Goal: Task Accomplishment & Management: Manage account settings

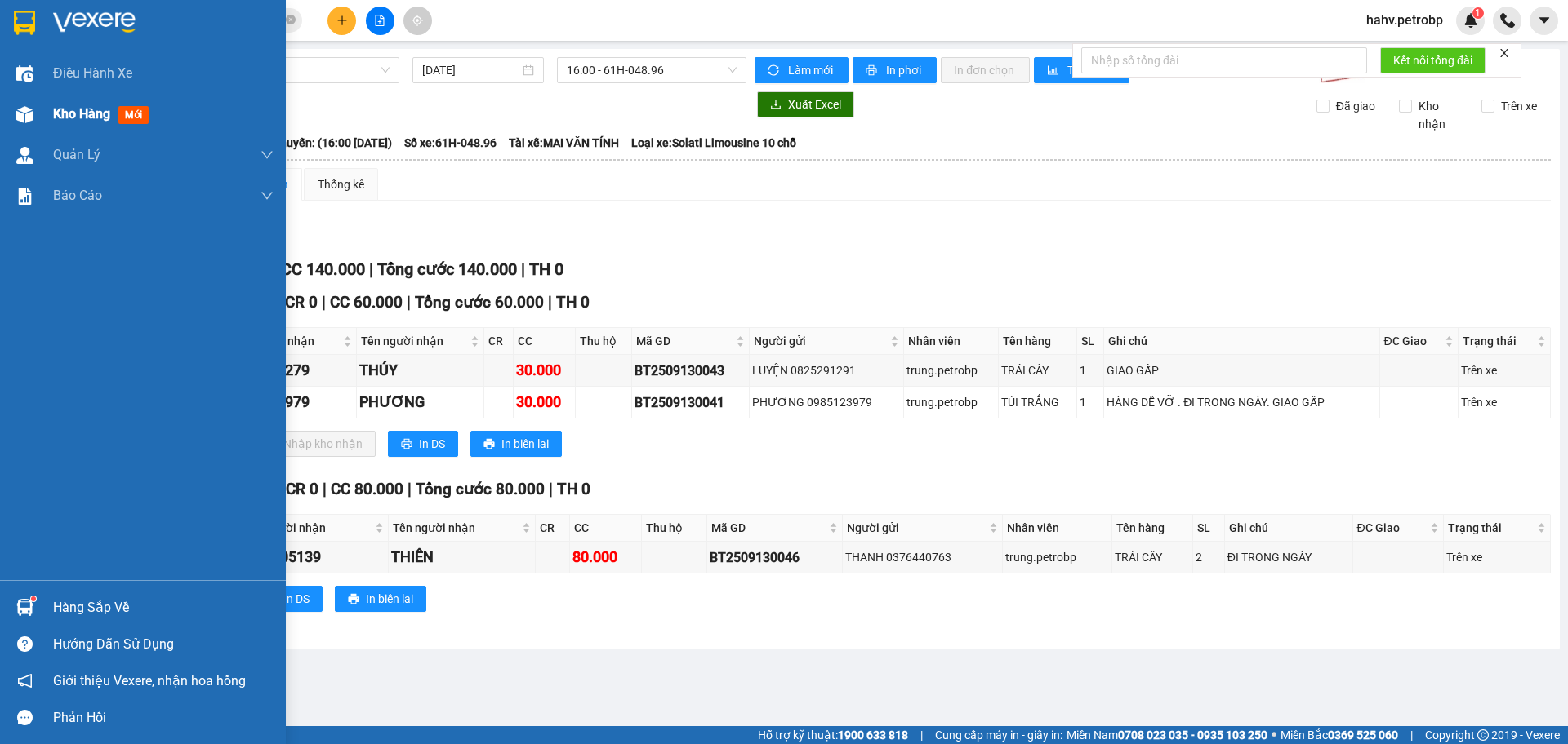
click at [100, 117] on span "Kho hàng" at bounding box center [82, 113] width 57 height 15
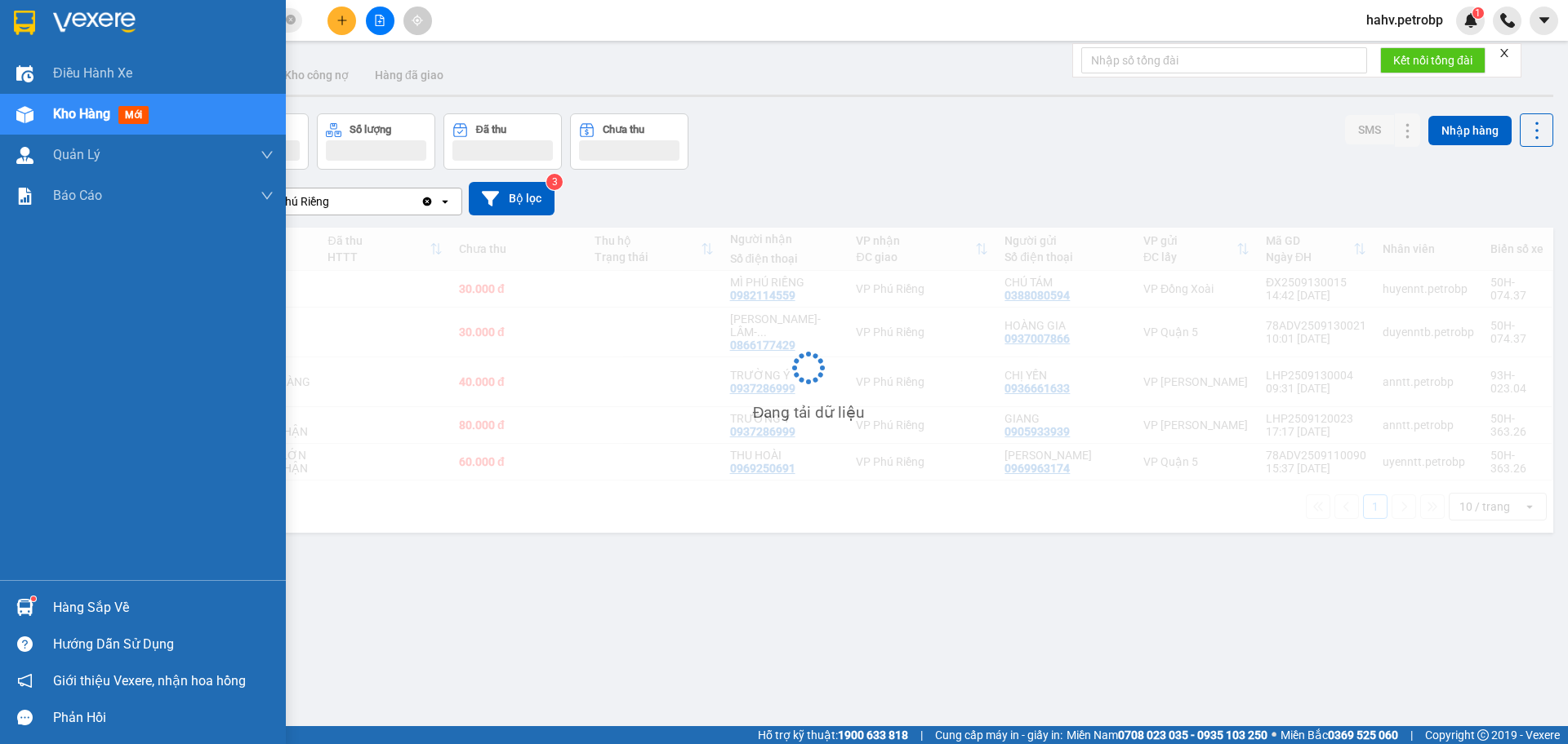
click at [89, 604] on div "Hàng sắp về" at bounding box center [164, 608] width 221 height 25
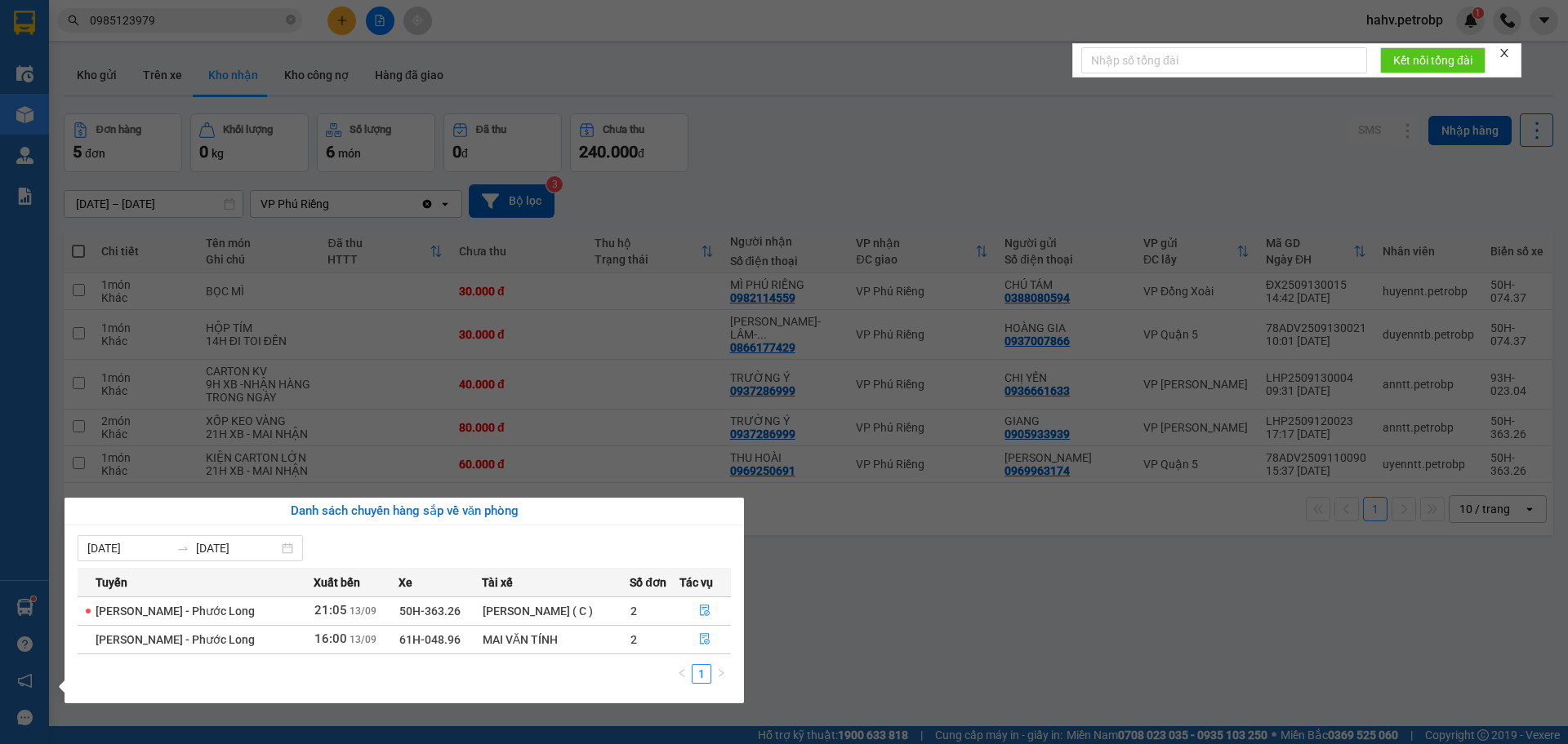
drag, startPoint x: 0, startPoint y: 466, endPoint x: 0, endPoint y: 115, distance: 351.0
click at [0, 458] on div "Điều hành xe Kho hàng mới Quản [PERSON_NAME] lý chuyến Quản lý giao nhận mới Qu…" at bounding box center [24, 372] width 49 height 744
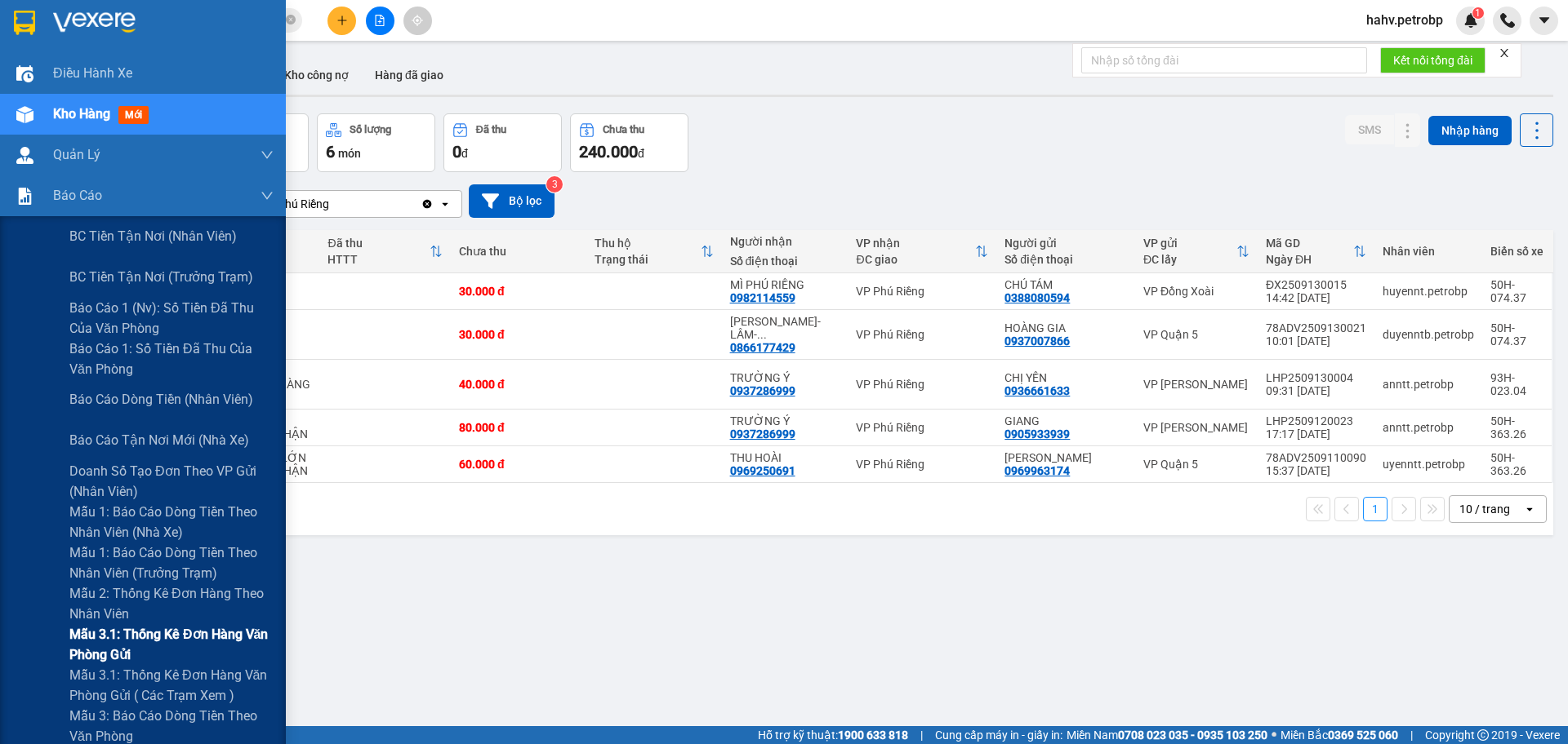
drag, startPoint x: 65, startPoint y: 644, endPoint x: 80, endPoint y: 628, distance: 21.9
click at [65, 642] on div "Mẫu 3.1: Thống kê đơn hàng văn phòng gửi" at bounding box center [142, 644] width 285 height 41
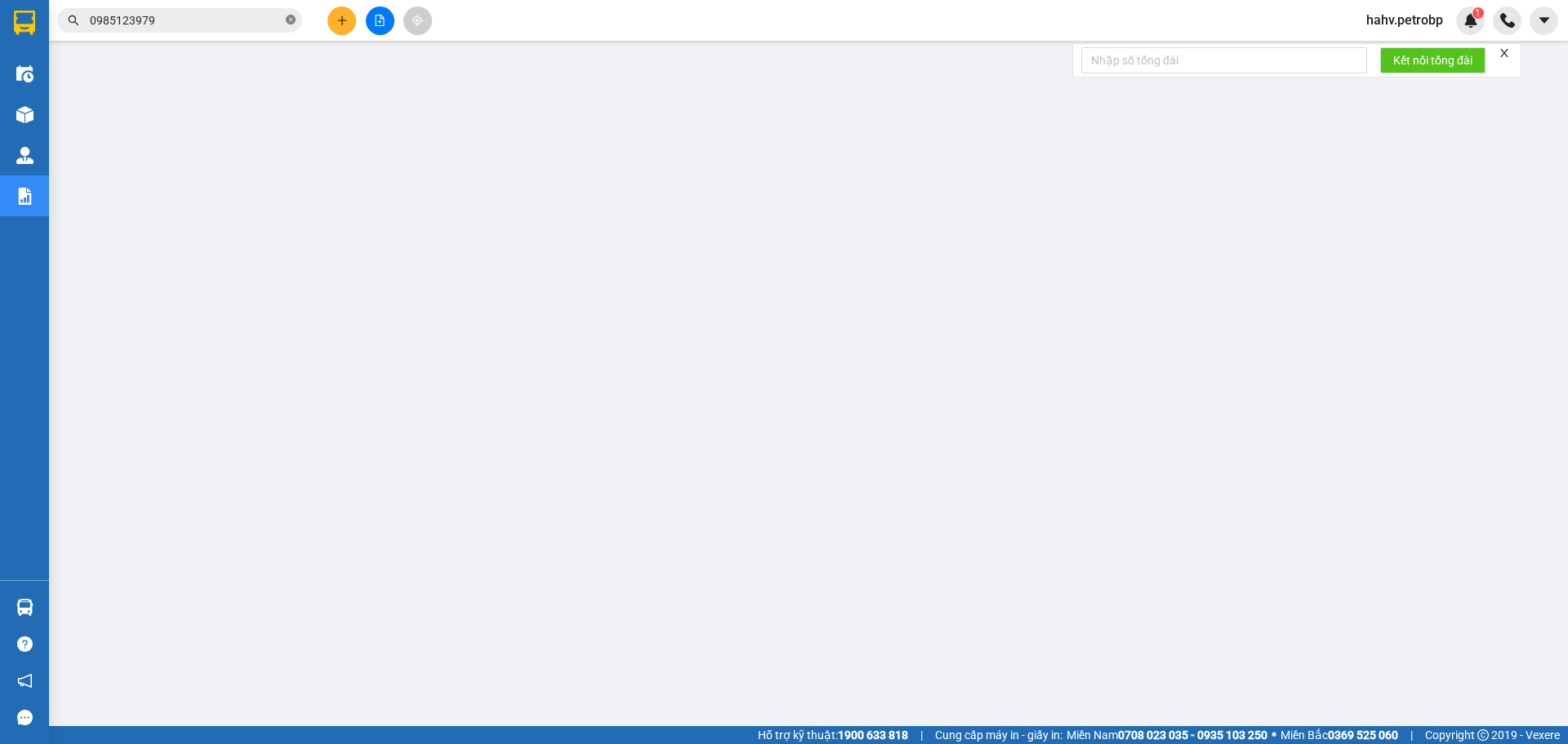
click at [288, 21] on icon "close-circle" at bounding box center [290, 20] width 10 height 10
paste input "0907475289"
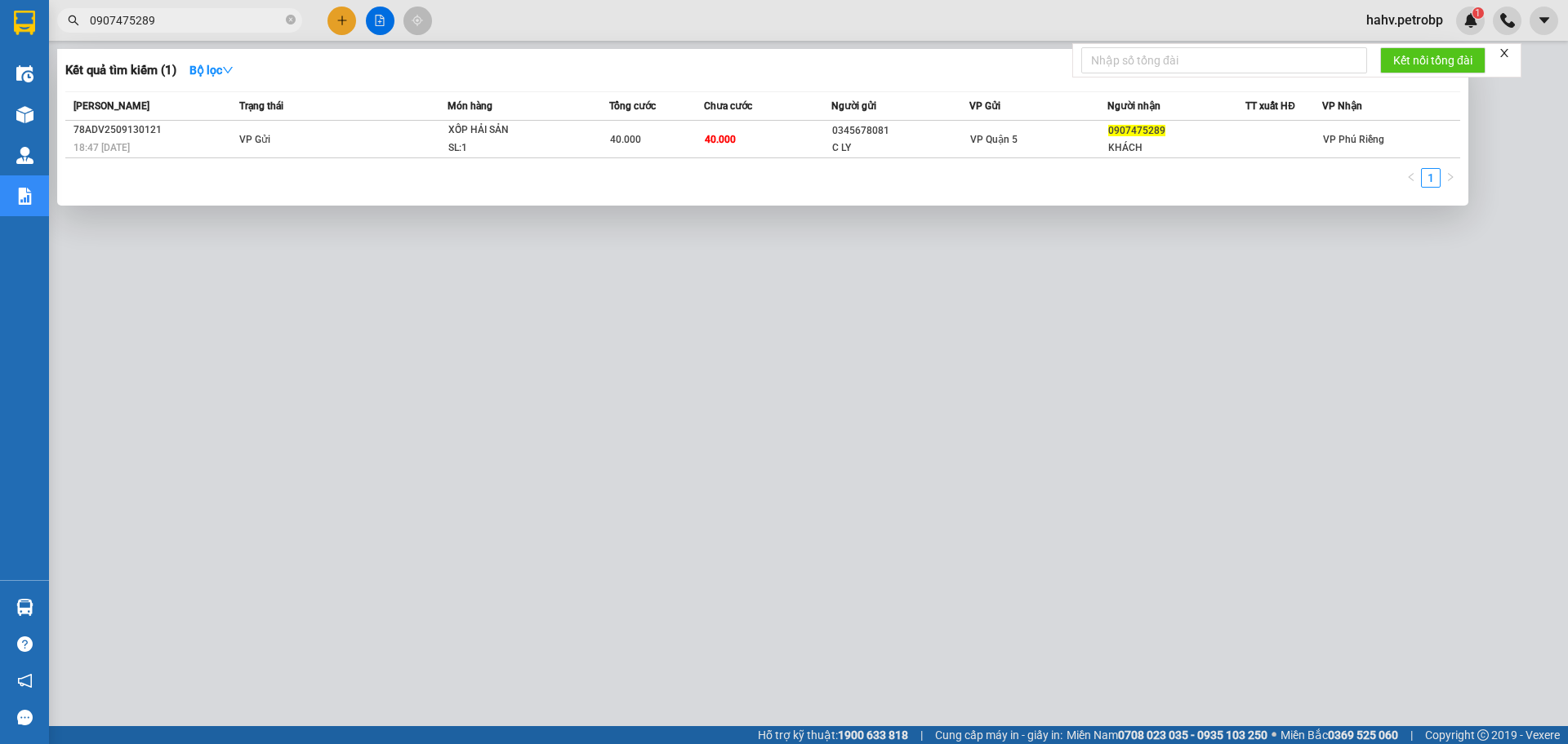
type input "0907475289"
click at [653, 537] on div at bounding box center [784, 372] width 1568 height 744
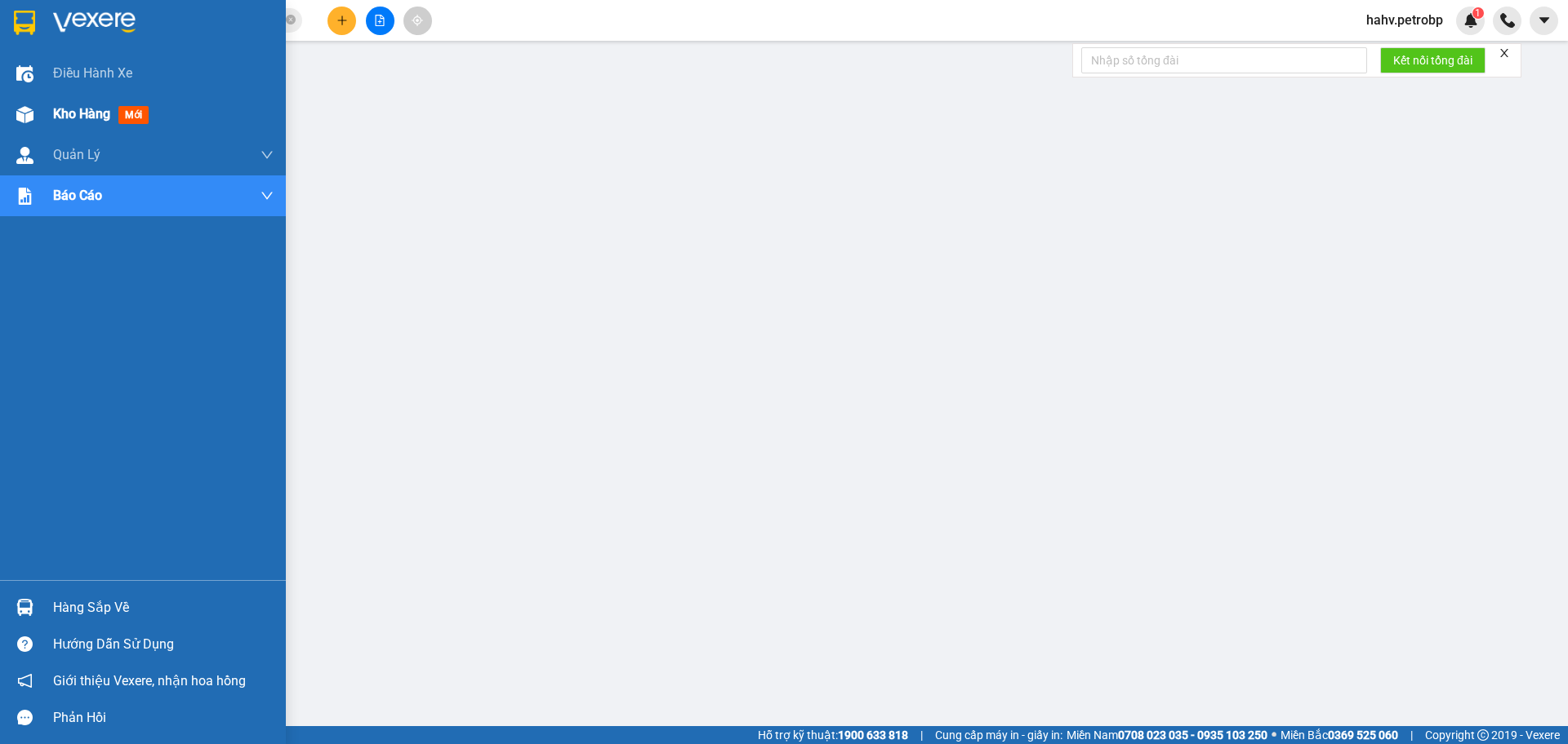
click at [35, 124] on div at bounding box center [25, 115] width 28 height 28
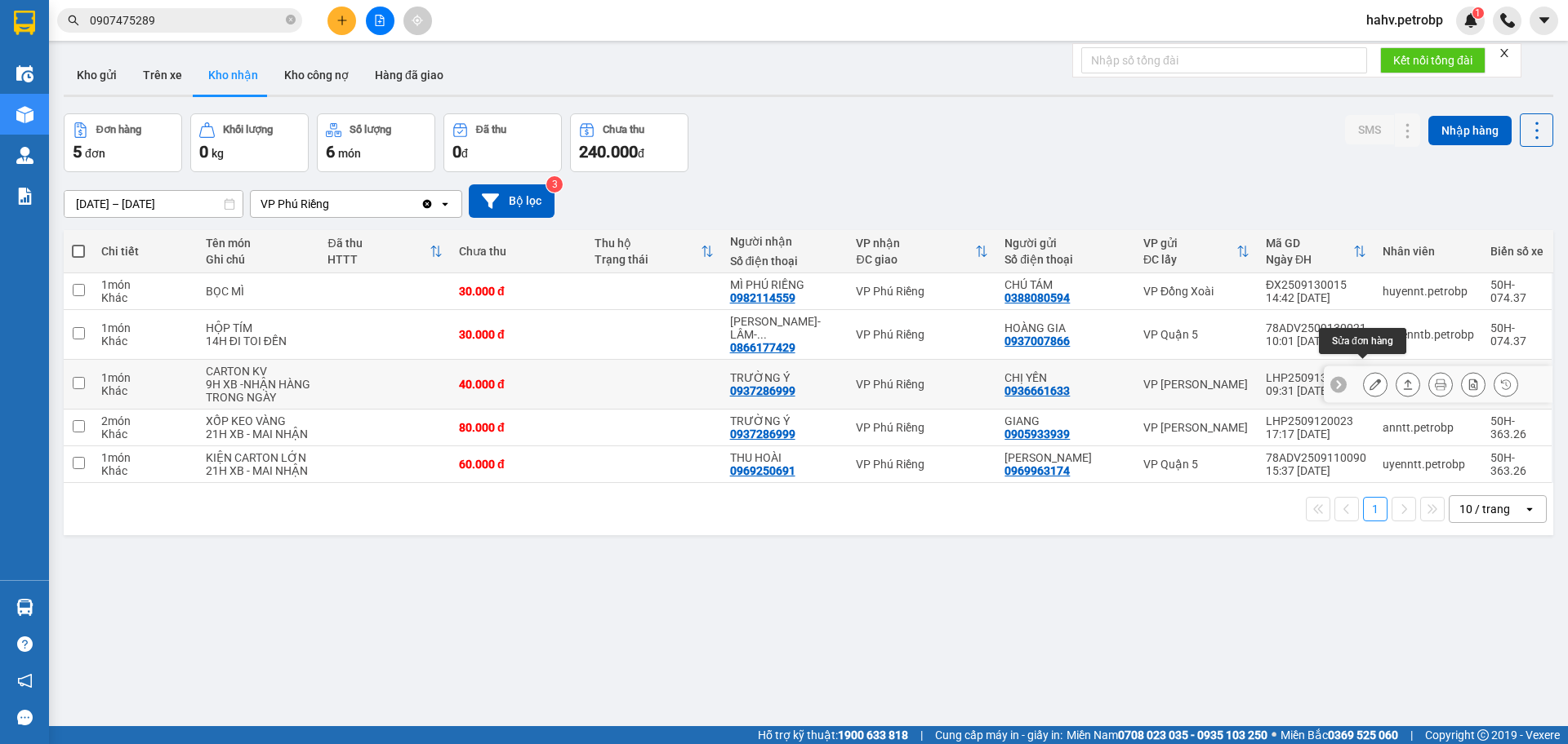
click at [1369, 379] on icon at bounding box center [1374, 384] width 12 height 12
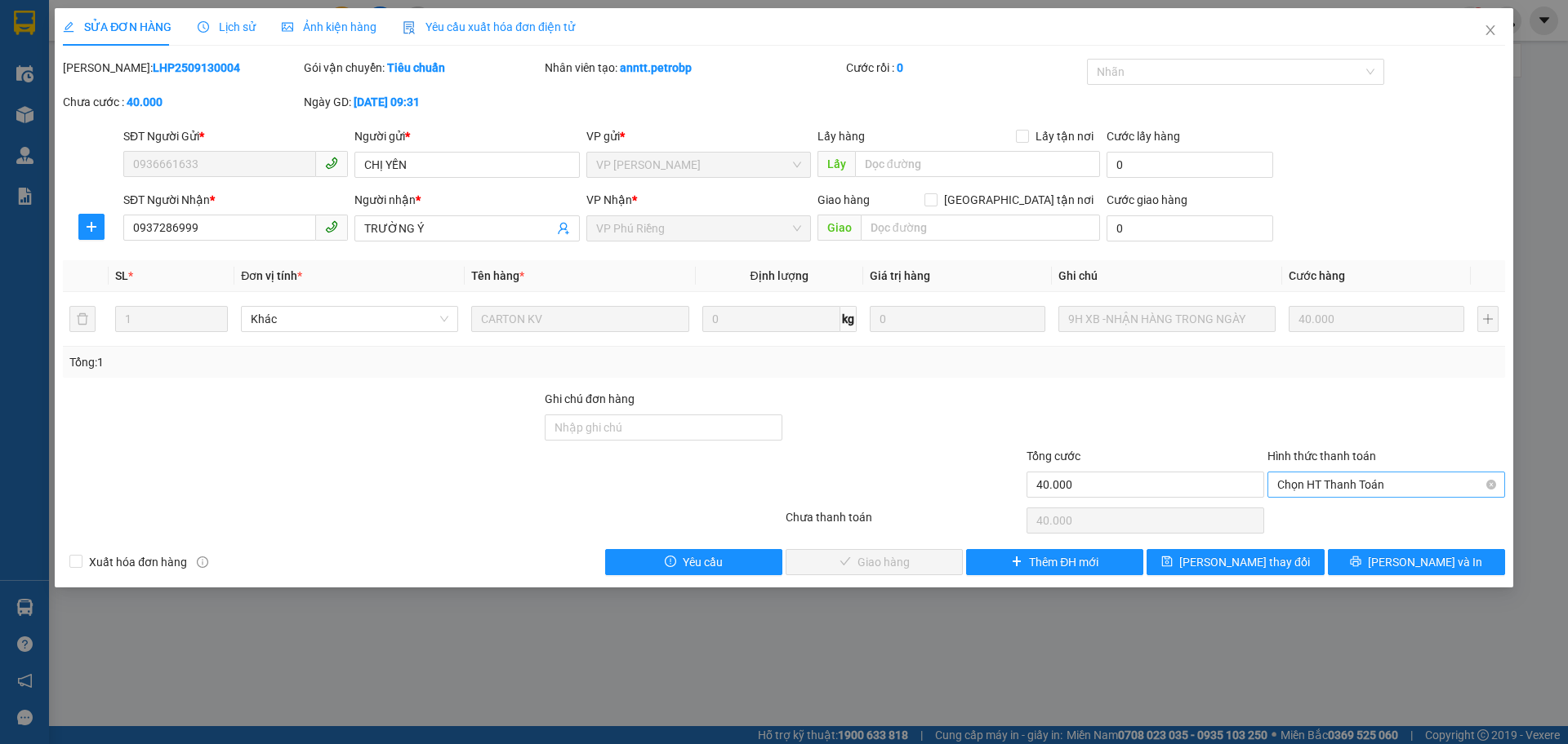
click at [1349, 476] on span "Chọn HT Thanh Toán" at bounding box center [1386, 485] width 218 height 25
click at [1346, 514] on div "Tại văn phòng" at bounding box center [1386, 517] width 218 height 18
type input "0"
click at [845, 570] on span "[PERSON_NAME] và Giao hàng" at bounding box center [895, 562] width 157 height 18
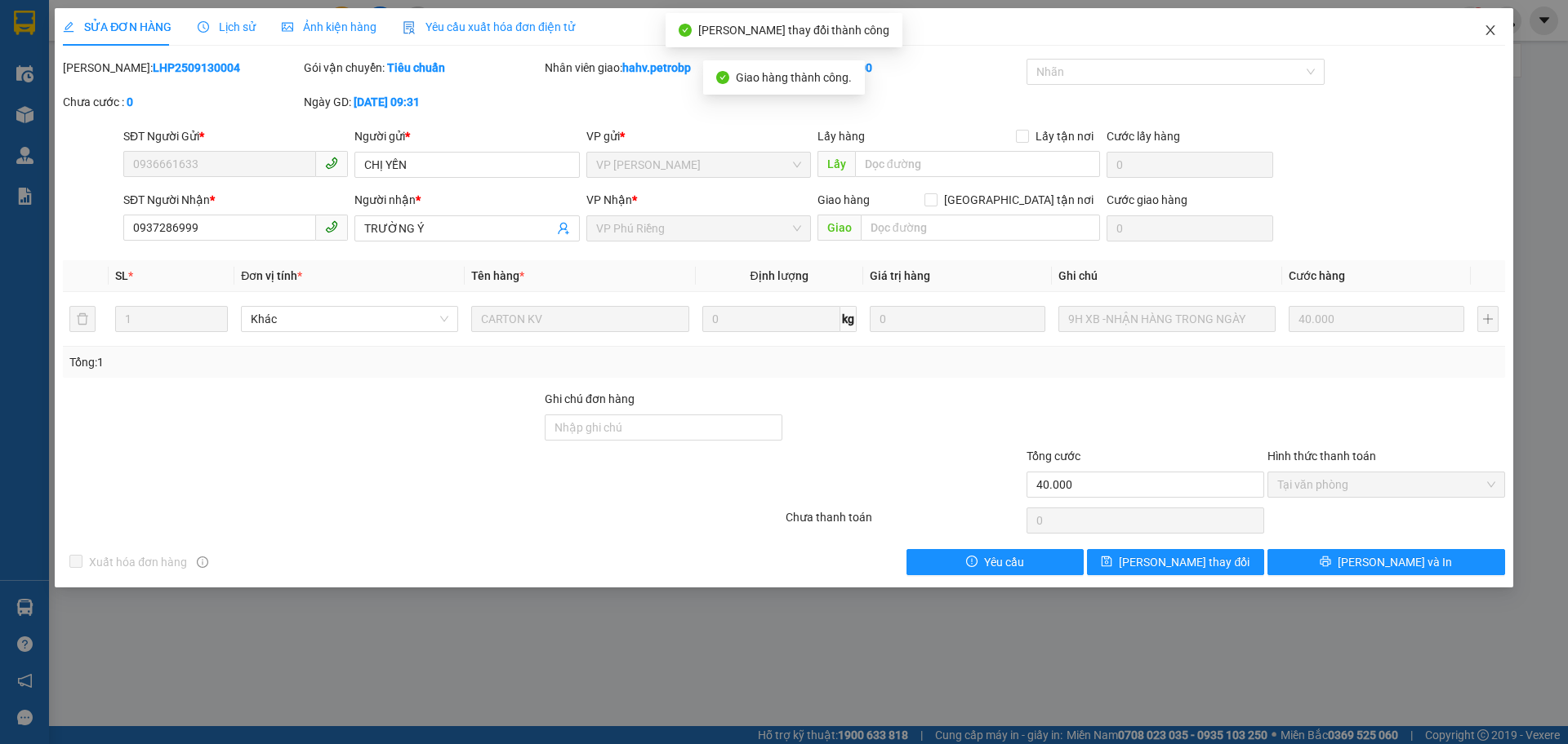
click at [1491, 24] on span "Close" at bounding box center [1490, 30] width 45 height 45
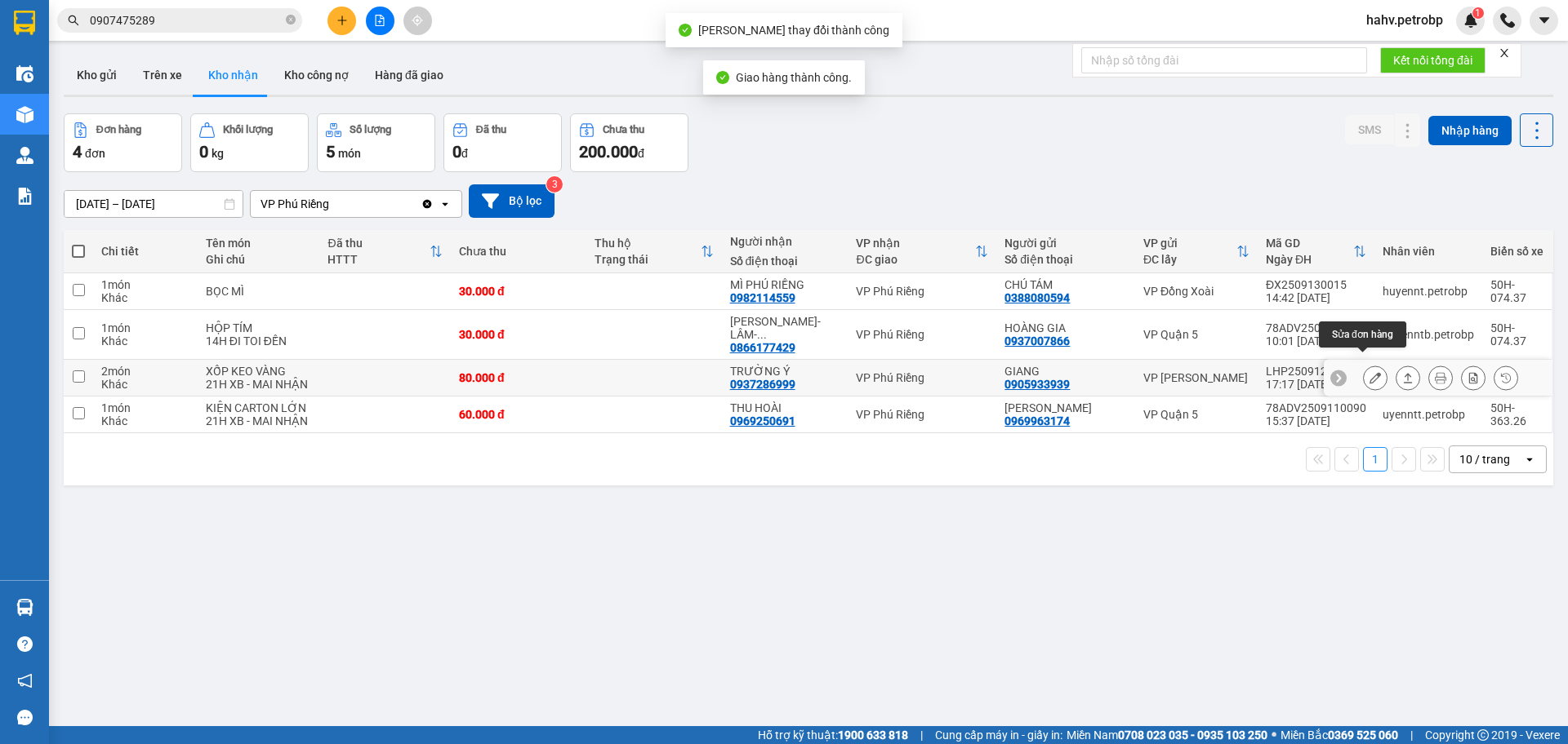
click at [1363, 364] on button at bounding box center [1375, 378] width 23 height 28
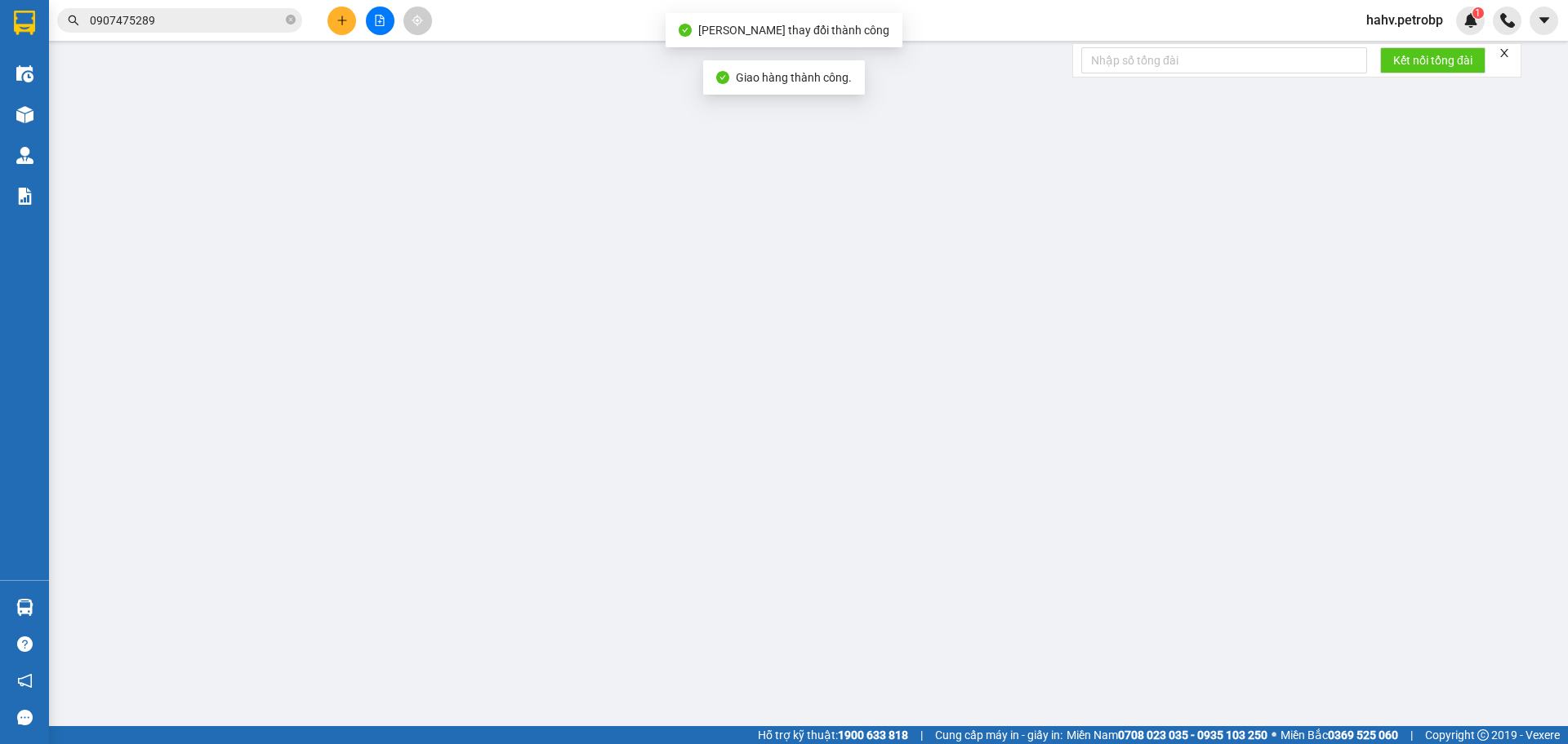
type input "0905933939"
type input "GIANG"
type input "0937286999"
type input "TRƯỜNG Ý"
type input "80.000"
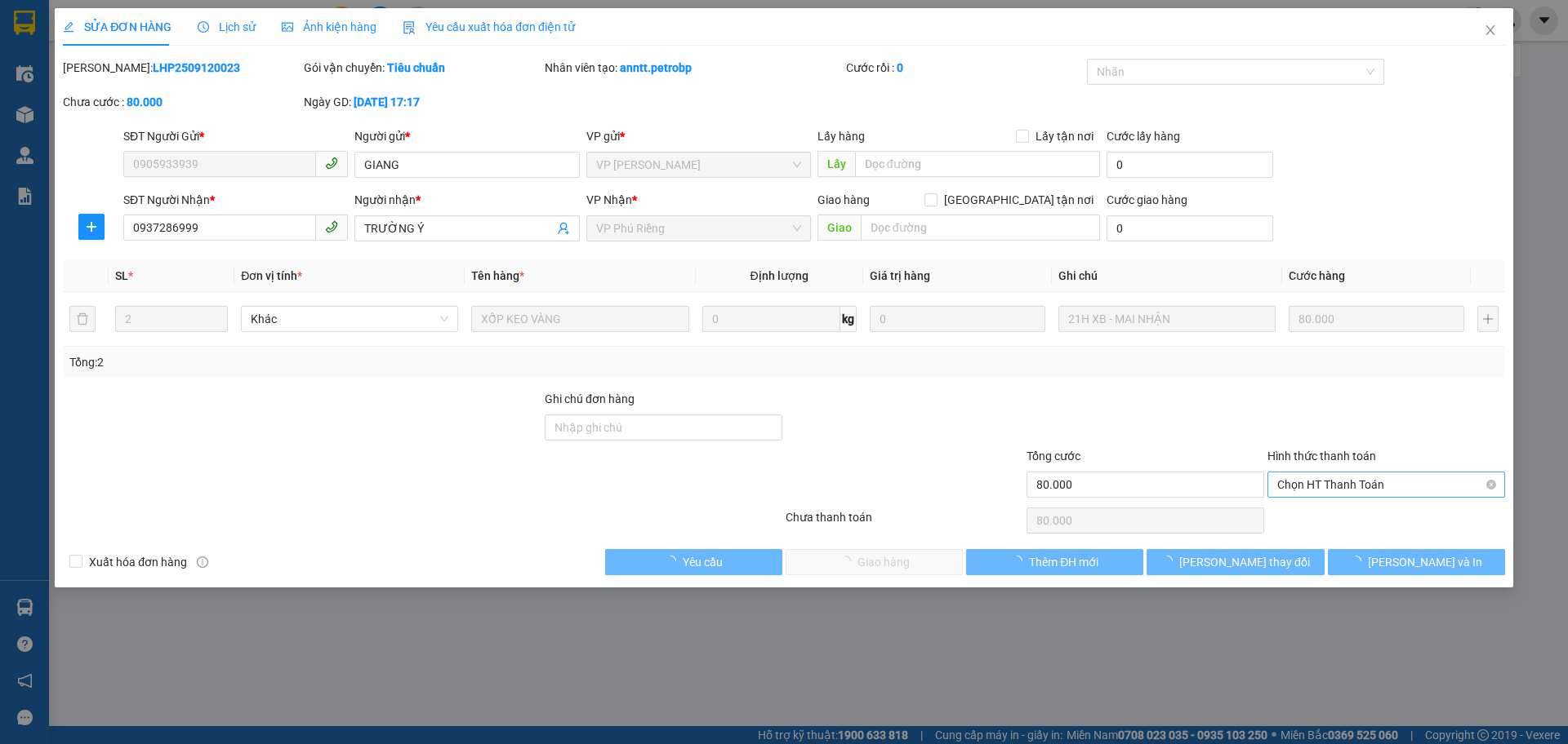
click at [1331, 476] on span "Chọn HT Thanh Toán" at bounding box center [1386, 485] width 218 height 25
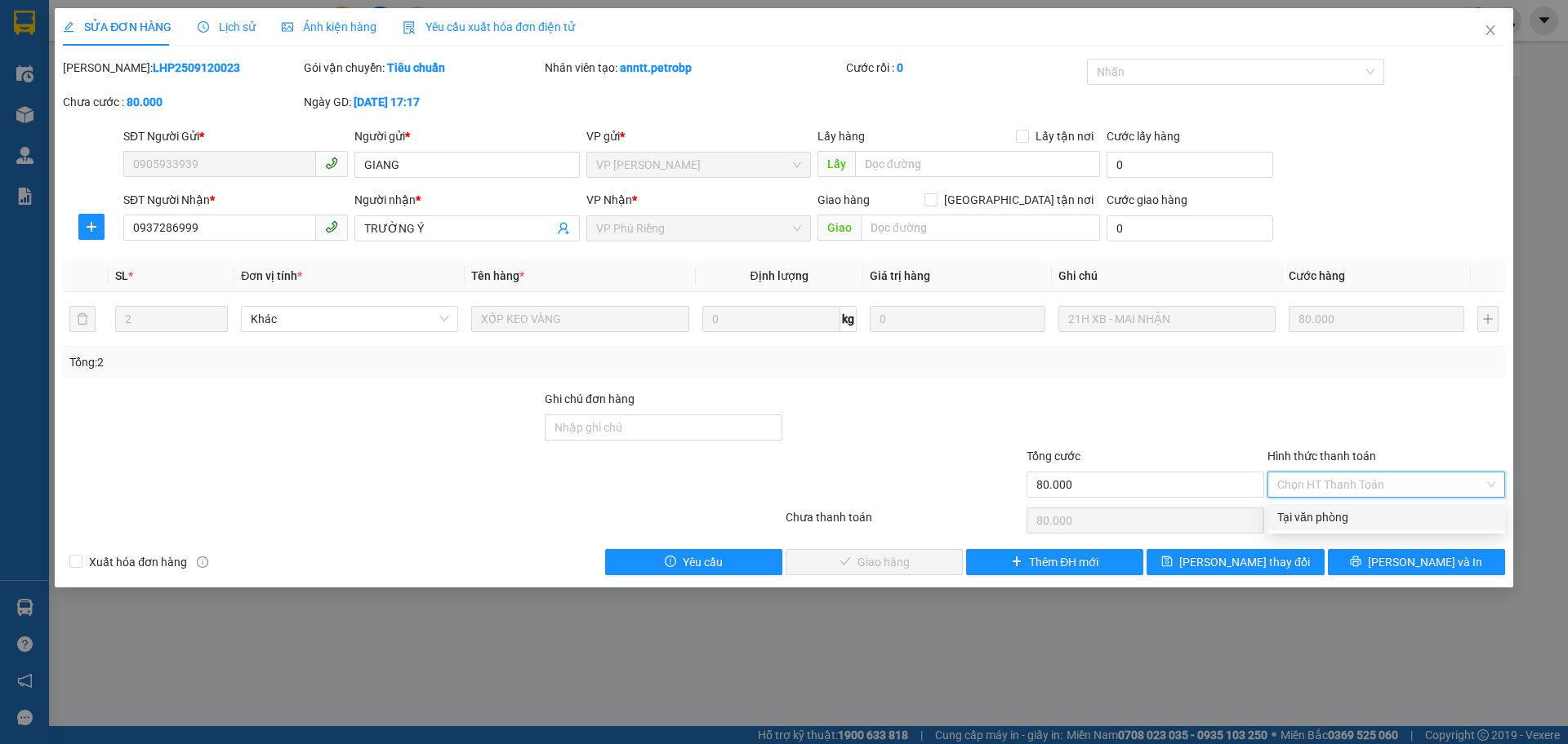
click at [1328, 511] on div "Tại văn phòng" at bounding box center [1386, 517] width 218 height 18
type input "0"
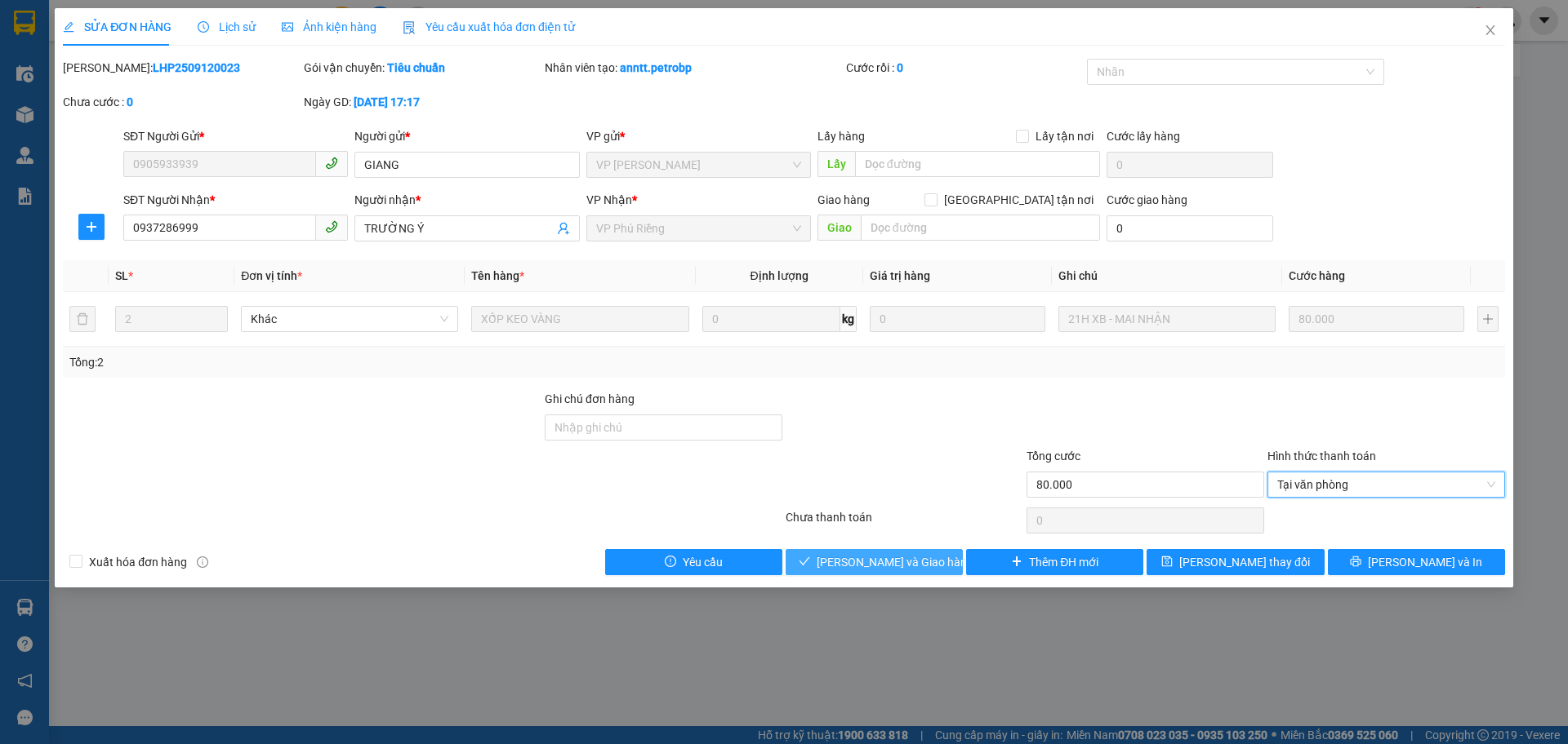
click at [912, 566] on span "[PERSON_NAME] và Giao hàng" at bounding box center [895, 562] width 157 height 18
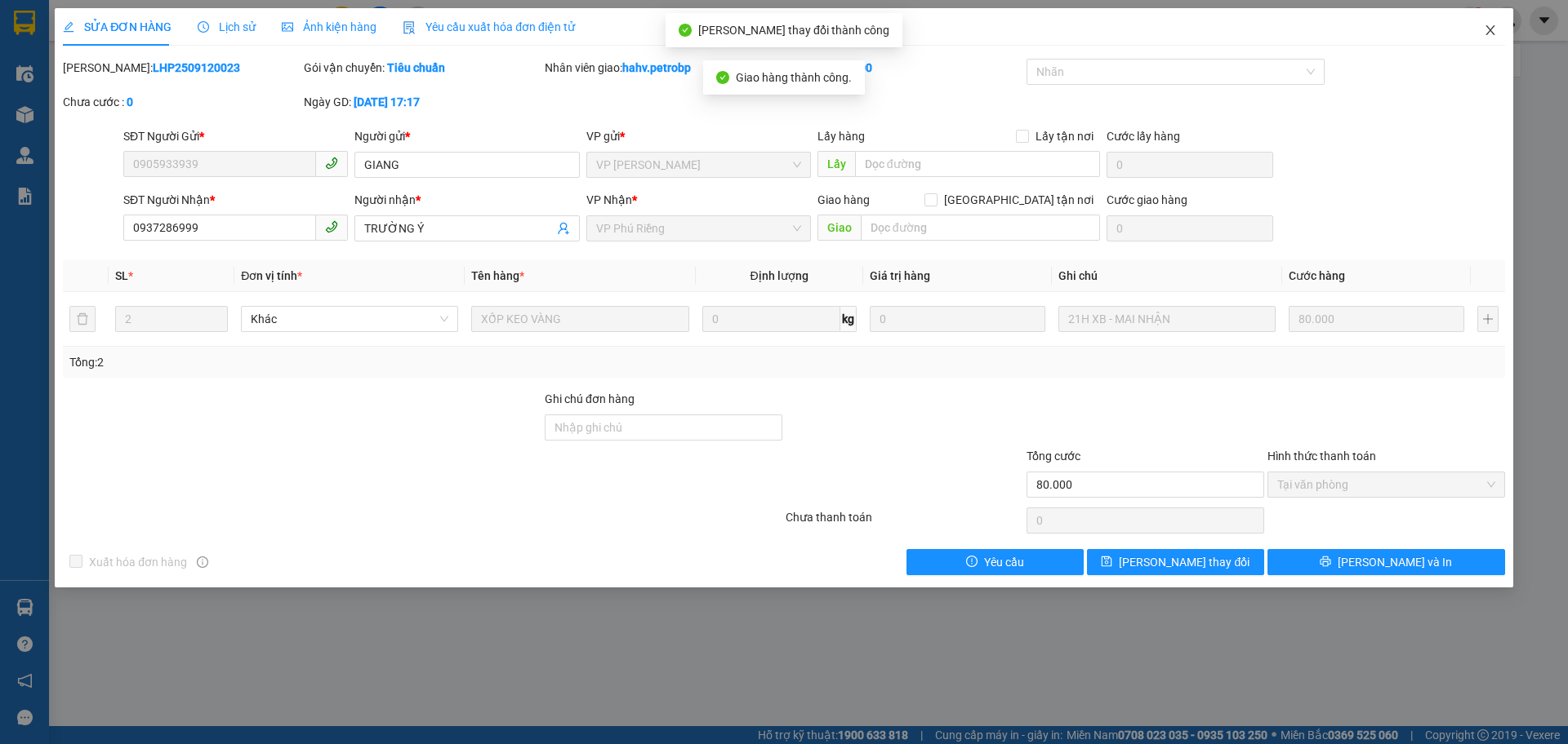
click at [1493, 26] on icon "close" at bounding box center [1490, 30] width 13 height 13
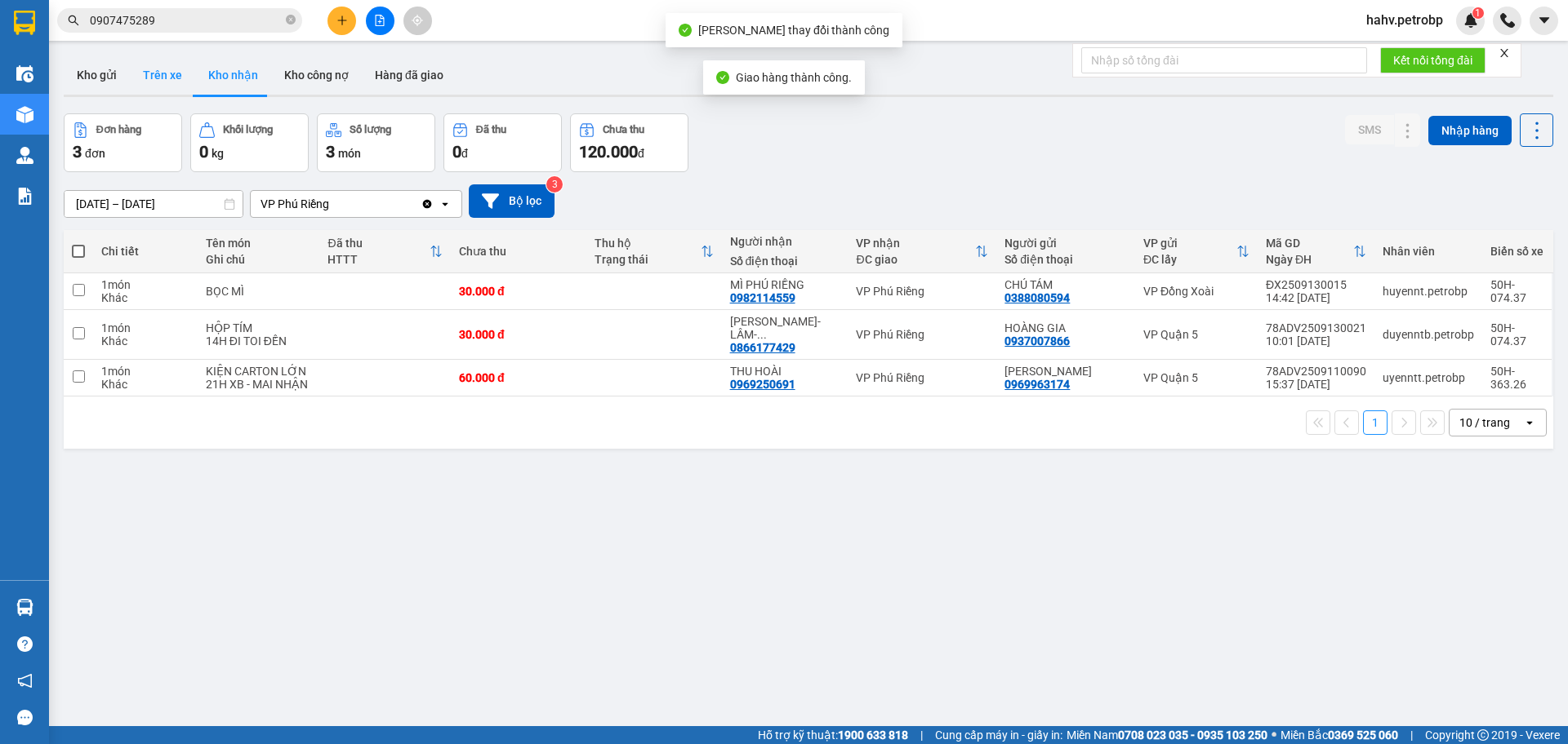
click at [154, 74] on button "Trên xe" at bounding box center [162, 75] width 65 height 39
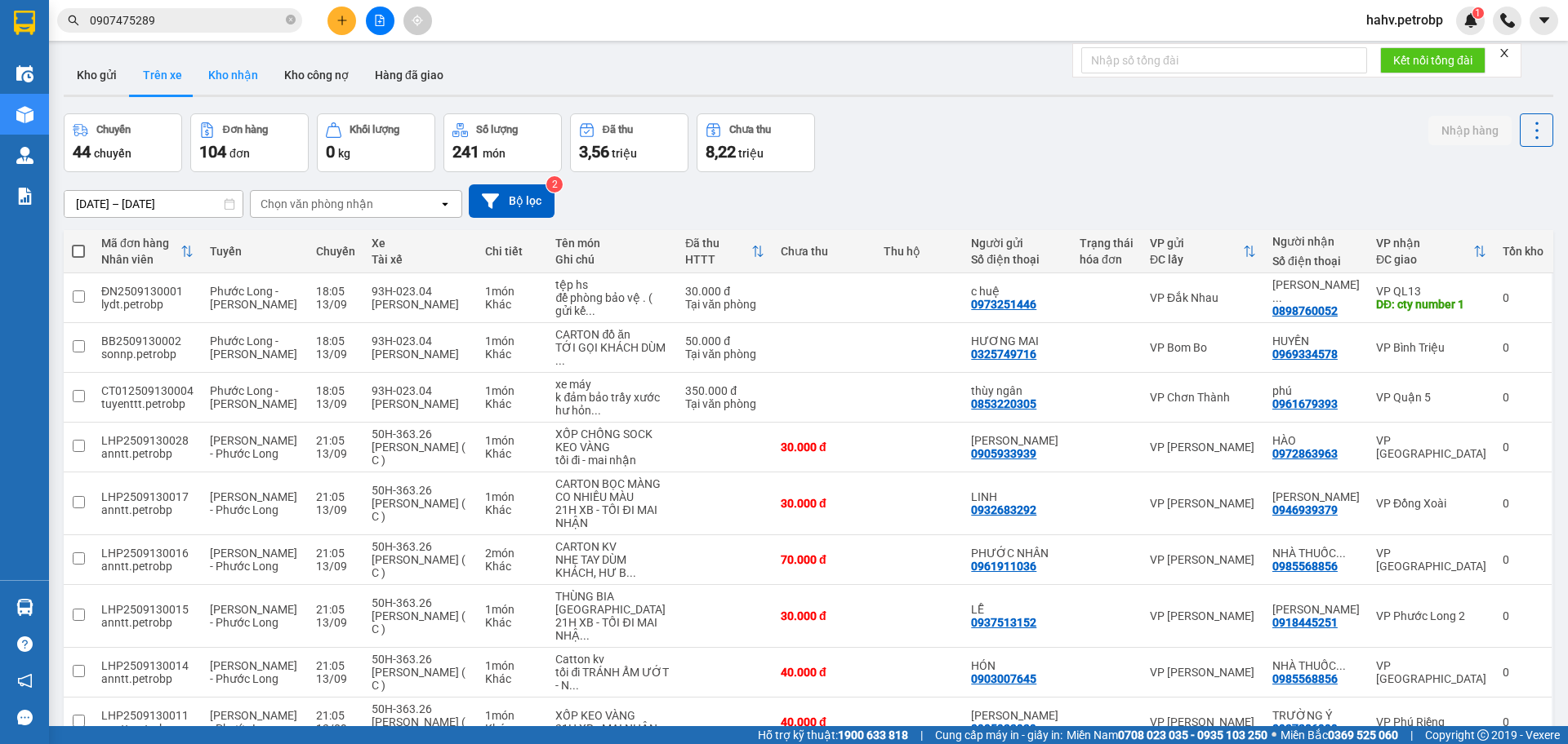
click at [224, 73] on button "Kho nhận" at bounding box center [232, 75] width 76 height 39
type input "[DATE] – [DATE]"
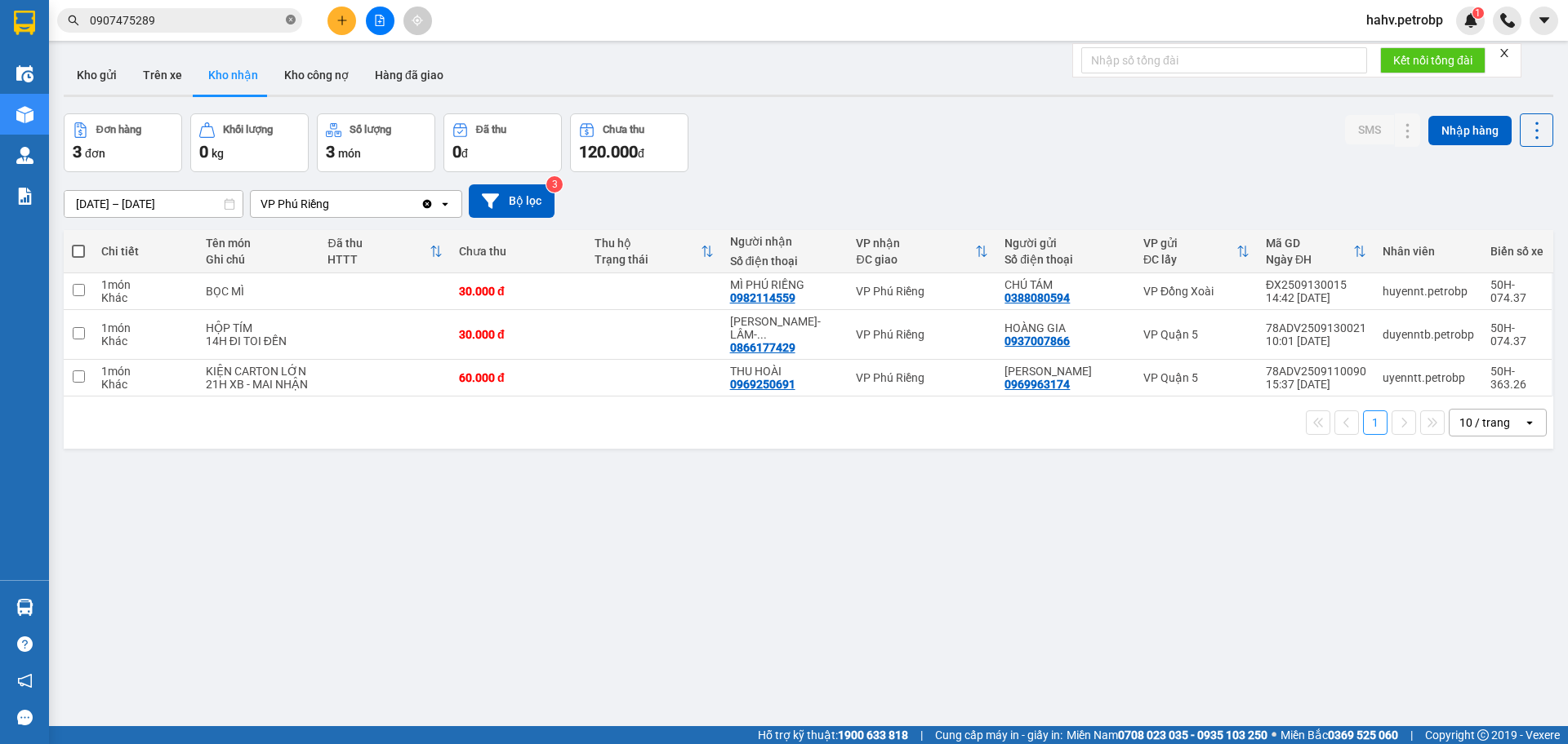
click at [289, 25] on icon "close-circle" at bounding box center [290, 20] width 10 height 10
click at [159, 66] on button "Trên xe" at bounding box center [162, 75] width 65 height 39
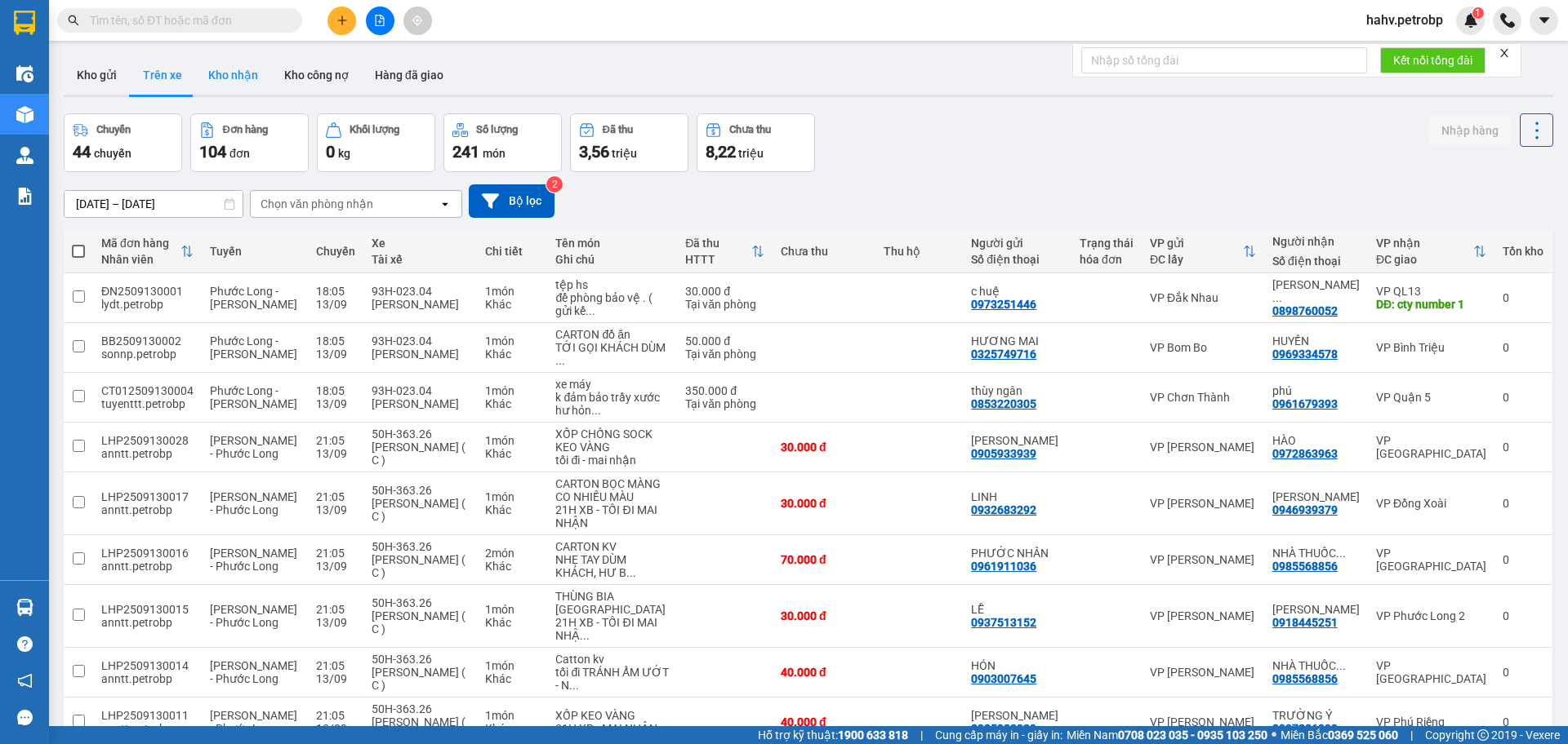
click at [239, 75] on button "Kho nhận" at bounding box center [232, 75] width 76 height 39
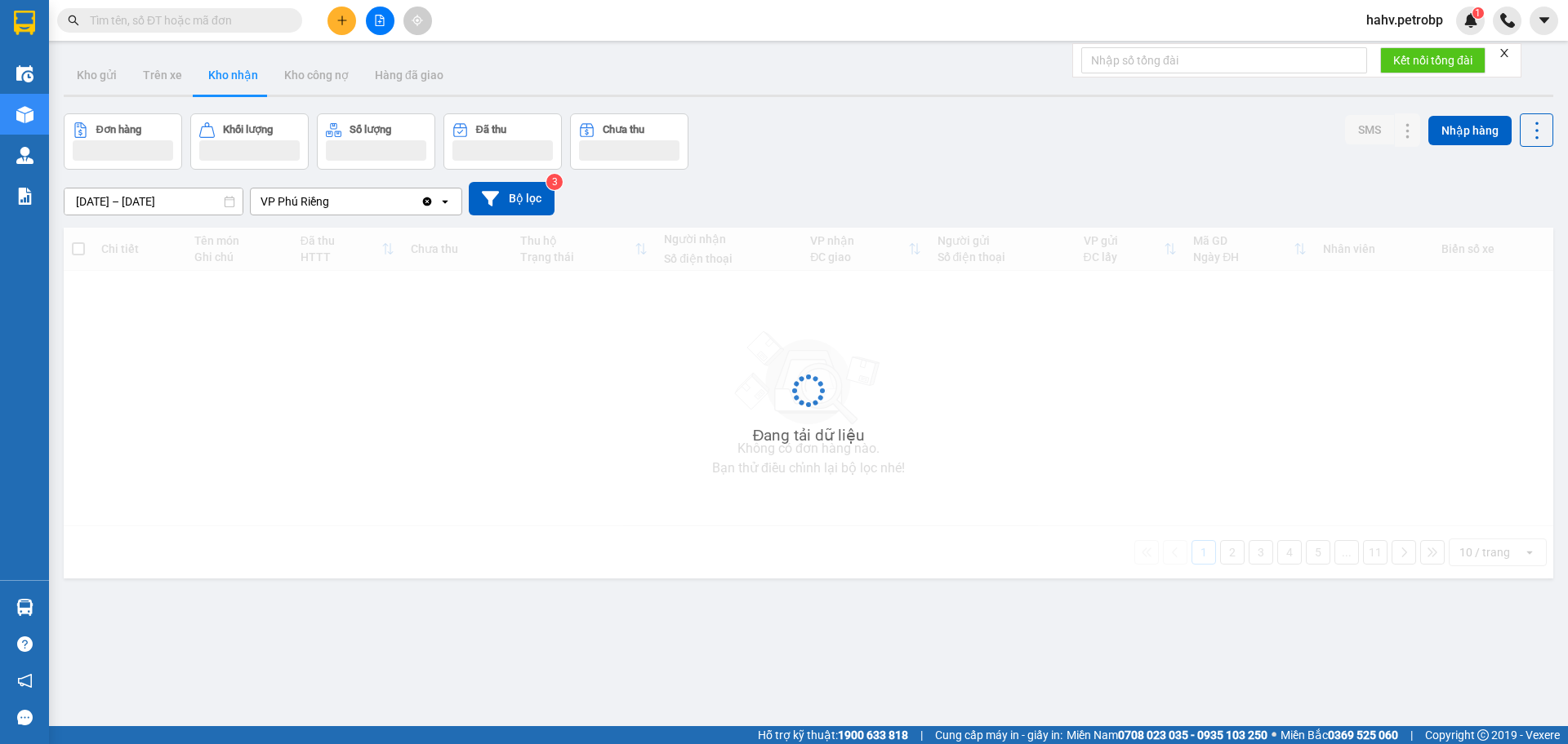
type input "[DATE] – [DATE]"
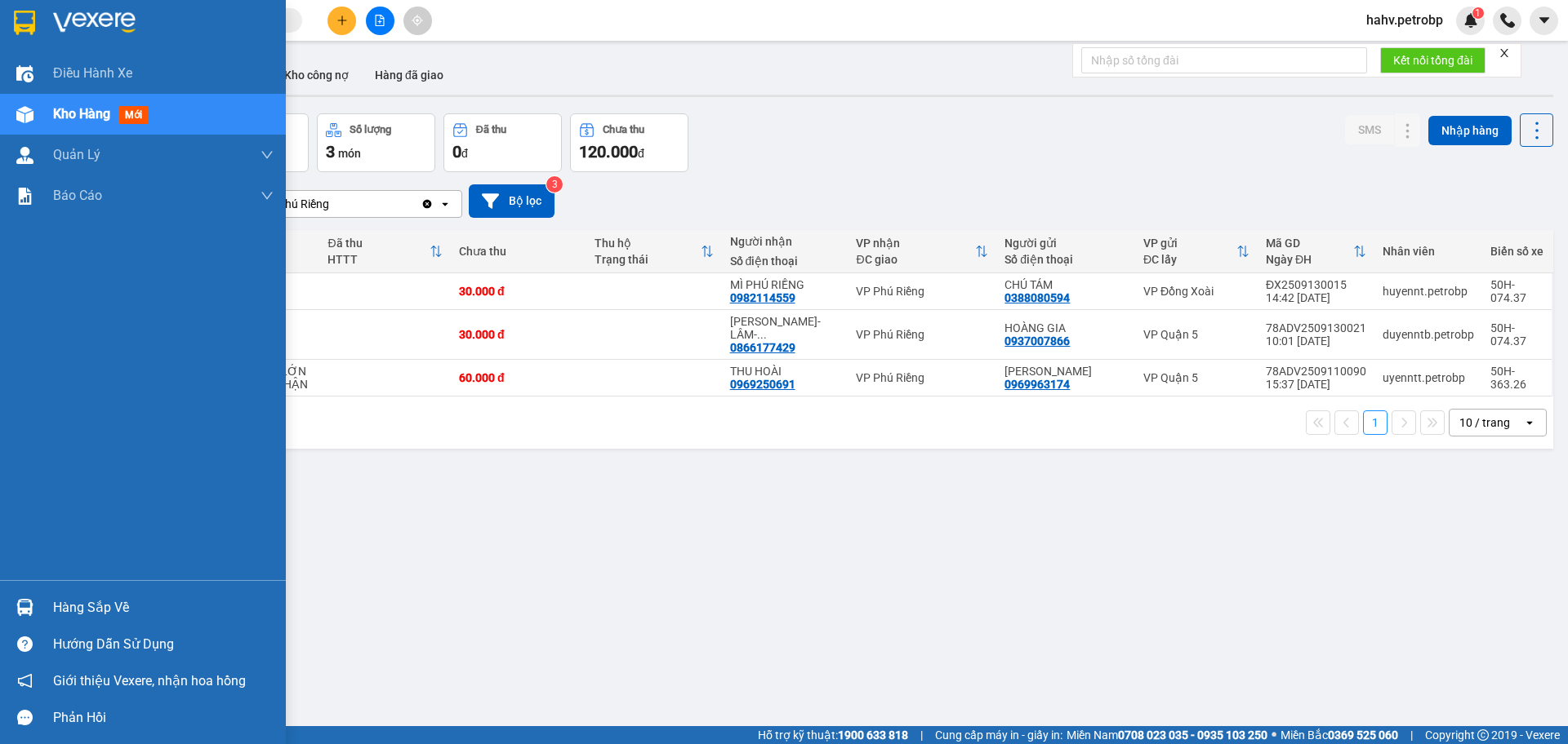
click at [129, 601] on div "Hàng sắp về" at bounding box center [164, 608] width 221 height 25
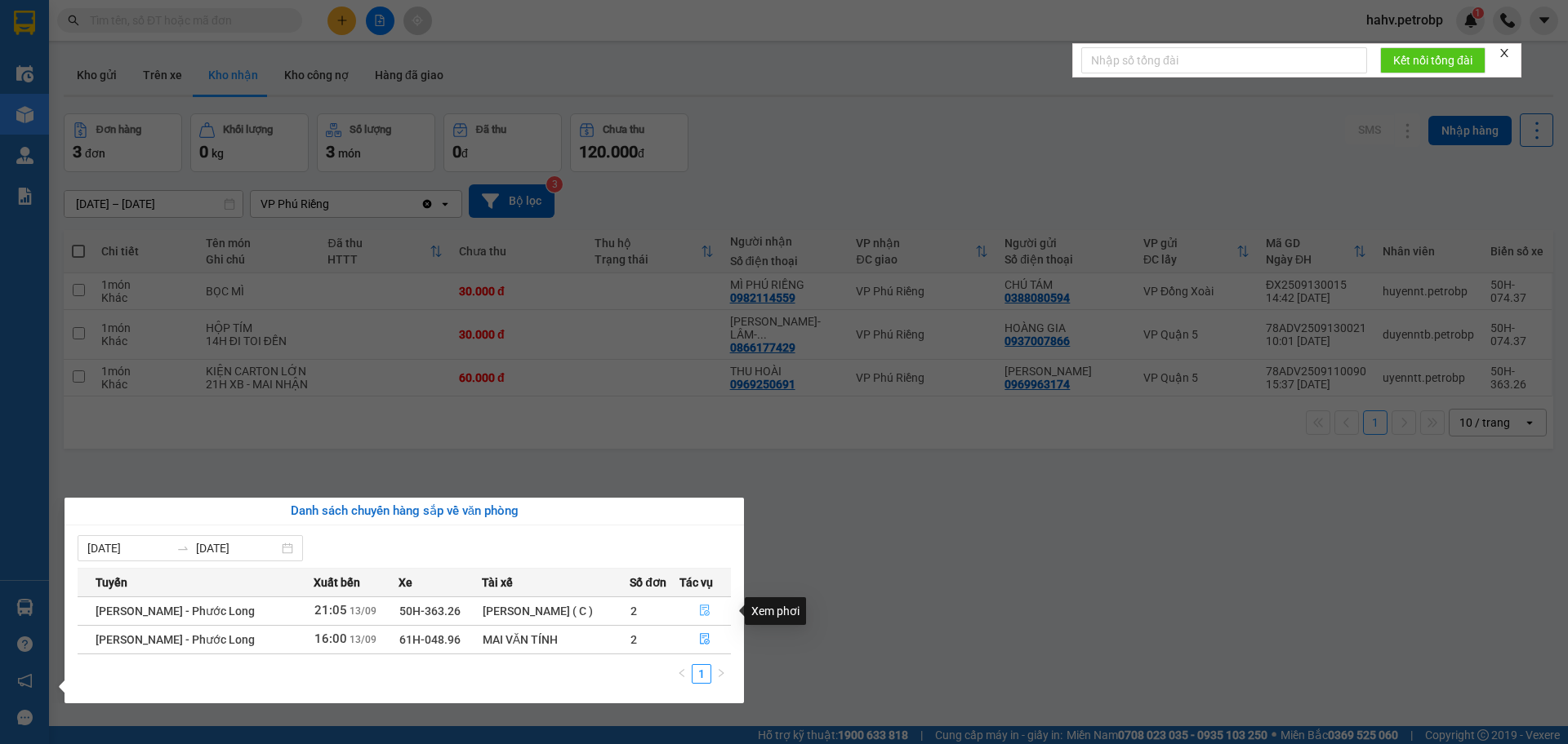
click at [702, 608] on icon "file-done" at bounding box center [705, 611] width 10 height 12
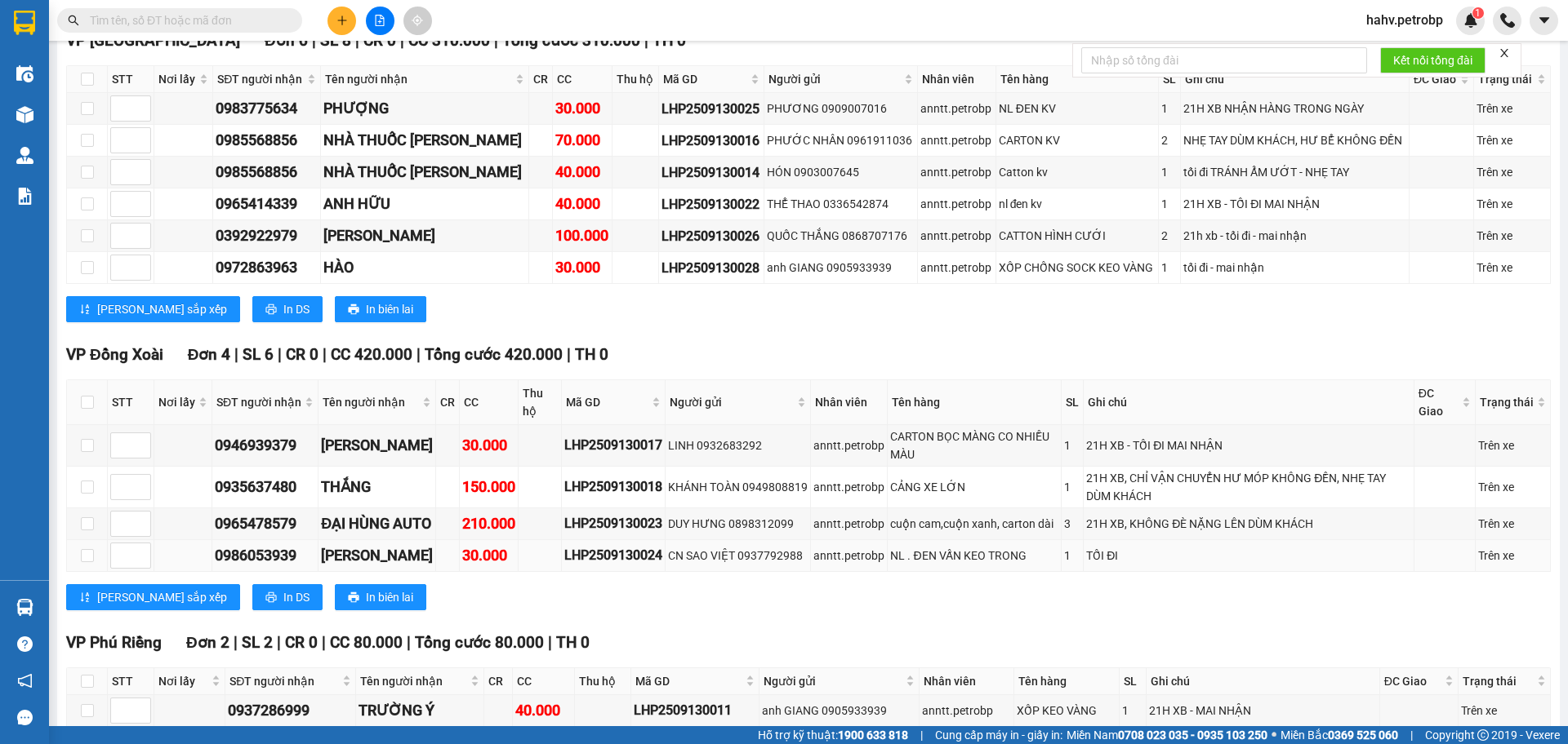
scroll to position [461, 0]
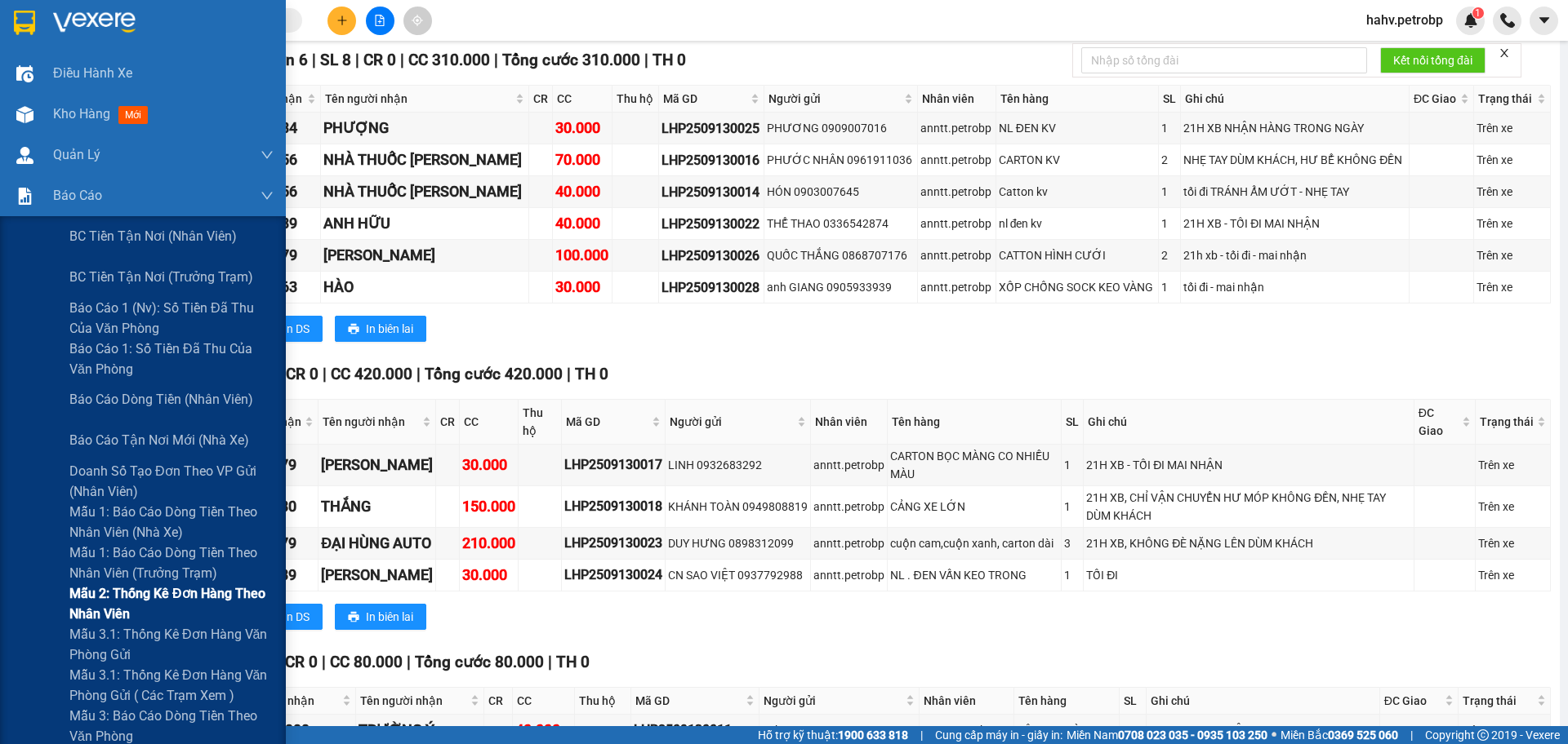
click at [23, 620] on div "Mẫu 2: Thống kê đơn hàng theo nhân viên" at bounding box center [142, 604] width 285 height 41
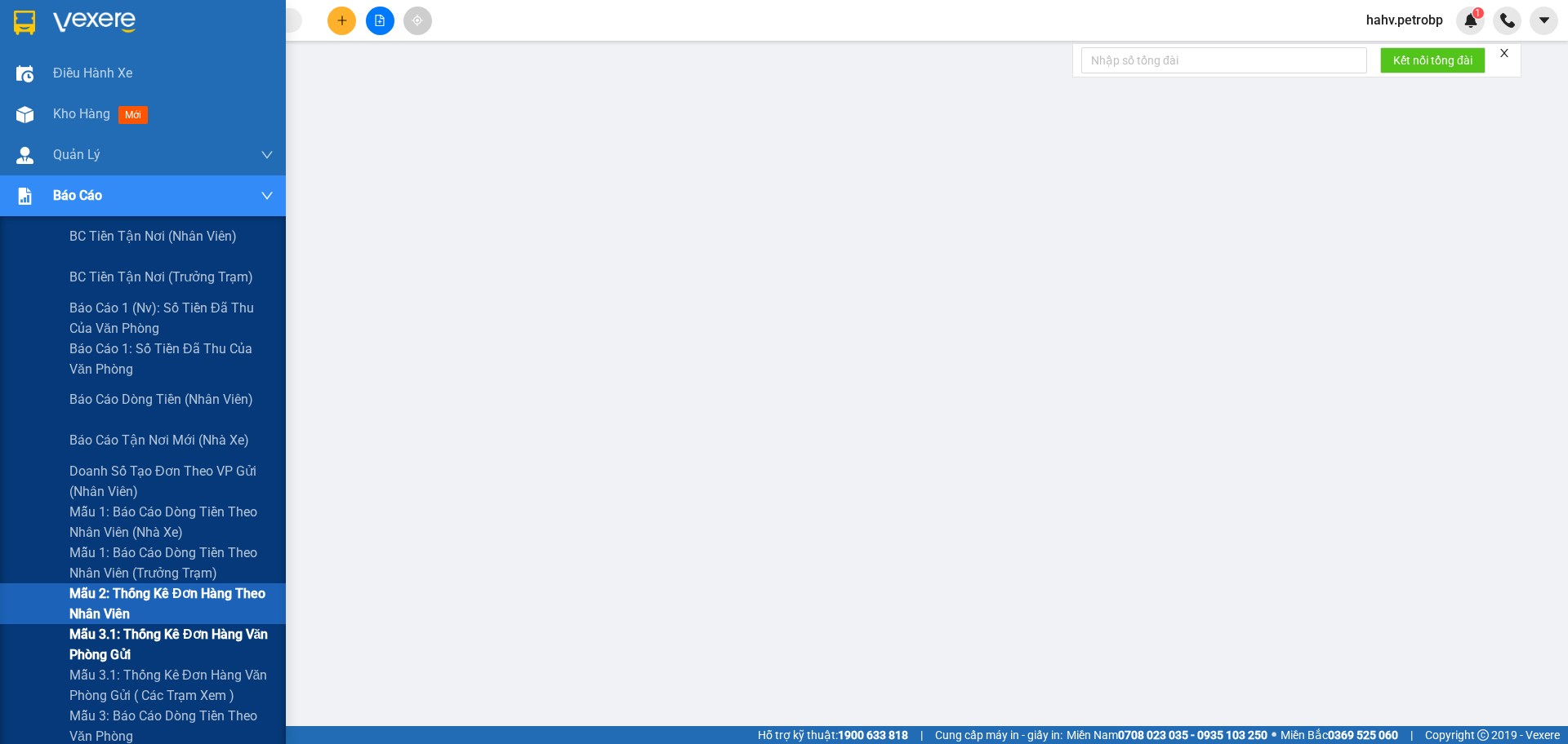
click at [30, 659] on div "Mẫu 3.1: Thống kê đơn hàng văn phòng gửi" at bounding box center [142, 644] width 285 height 41
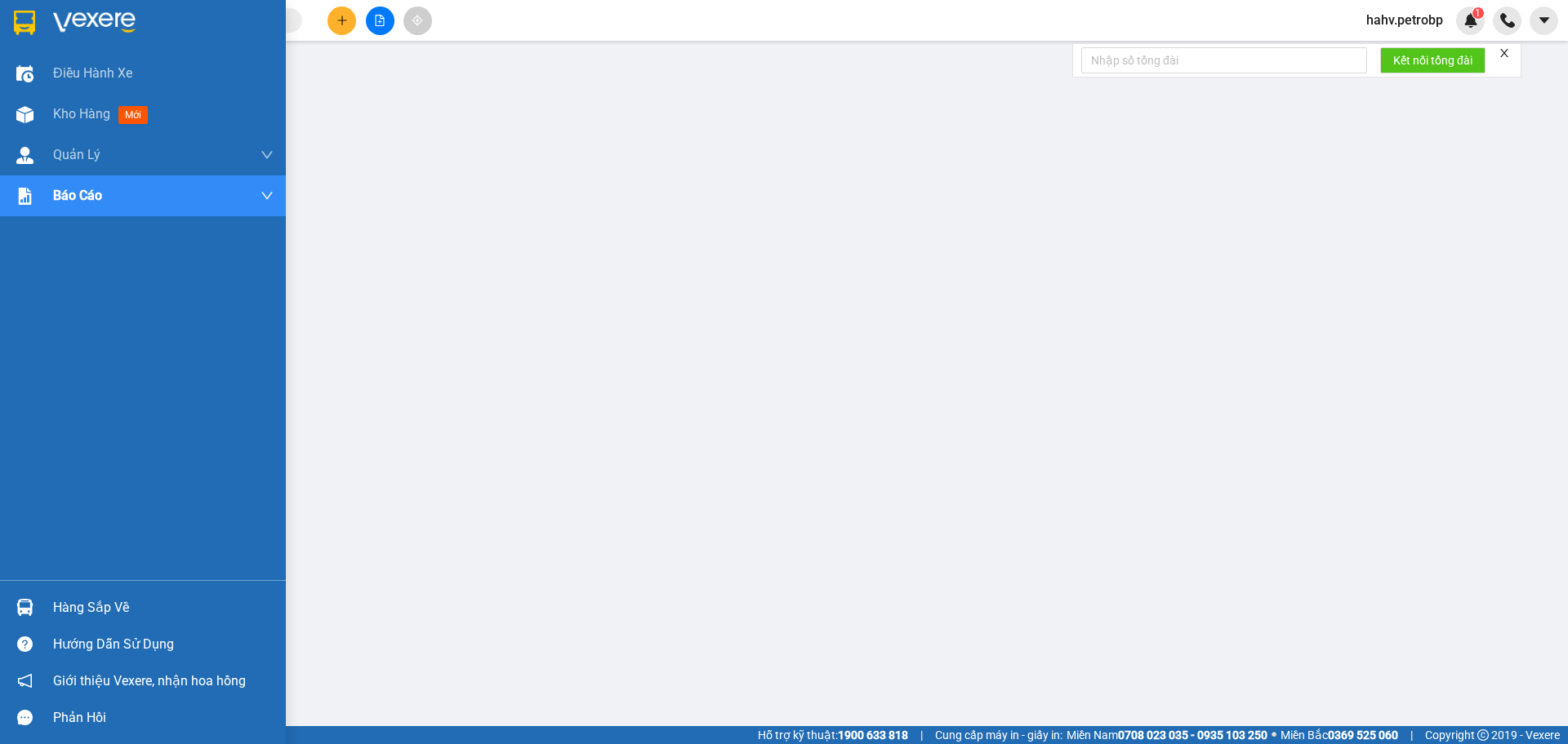
drag, startPoint x: 89, startPoint y: 624, endPoint x: 103, endPoint y: 603, distance: 25.2
click at [90, 622] on div "Hàng sắp về" at bounding box center [142, 607] width 285 height 36
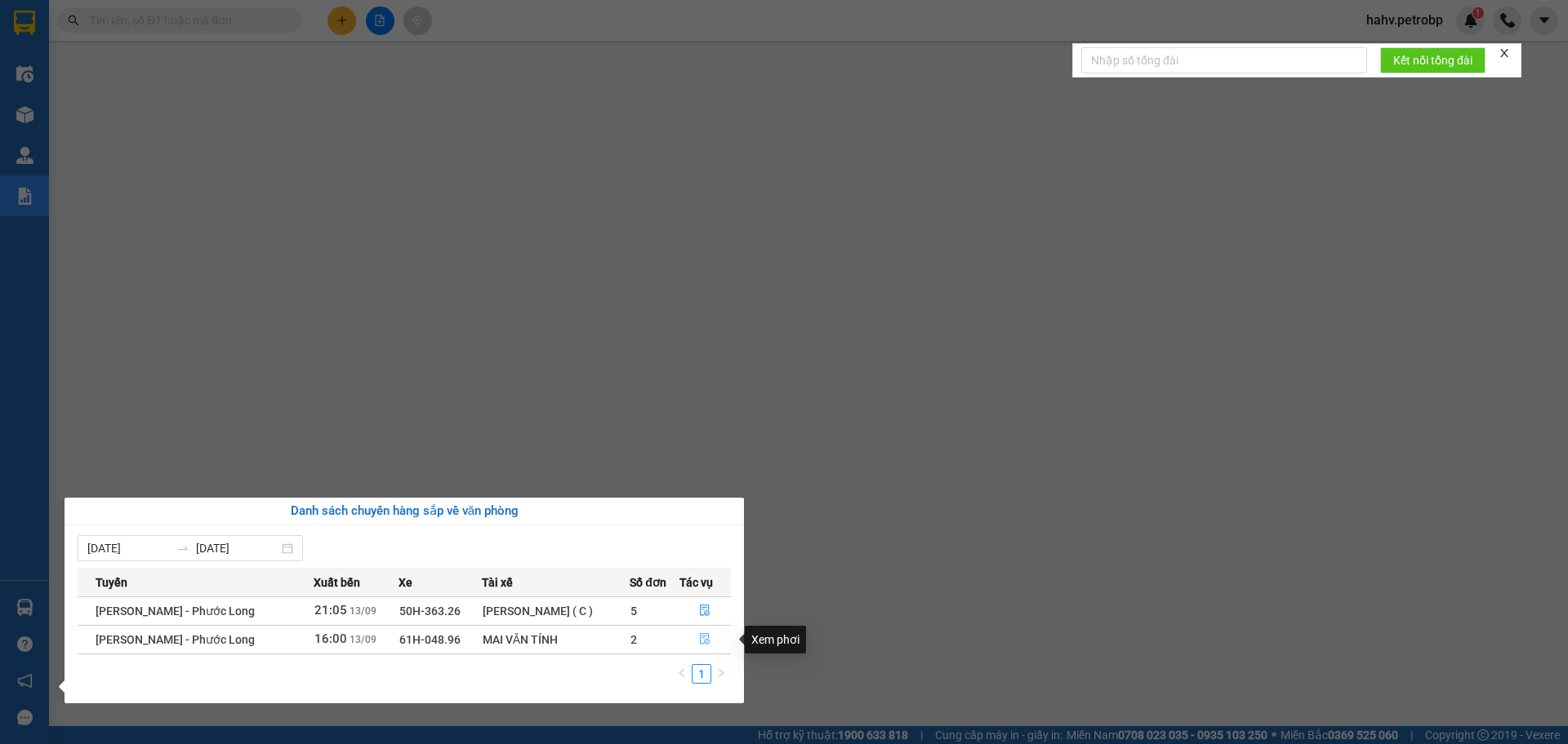
click at [703, 639] on icon "file-done" at bounding box center [704, 638] width 12 height 12
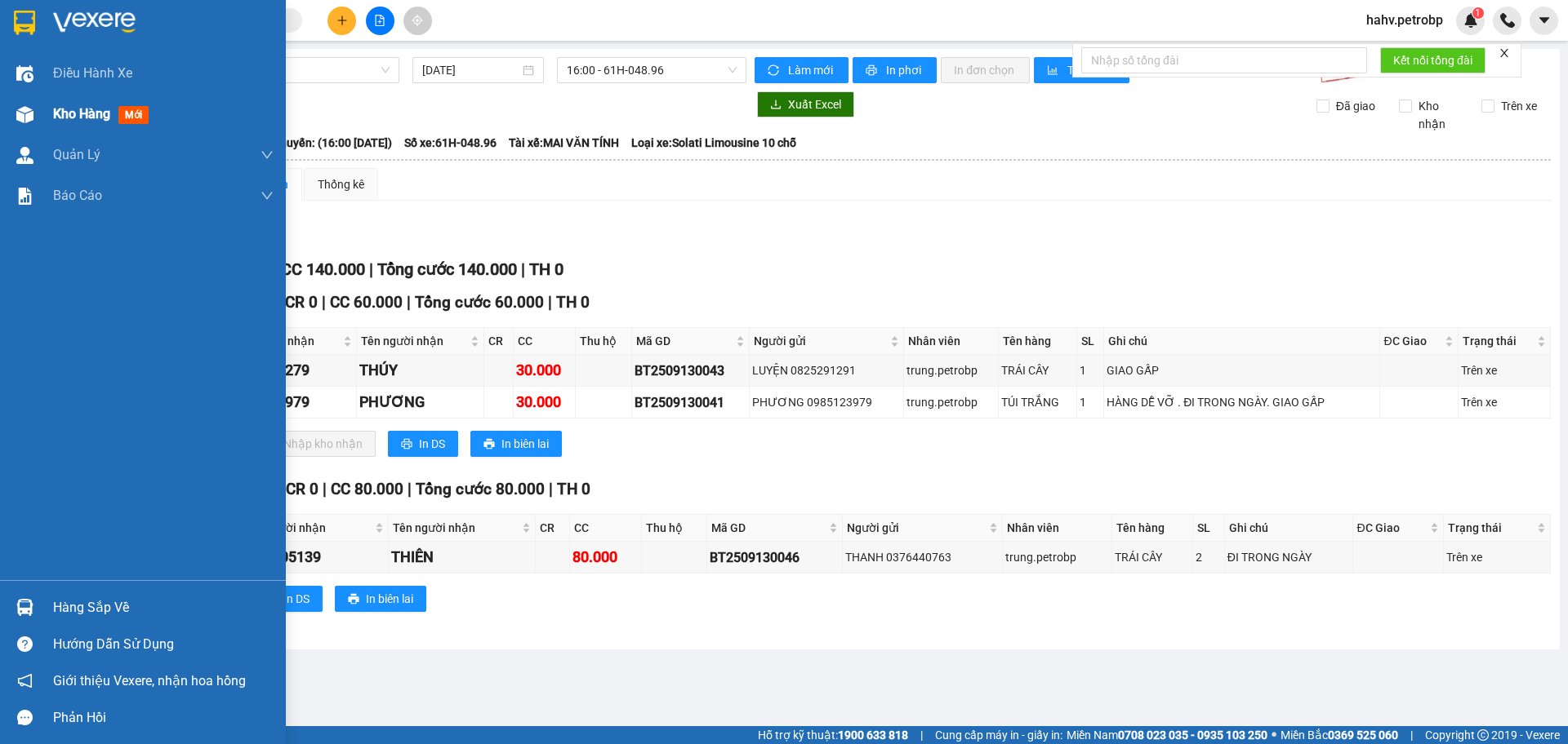
click at [84, 124] on div "Kho hàng mới" at bounding box center [104, 114] width 102 height 20
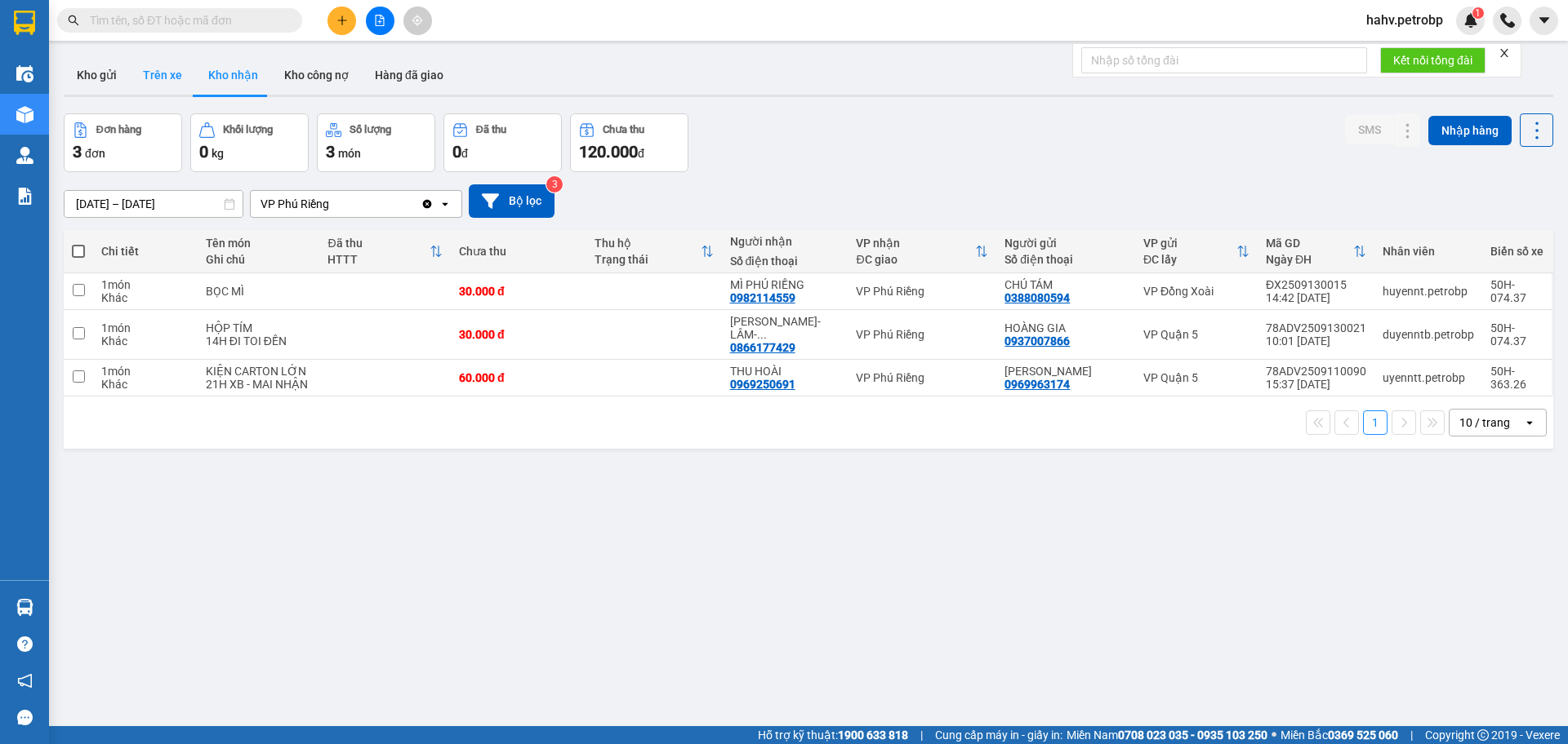
drag, startPoint x: 157, startPoint y: 73, endPoint x: 189, endPoint y: 71, distance: 32.1
click at [165, 74] on button "Trên xe" at bounding box center [162, 75] width 65 height 39
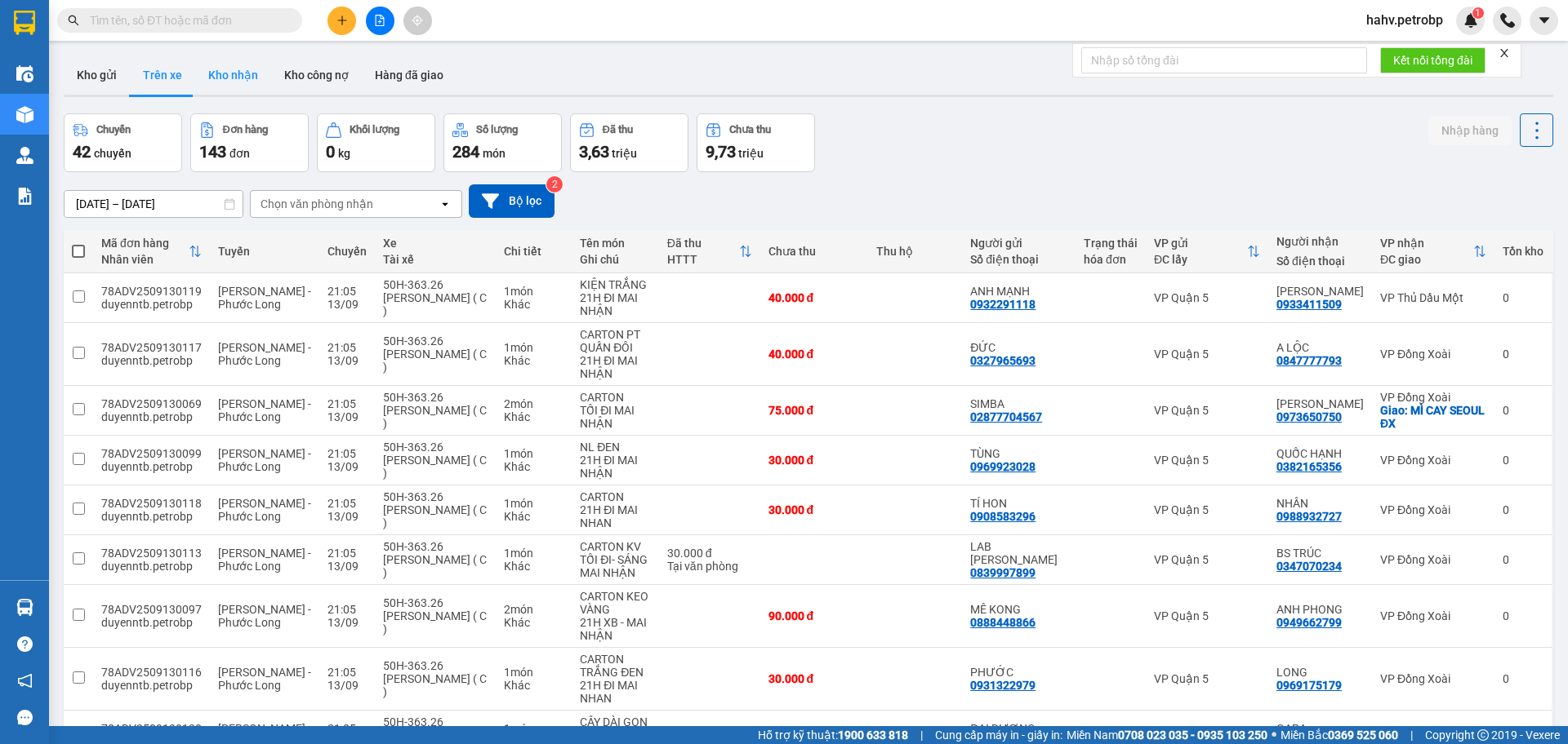
click at [218, 72] on button "Kho nhận" at bounding box center [232, 75] width 76 height 39
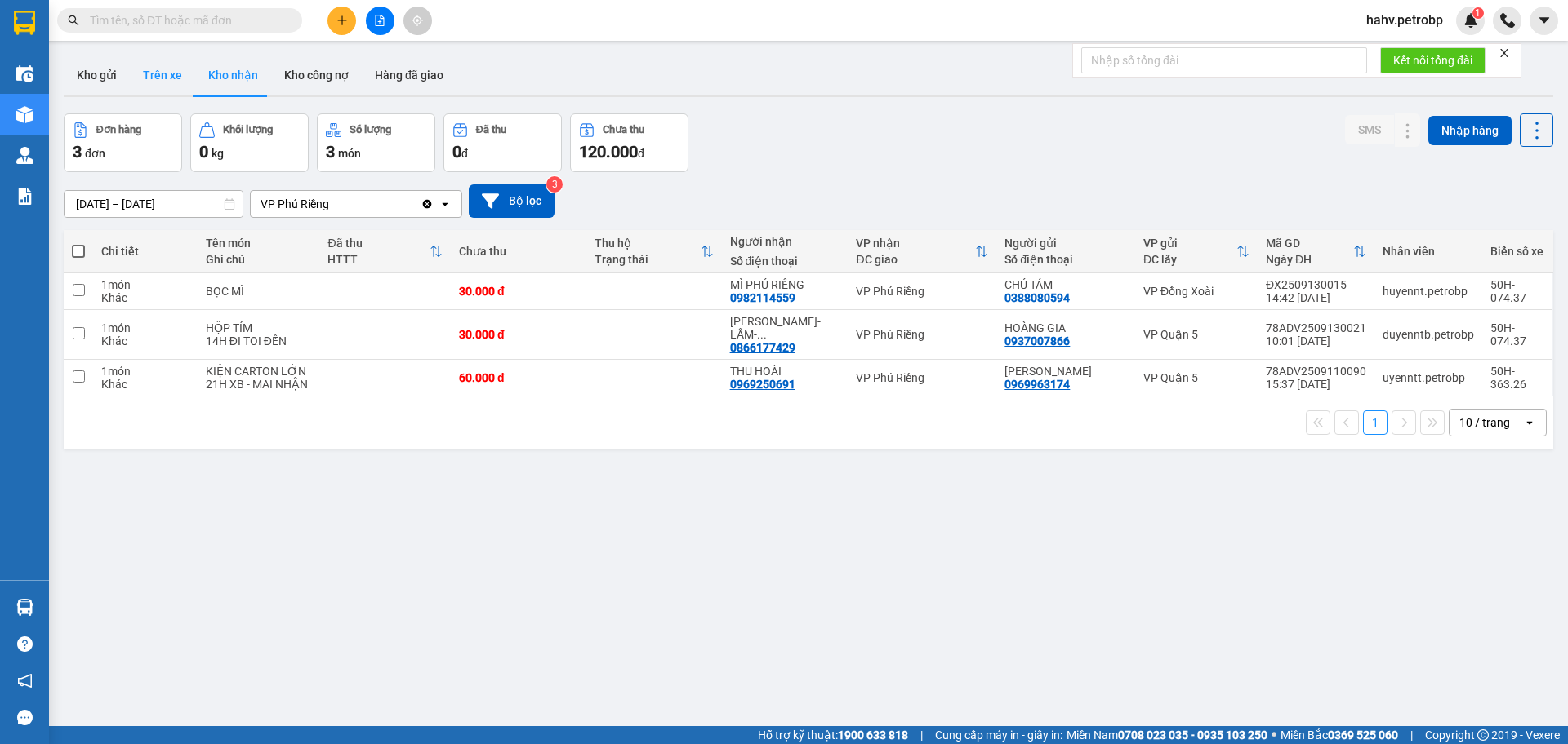
click at [175, 72] on button "Trên xe" at bounding box center [162, 75] width 65 height 39
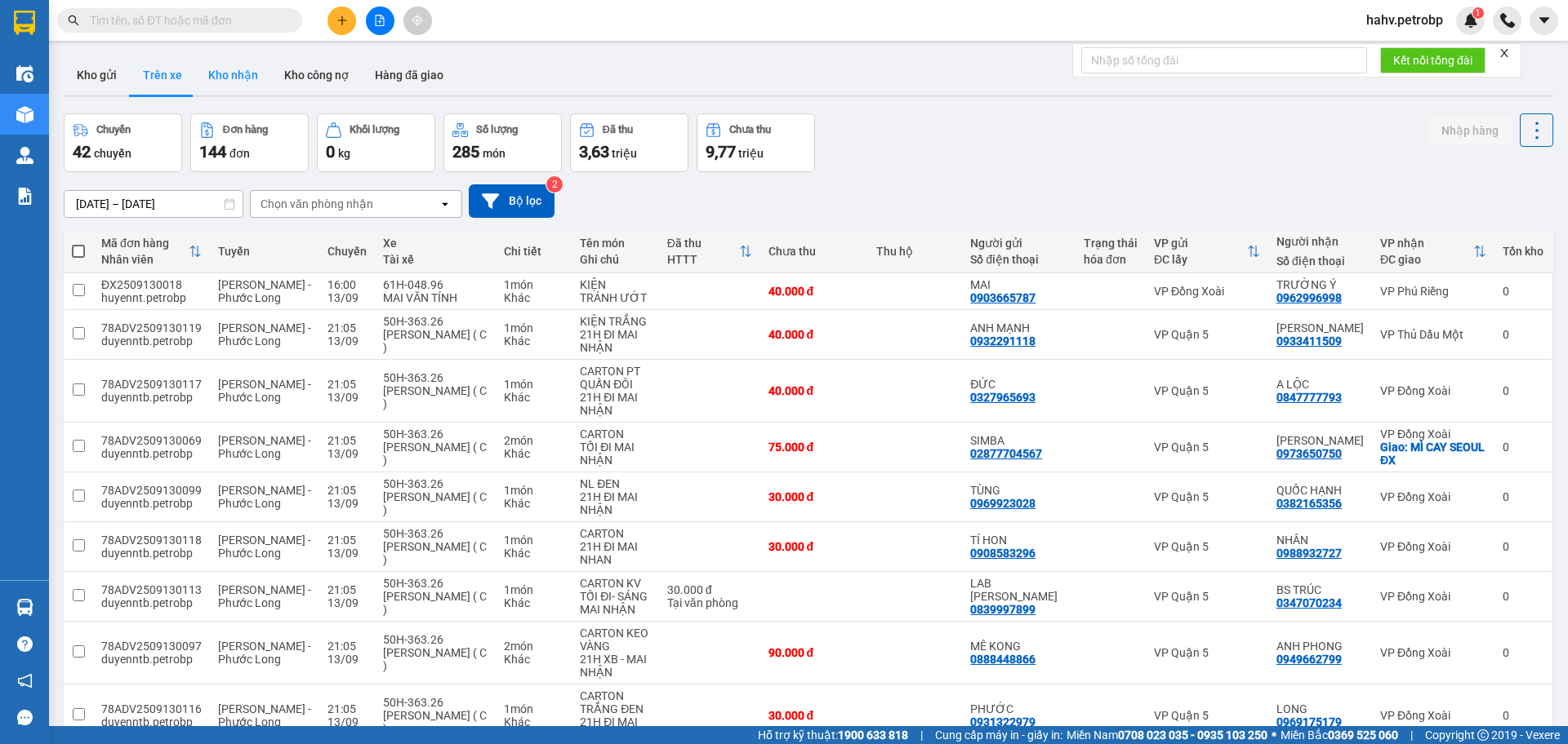
click at [234, 82] on button "Kho nhận" at bounding box center [232, 75] width 76 height 39
type input "[DATE] – [DATE]"
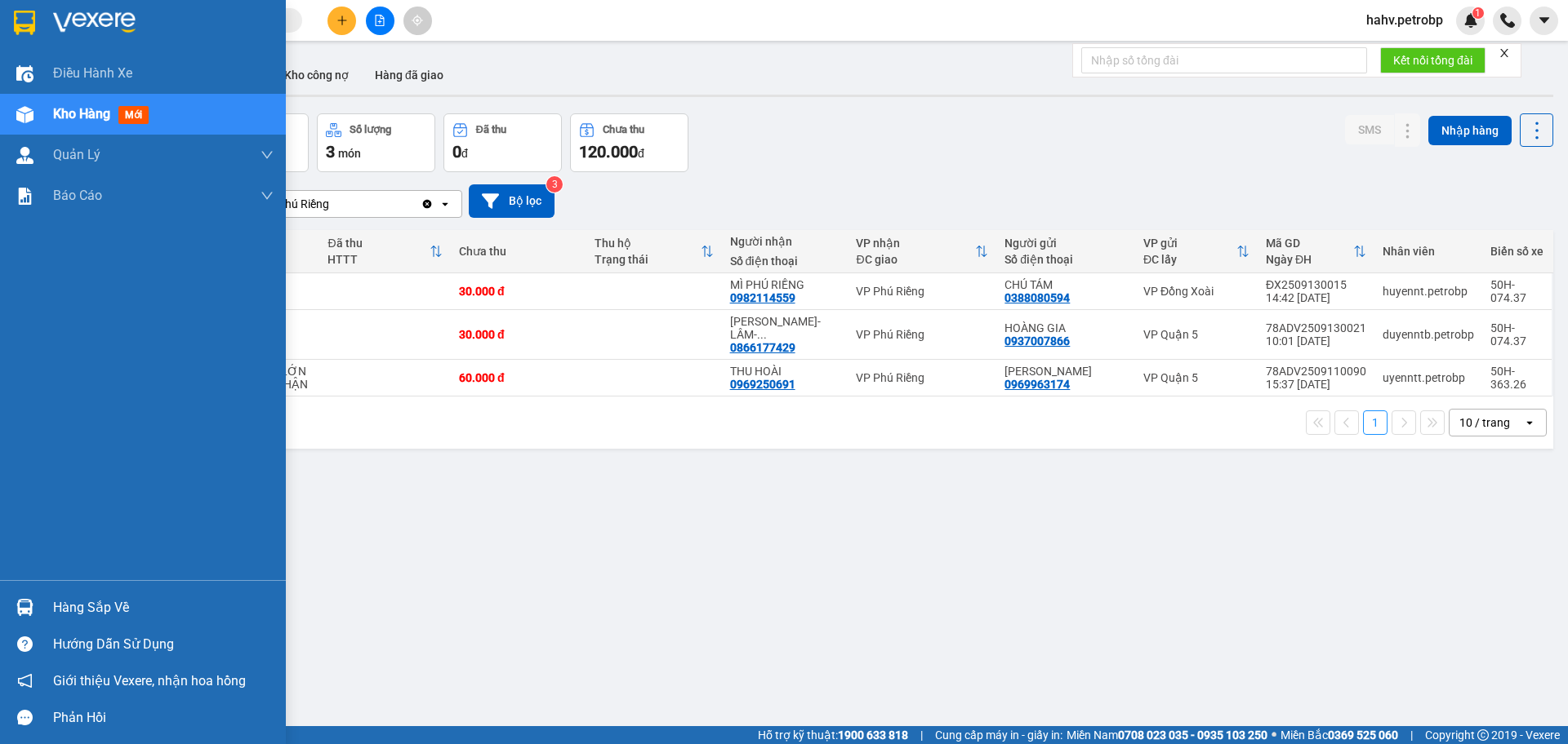
click at [62, 609] on div "Hàng sắp về" at bounding box center [164, 608] width 221 height 25
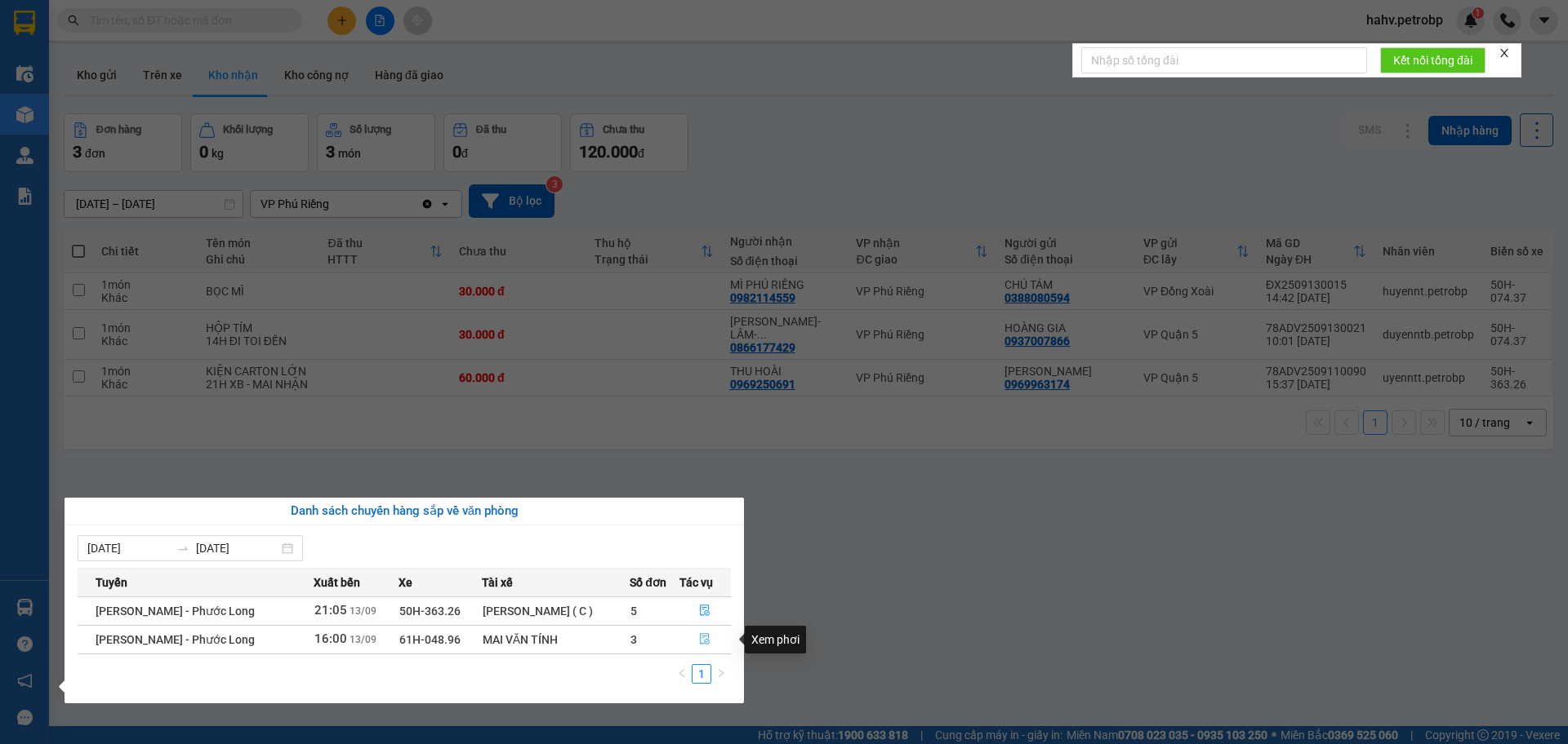
click at [710, 636] on button "button" at bounding box center [705, 639] width 51 height 26
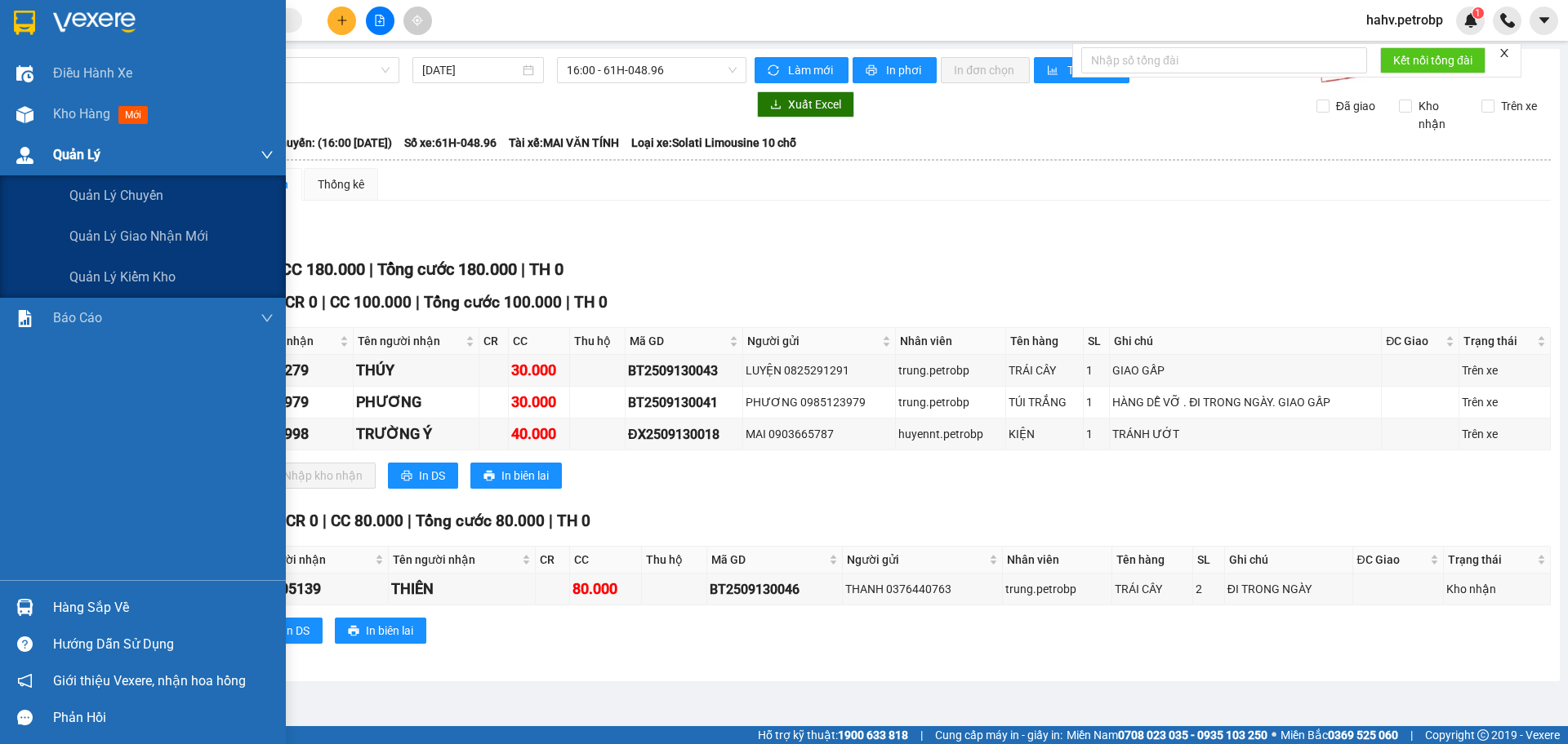
click at [11, 137] on div "Quản Lý" at bounding box center [142, 155] width 285 height 41
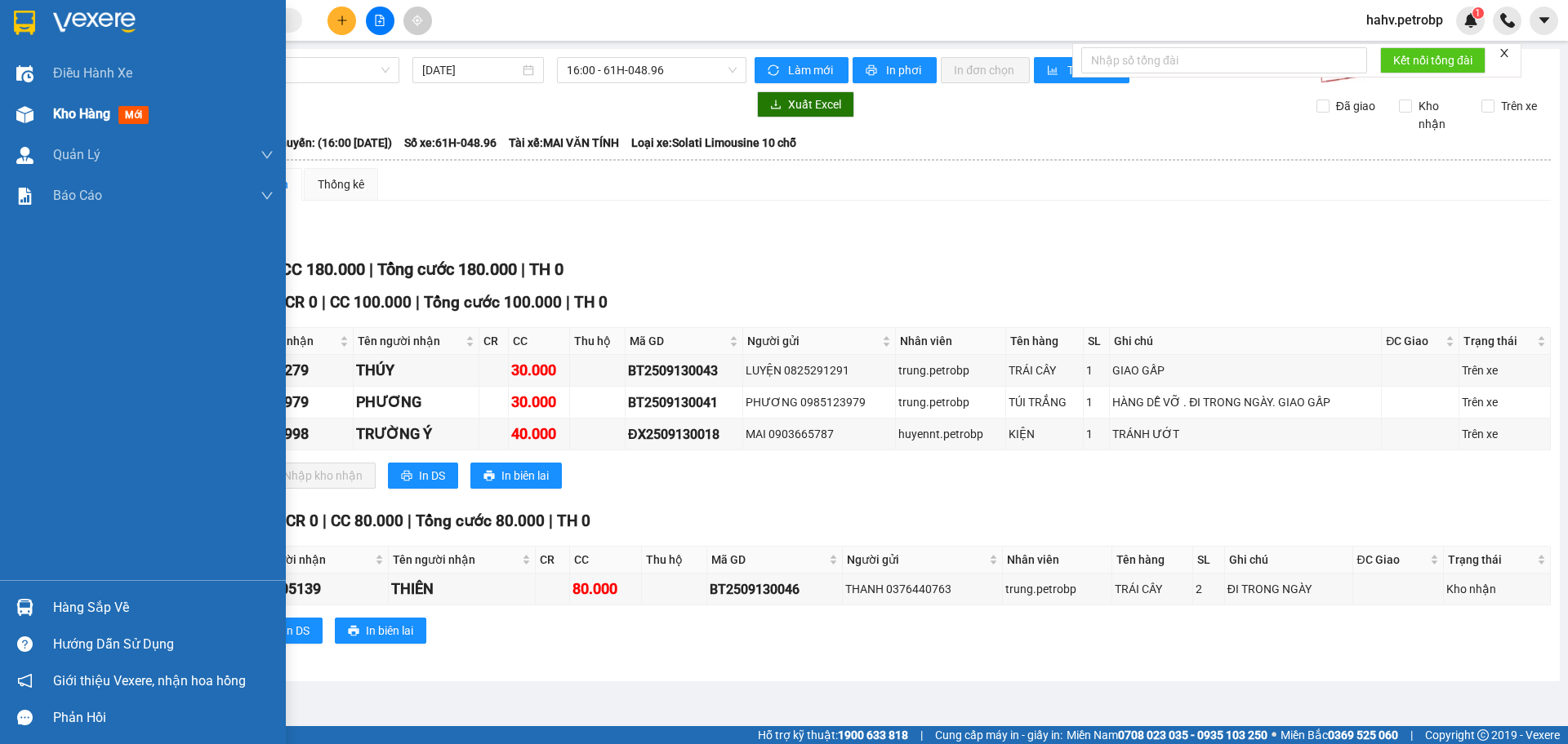
click at [54, 105] on div "Kho hàng mới" at bounding box center [104, 114] width 102 height 20
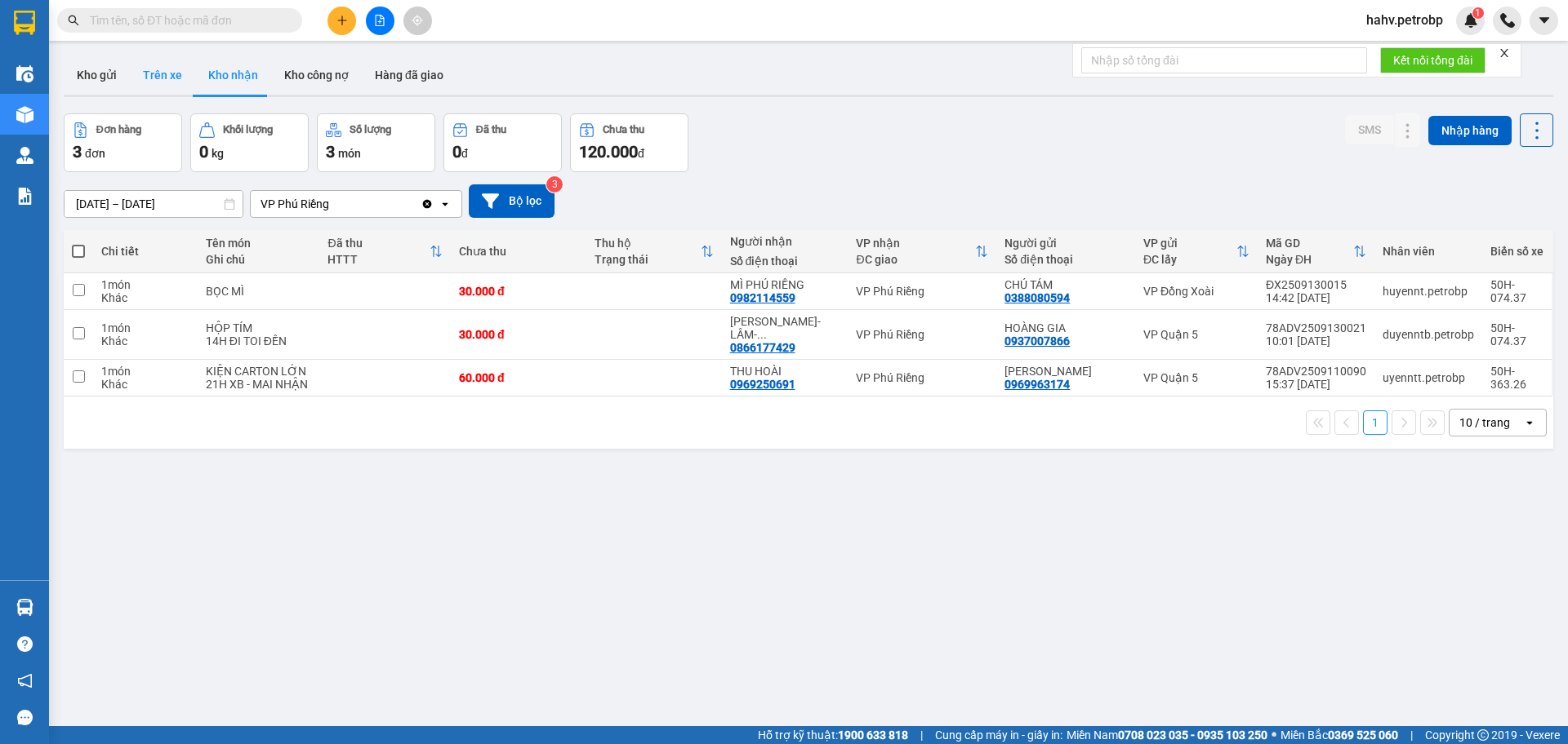
click at [164, 66] on button "Trên xe" at bounding box center [162, 75] width 65 height 39
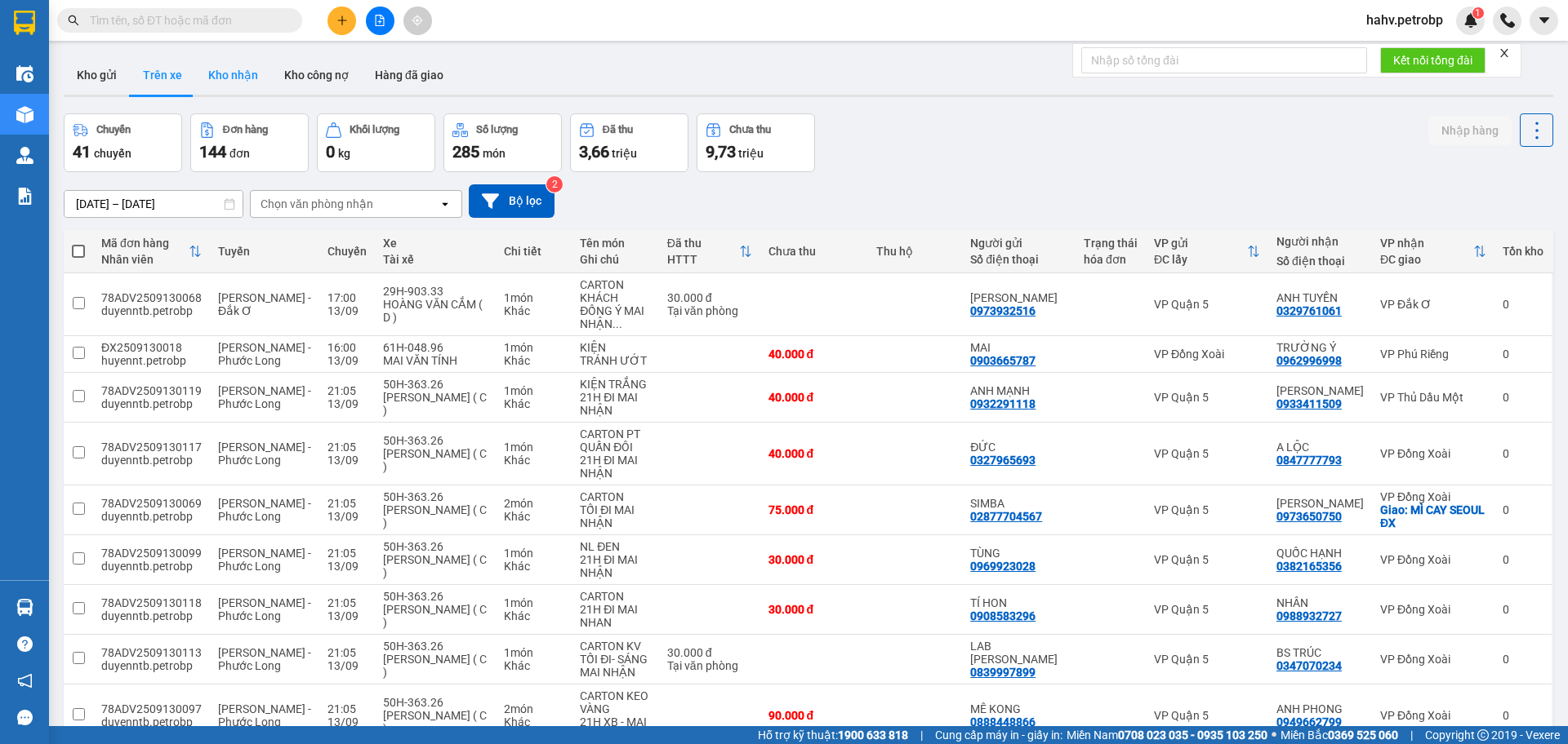
click at [212, 74] on button "Kho nhận" at bounding box center [232, 75] width 76 height 39
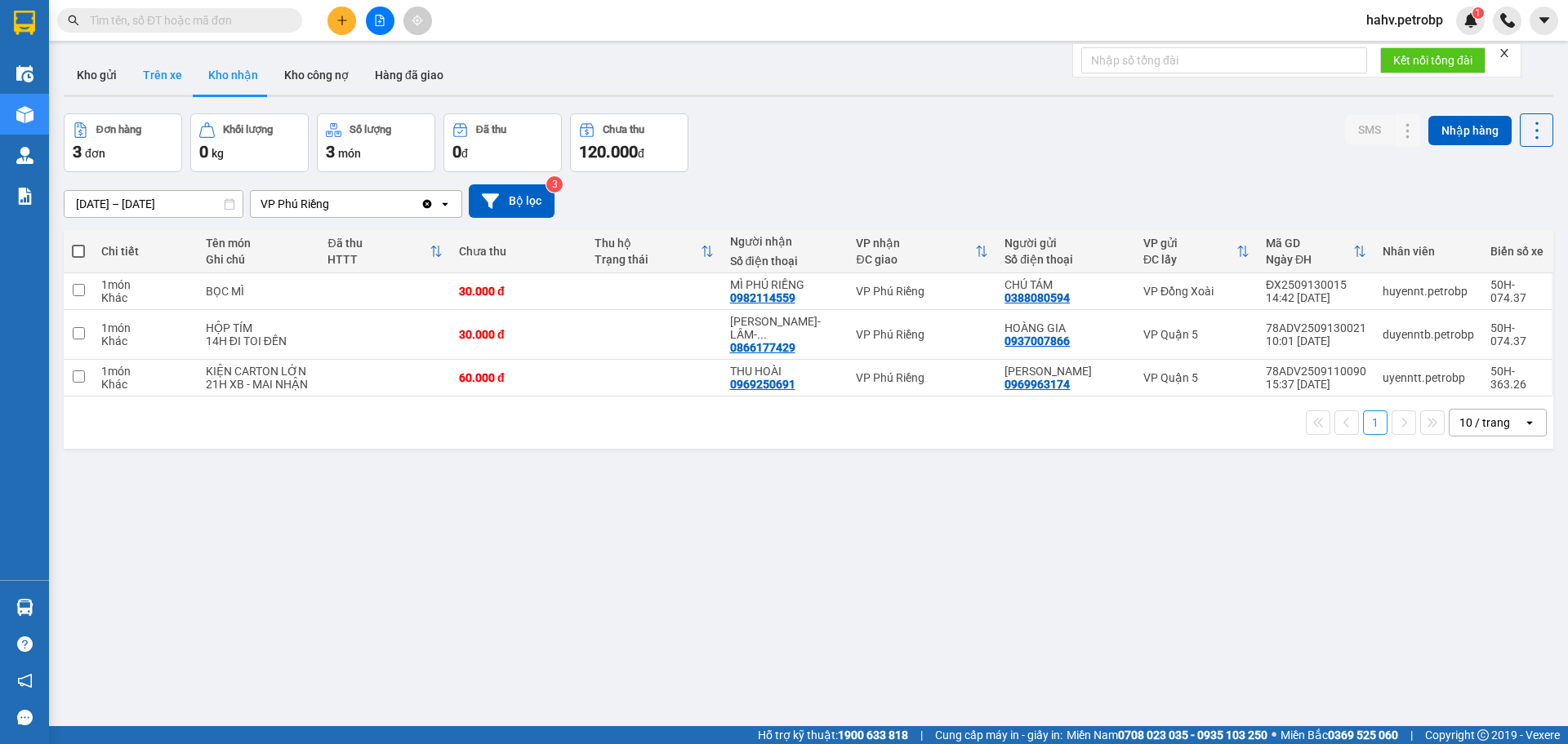
click at [157, 80] on button "Trên xe" at bounding box center [162, 75] width 65 height 39
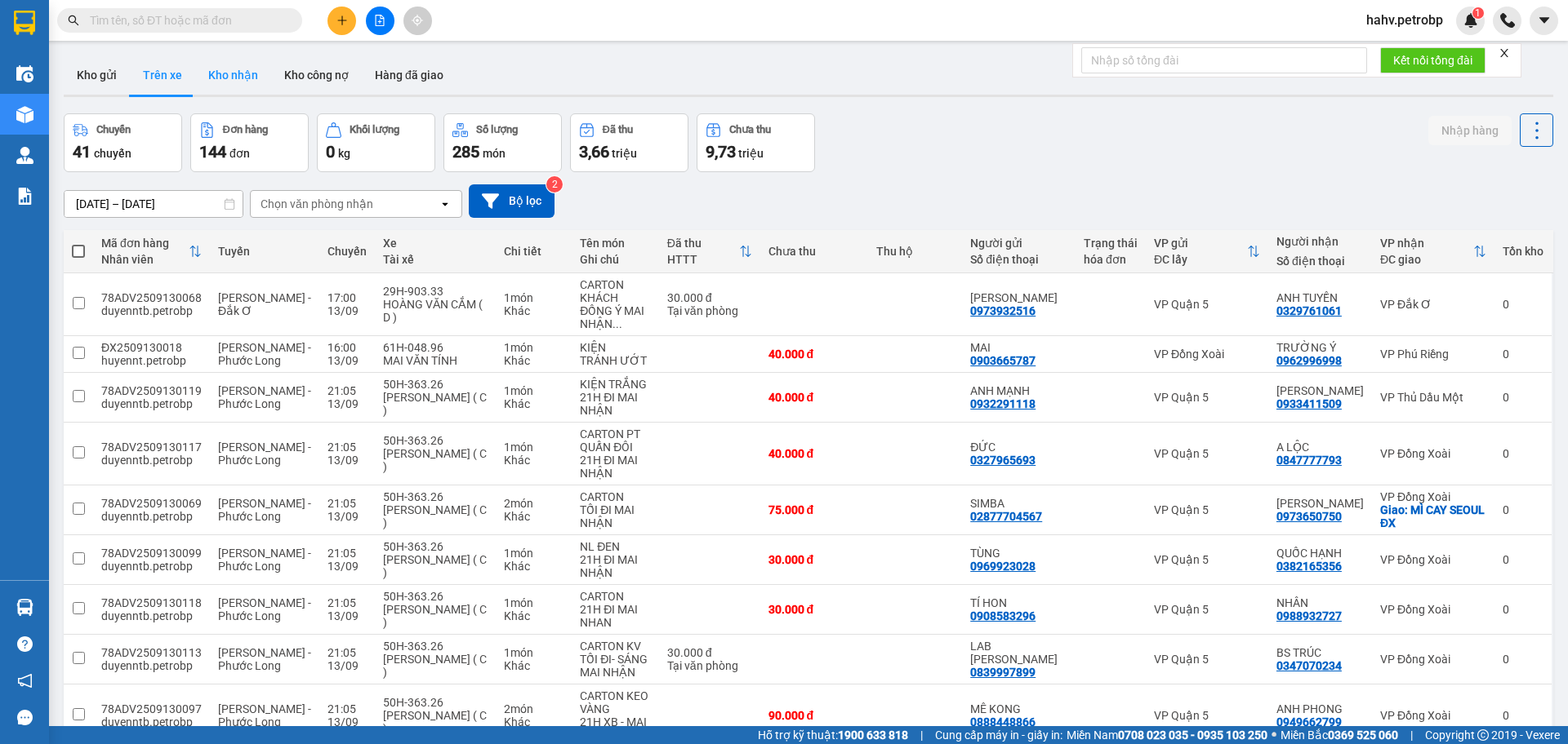
click at [215, 71] on button "Kho nhận" at bounding box center [232, 75] width 76 height 39
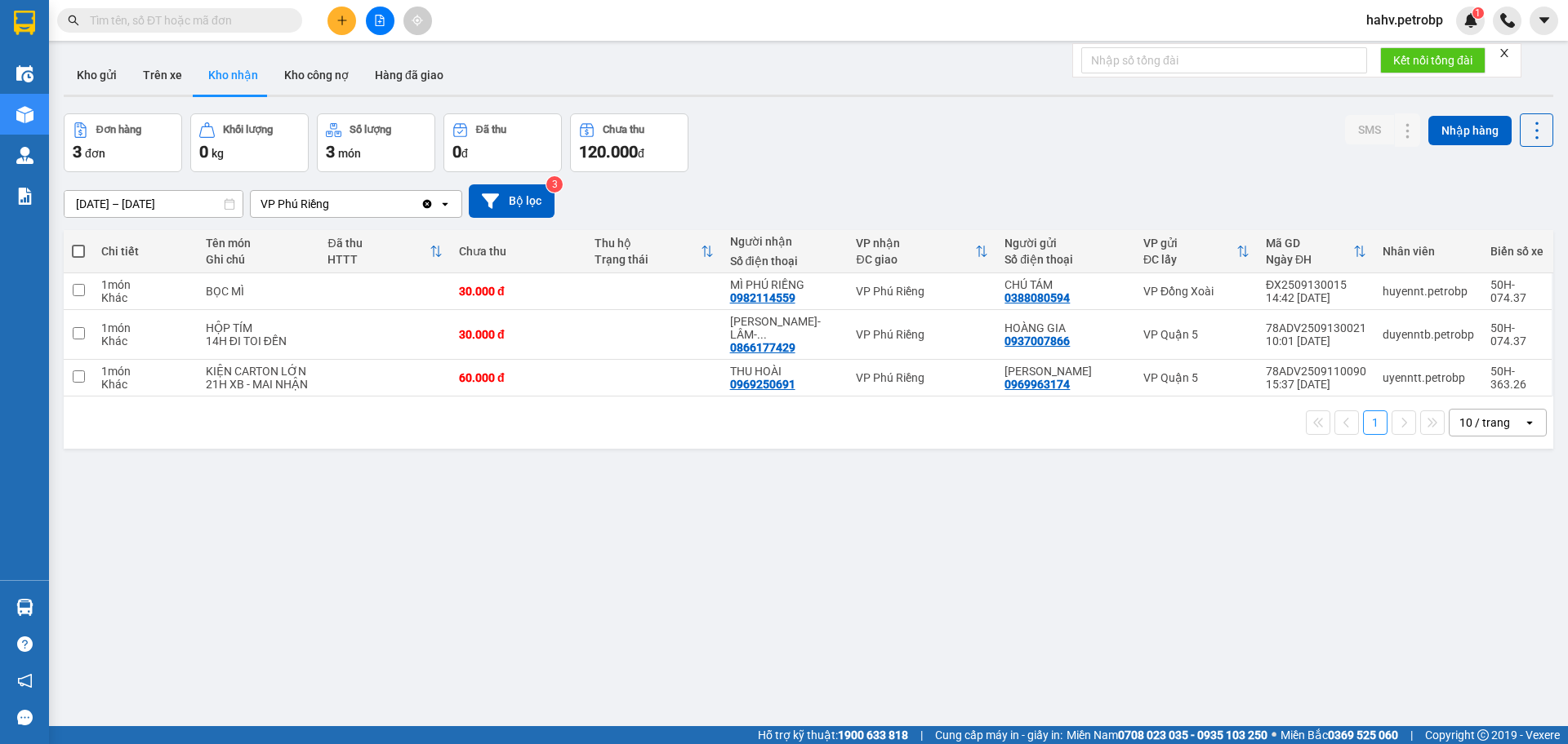
click at [169, 98] on div "Kho gửi Trên xe Kho nhận Kho công nợ Hàng đã giao" at bounding box center [808, 76] width 1489 height 44
click at [173, 77] on button "Trên xe" at bounding box center [162, 75] width 65 height 39
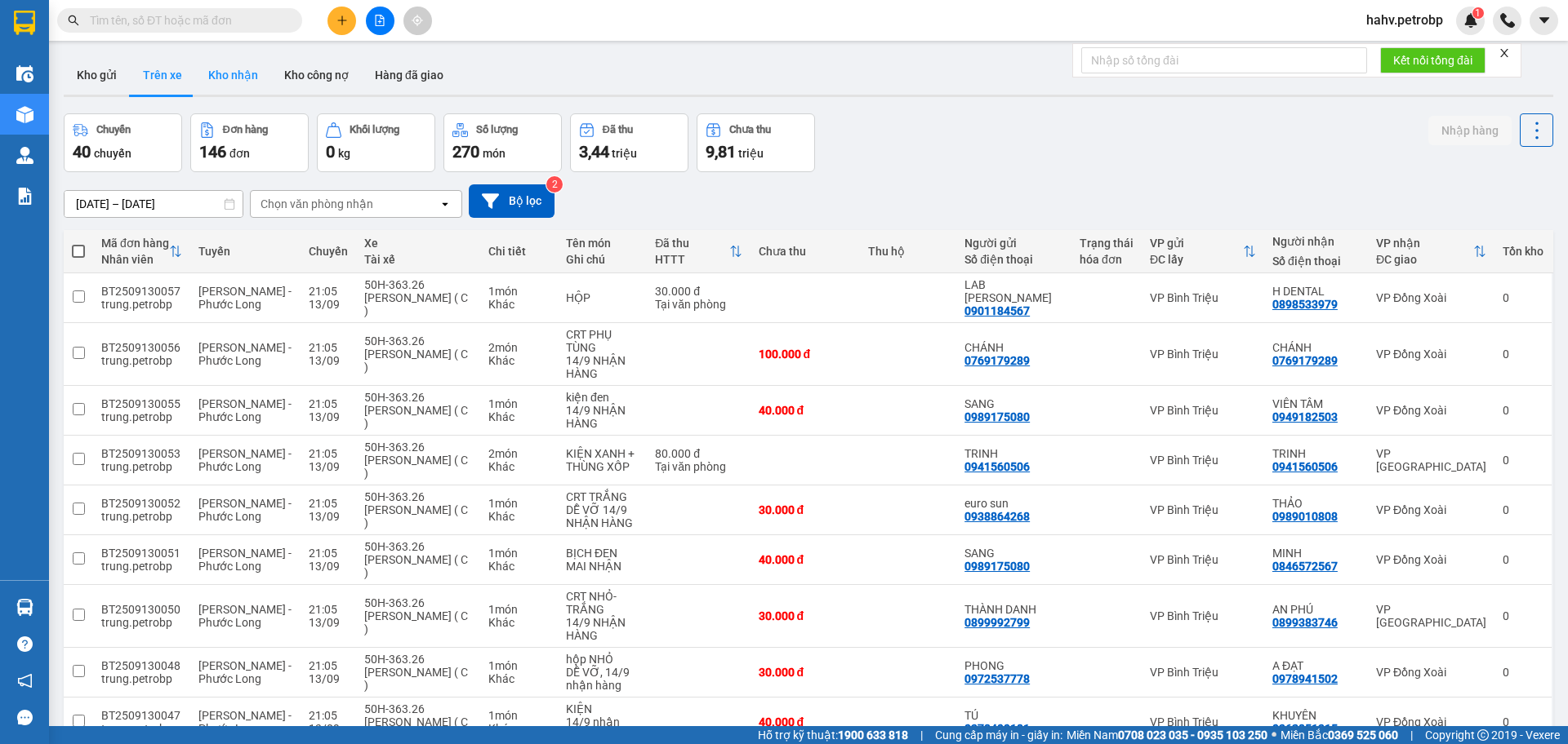
click at [214, 73] on button "Kho nhận" at bounding box center [232, 75] width 76 height 39
type input "[DATE] – [DATE]"
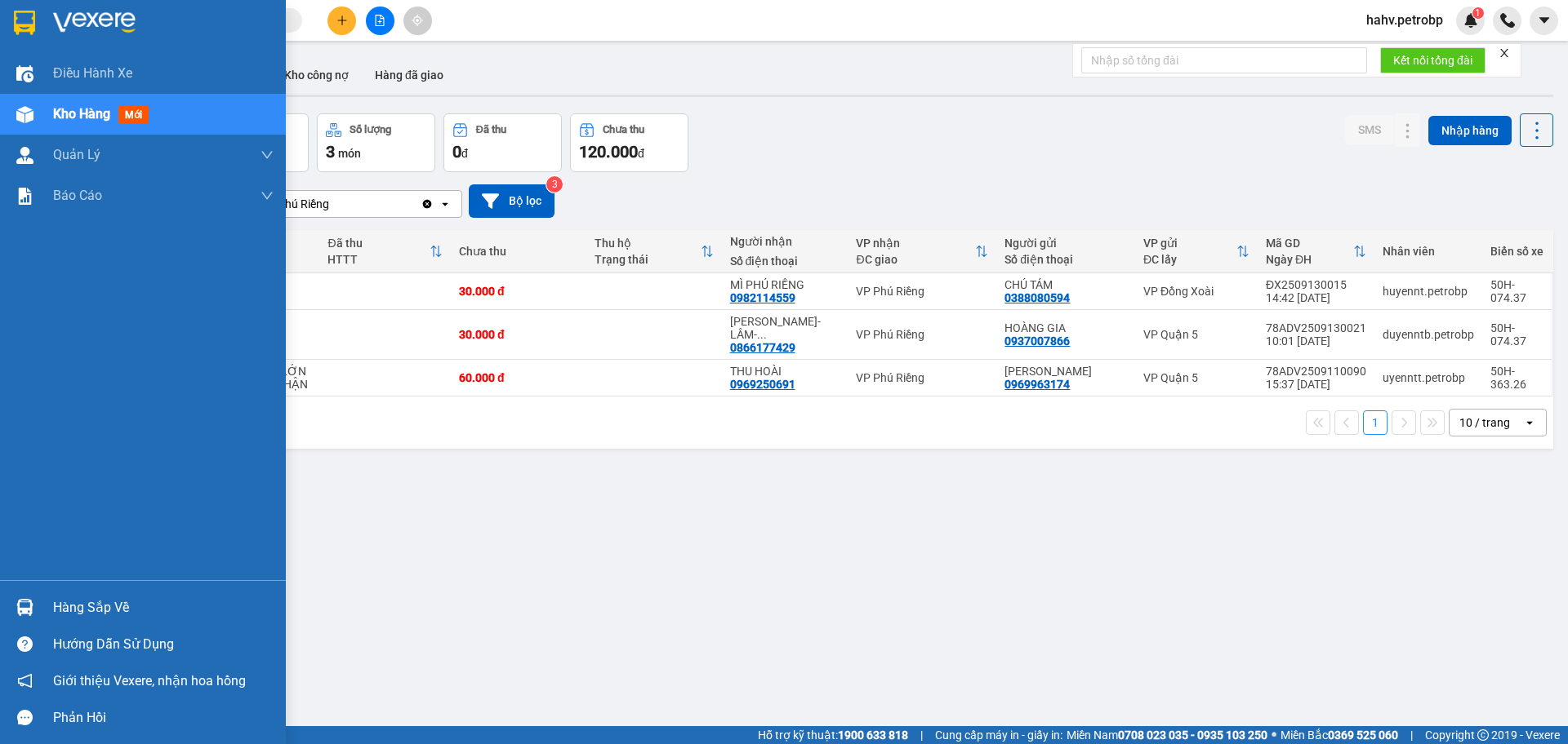
click at [30, 603] on img at bounding box center [24, 607] width 17 height 17
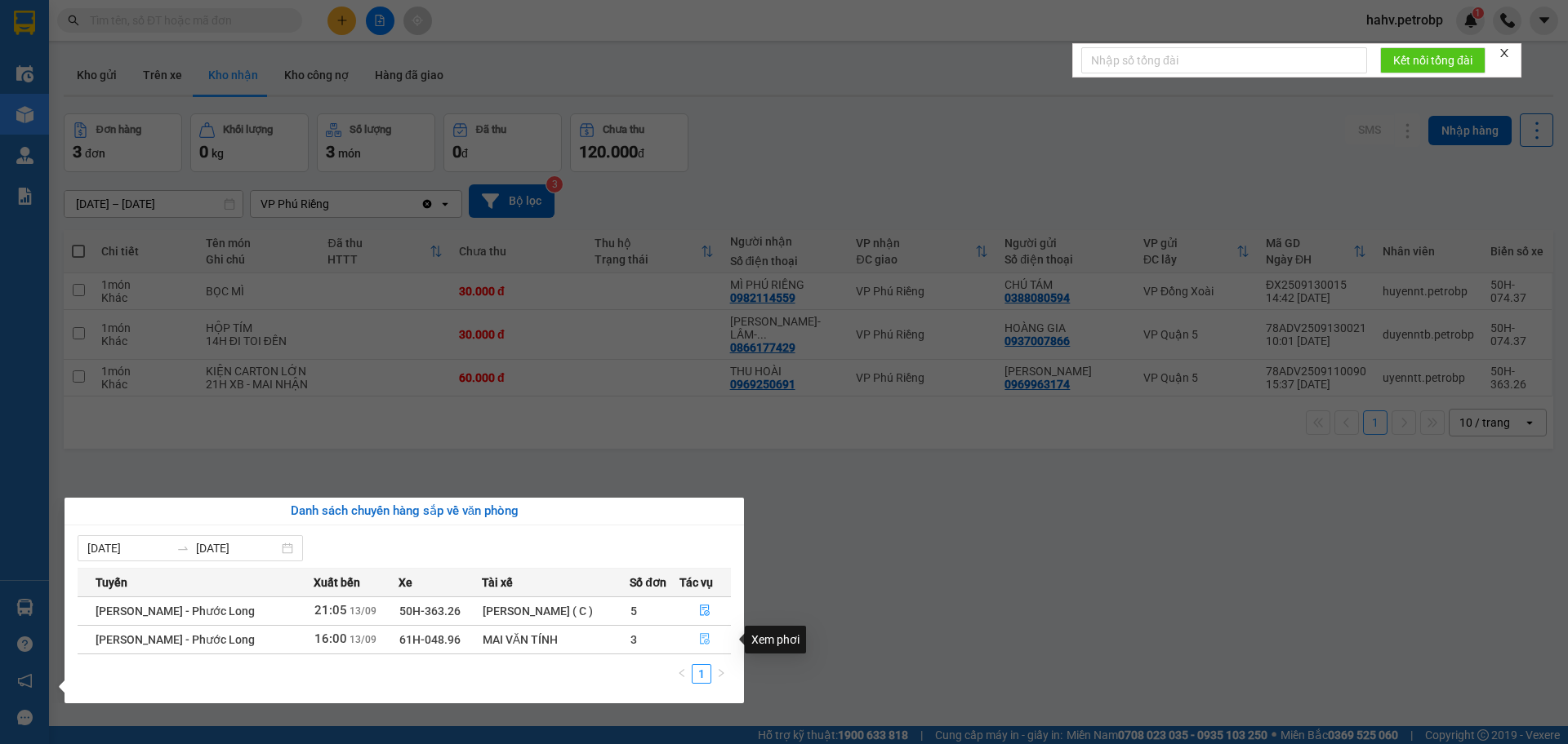
click at [717, 638] on button "button" at bounding box center [705, 639] width 51 height 26
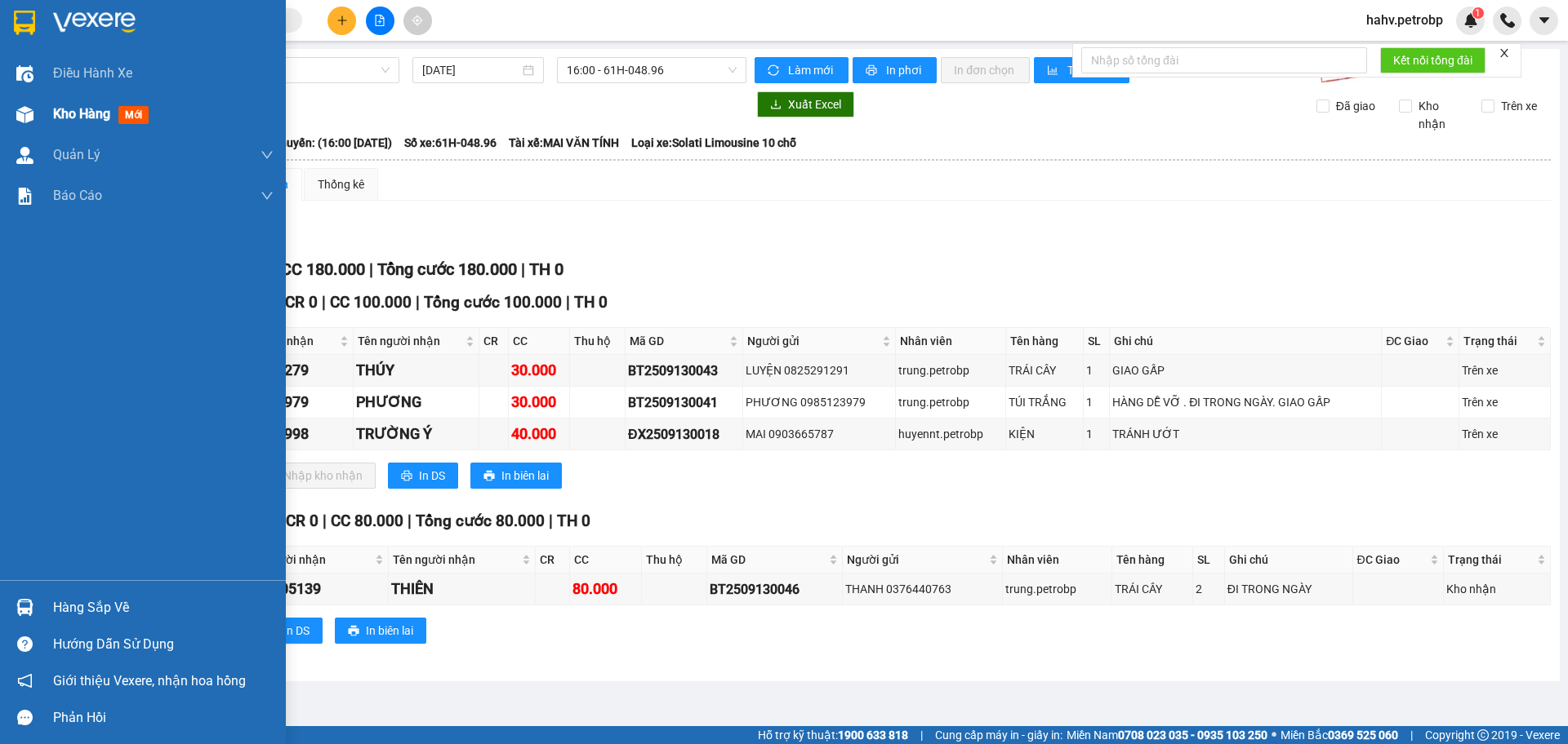
click at [12, 127] on div at bounding box center [25, 115] width 28 height 28
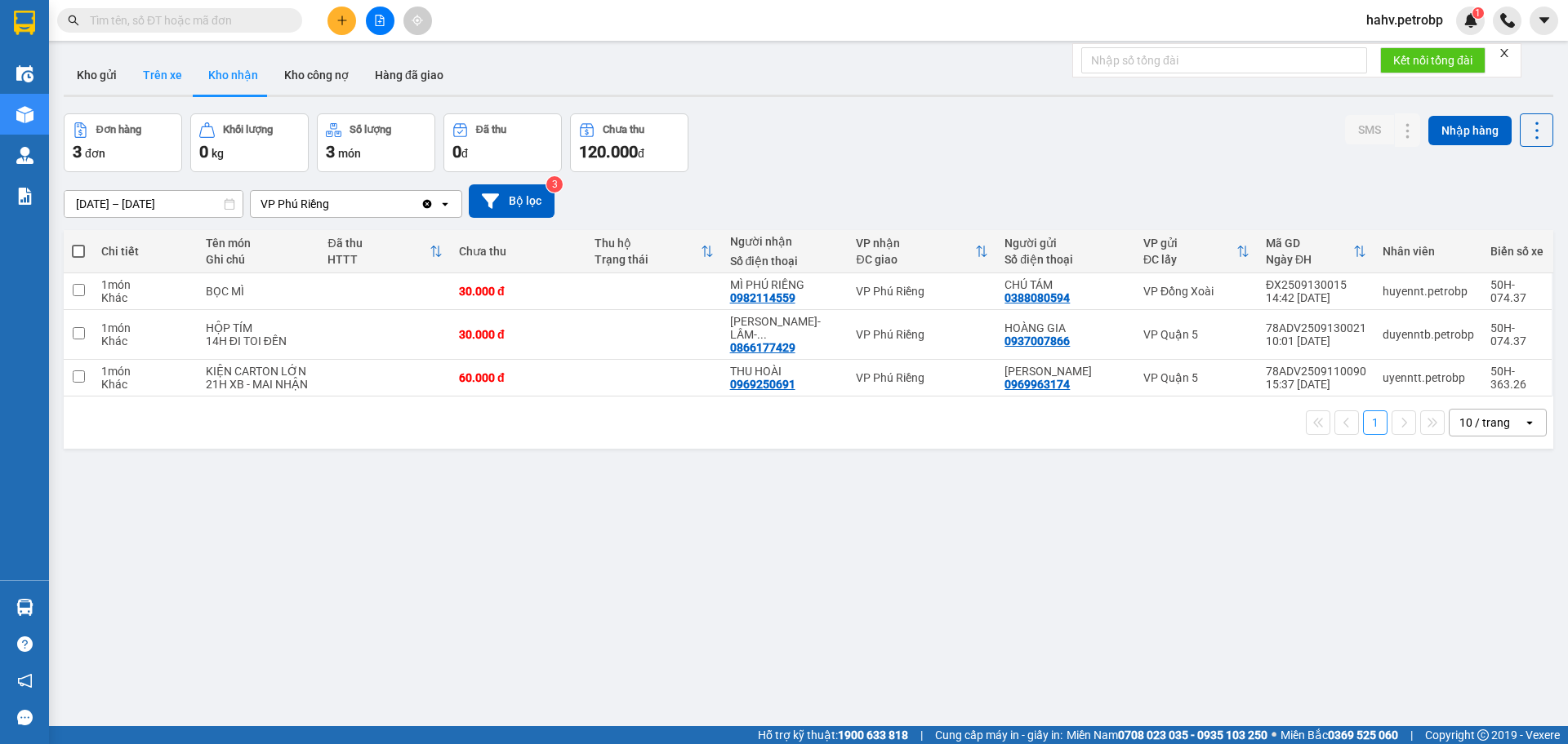
click at [165, 67] on button "Trên xe" at bounding box center [162, 75] width 65 height 39
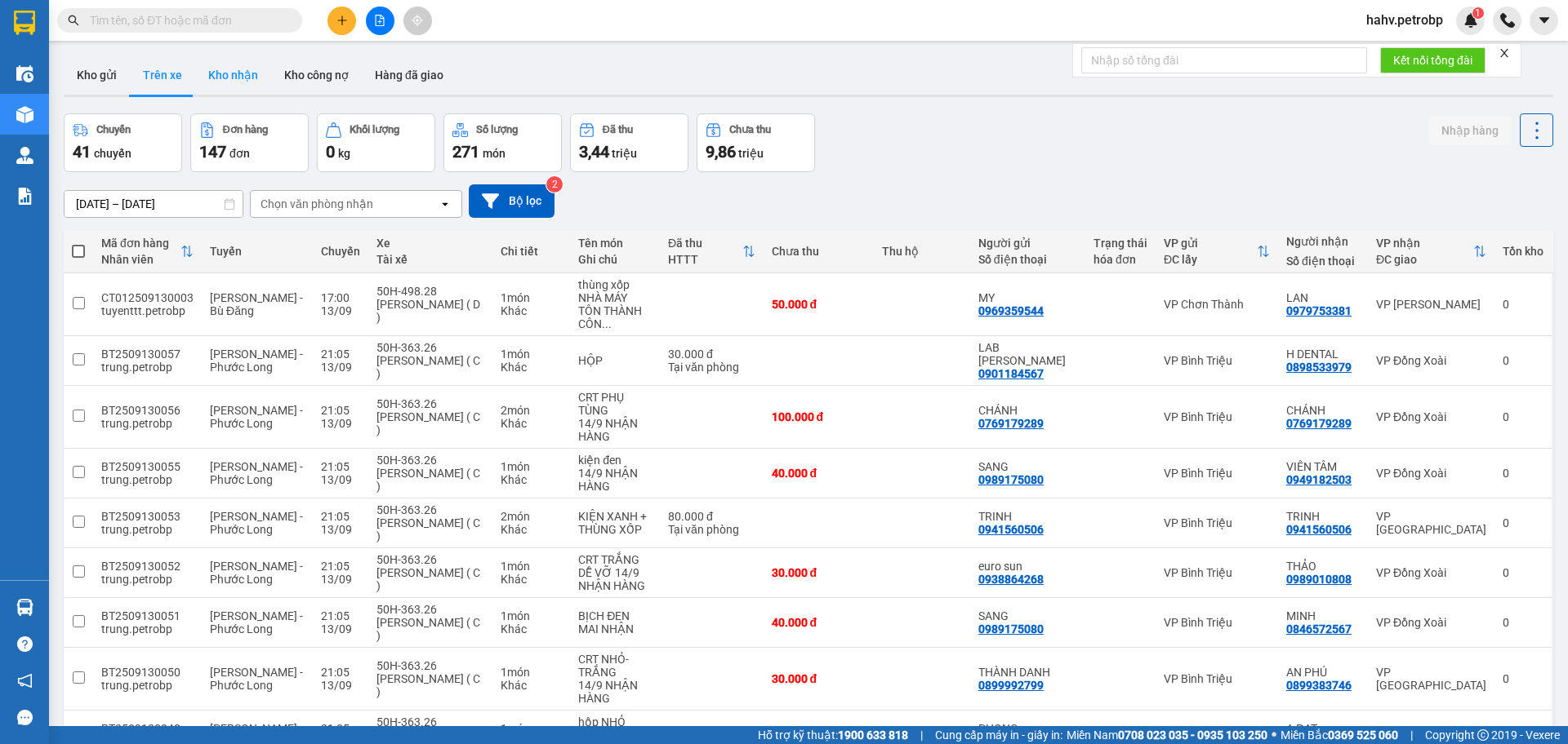
click at [208, 68] on button "Kho nhận" at bounding box center [232, 75] width 76 height 39
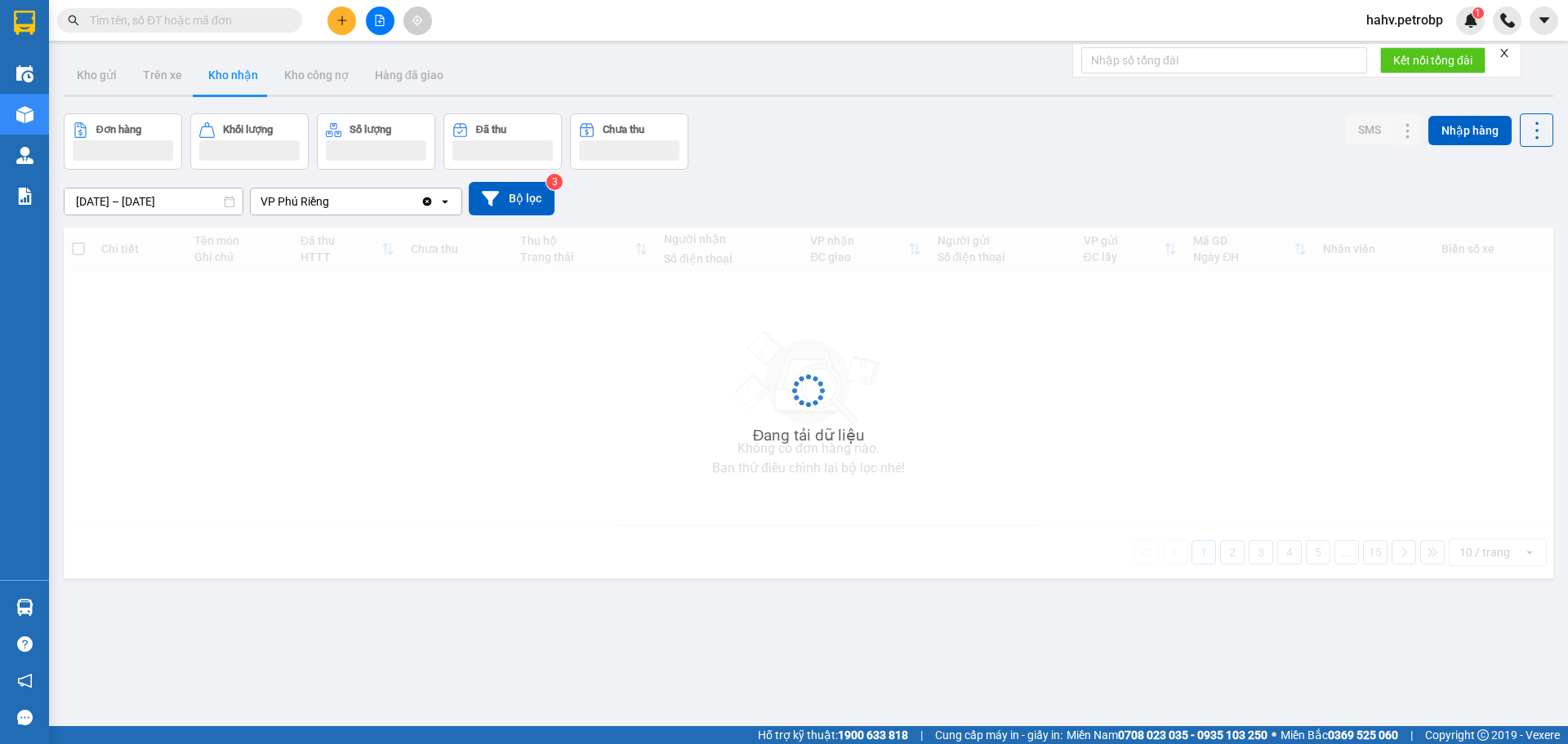
type input "[DATE] – [DATE]"
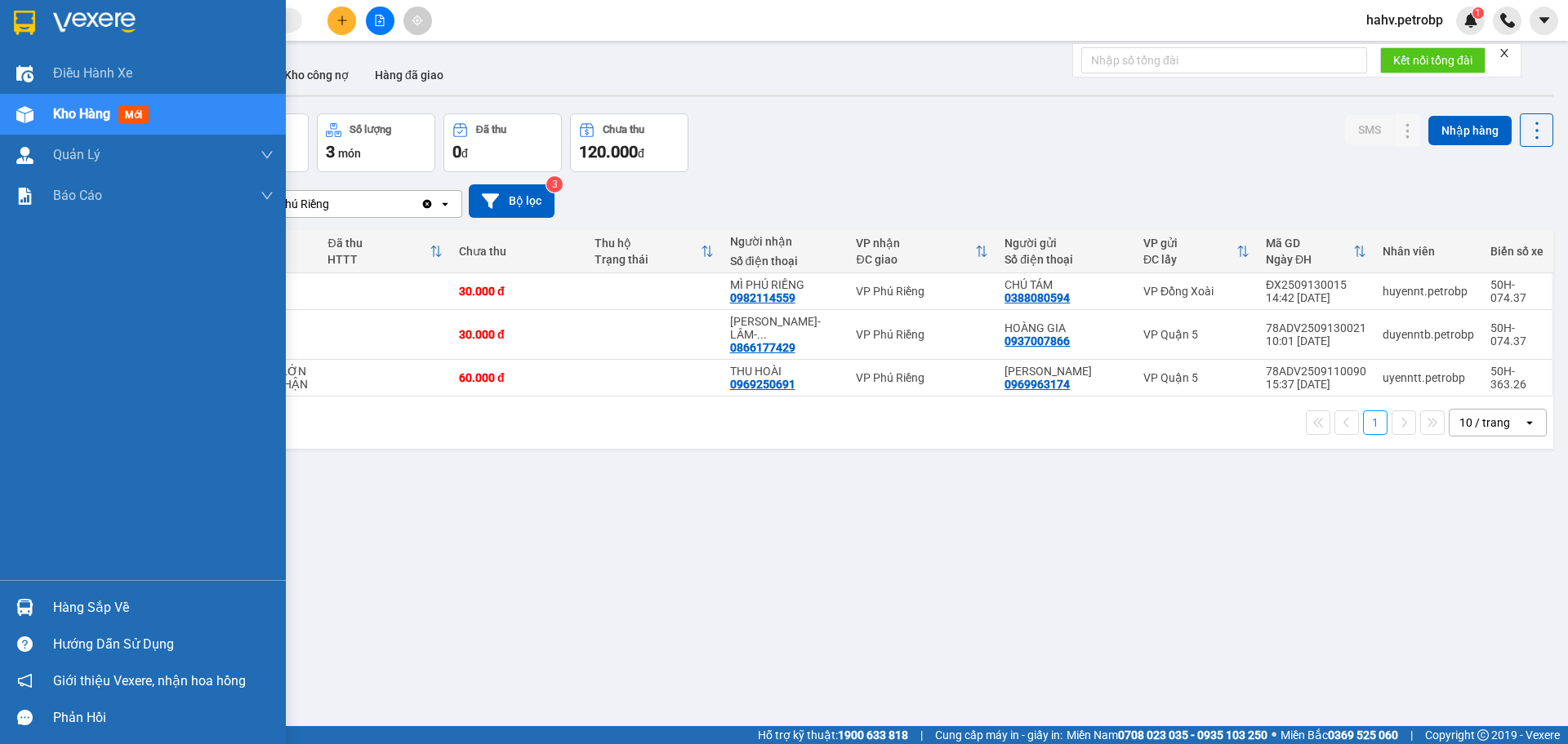
drag, startPoint x: 113, startPoint y: 602, endPoint x: 181, endPoint y: 595, distance: 68.4
click at [117, 602] on div "Hàng sắp về" at bounding box center [164, 608] width 221 height 25
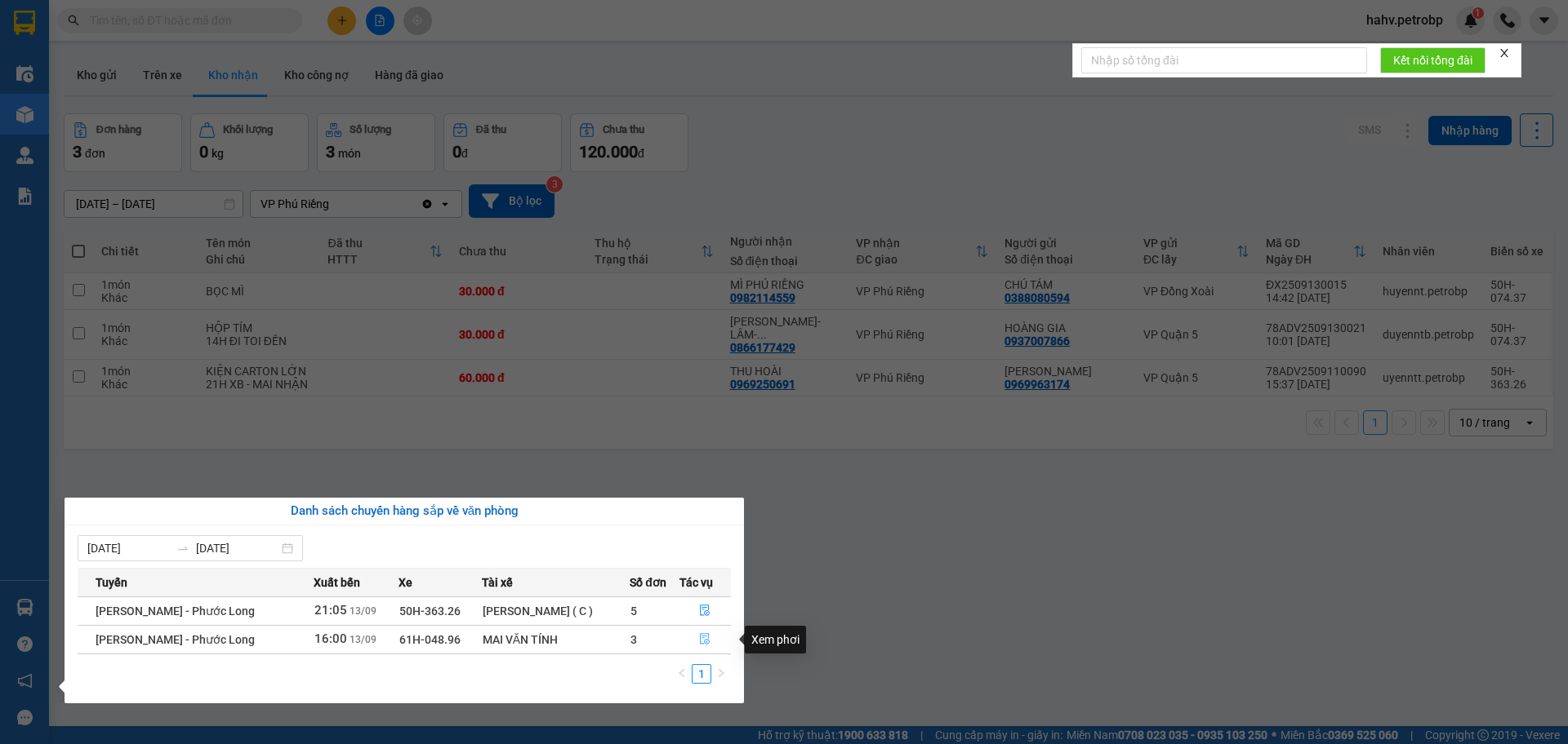
click at [701, 643] on icon "file-done" at bounding box center [704, 638] width 12 height 12
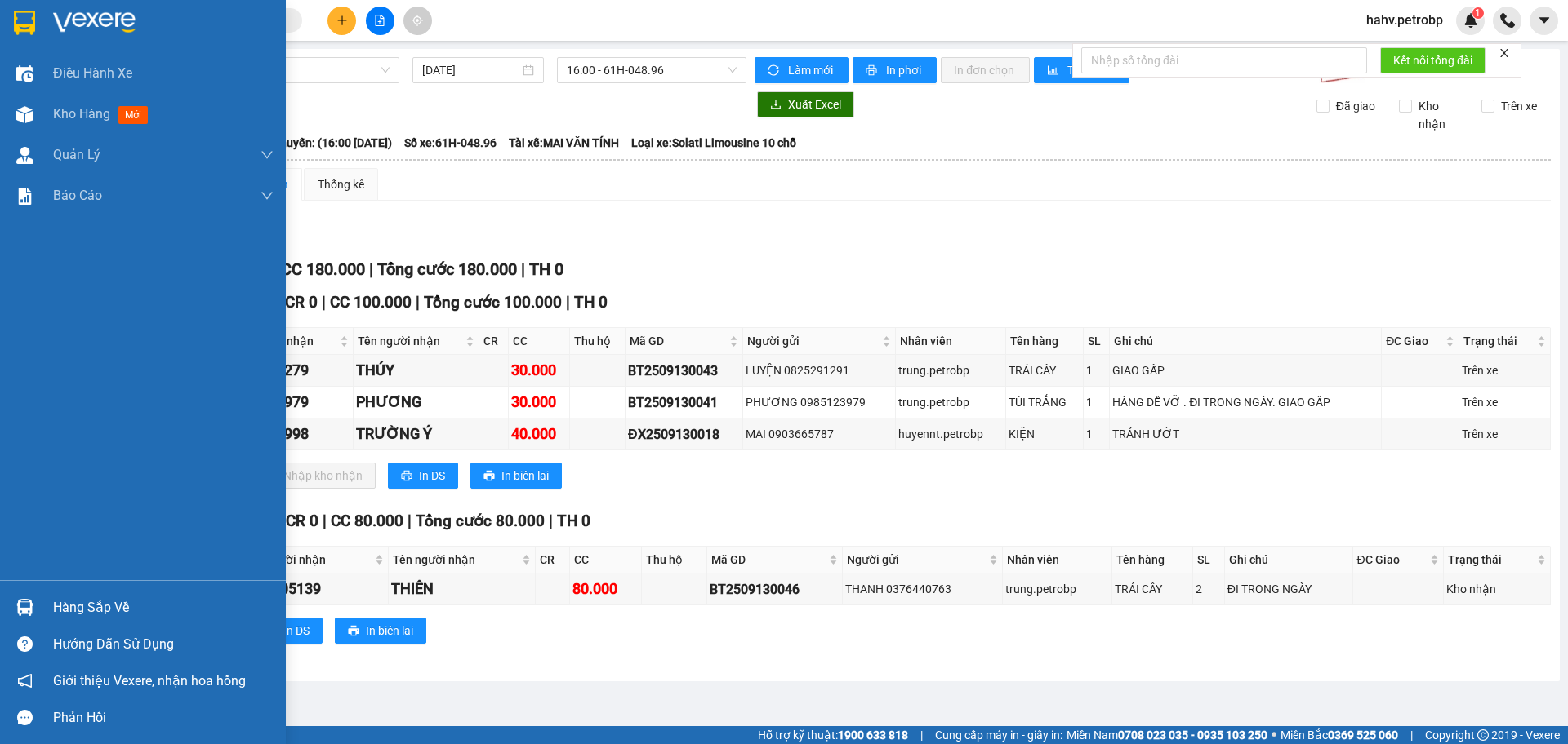
drag, startPoint x: 32, startPoint y: 609, endPoint x: 52, endPoint y: 611, distance: 20.1
click at [33, 609] on img at bounding box center [24, 607] width 17 height 17
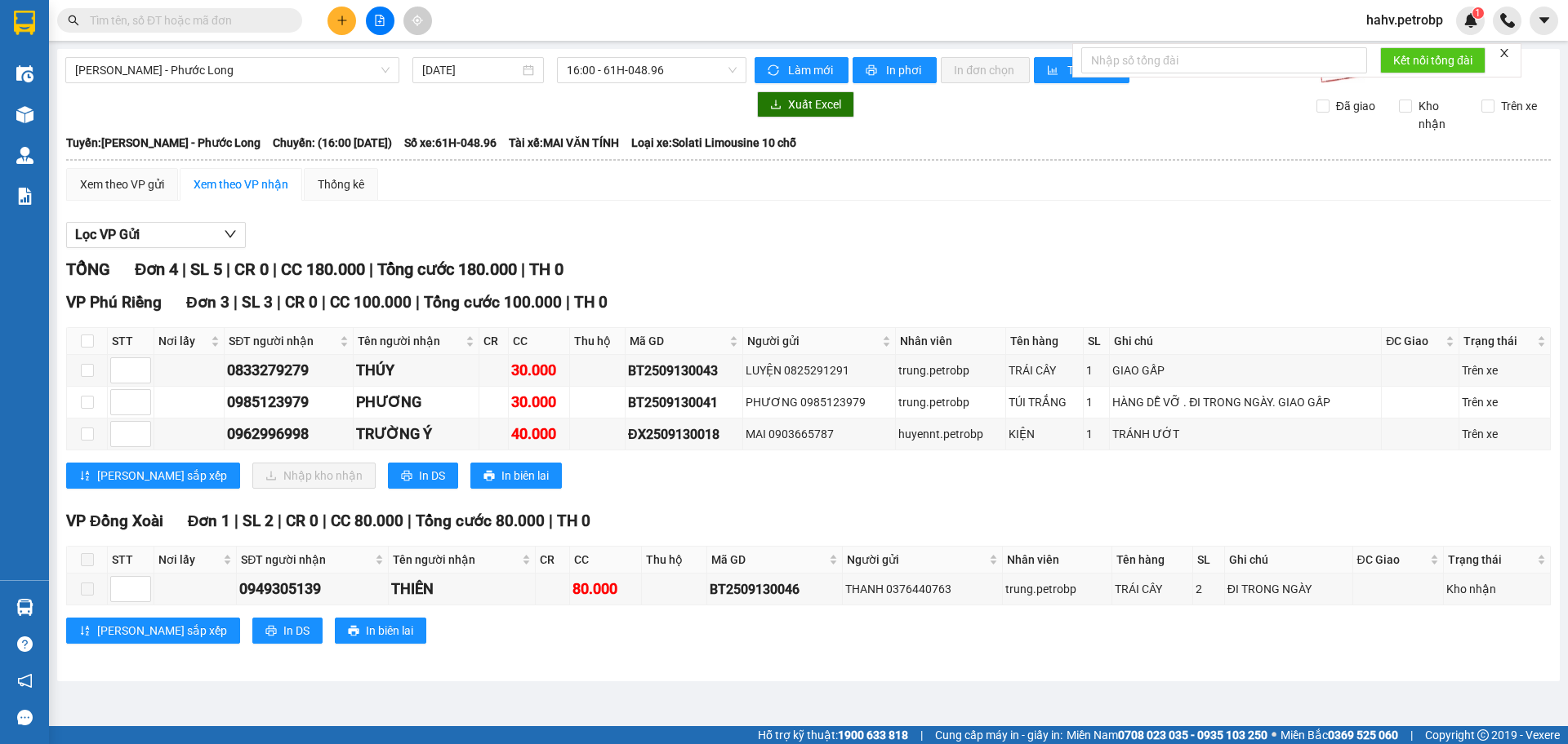
click at [865, 692] on section "Kết quả tìm kiếm ( 1 ) Bộ lọc Mã ĐH Trạng thái Món hàng Tổng cước Chưa cước Ngư…" at bounding box center [784, 372] width 1568 height 744
click at [84, 337] on input "checkbox" at bounding box center [87, 340] width 13 height 13
checkbox input "true"
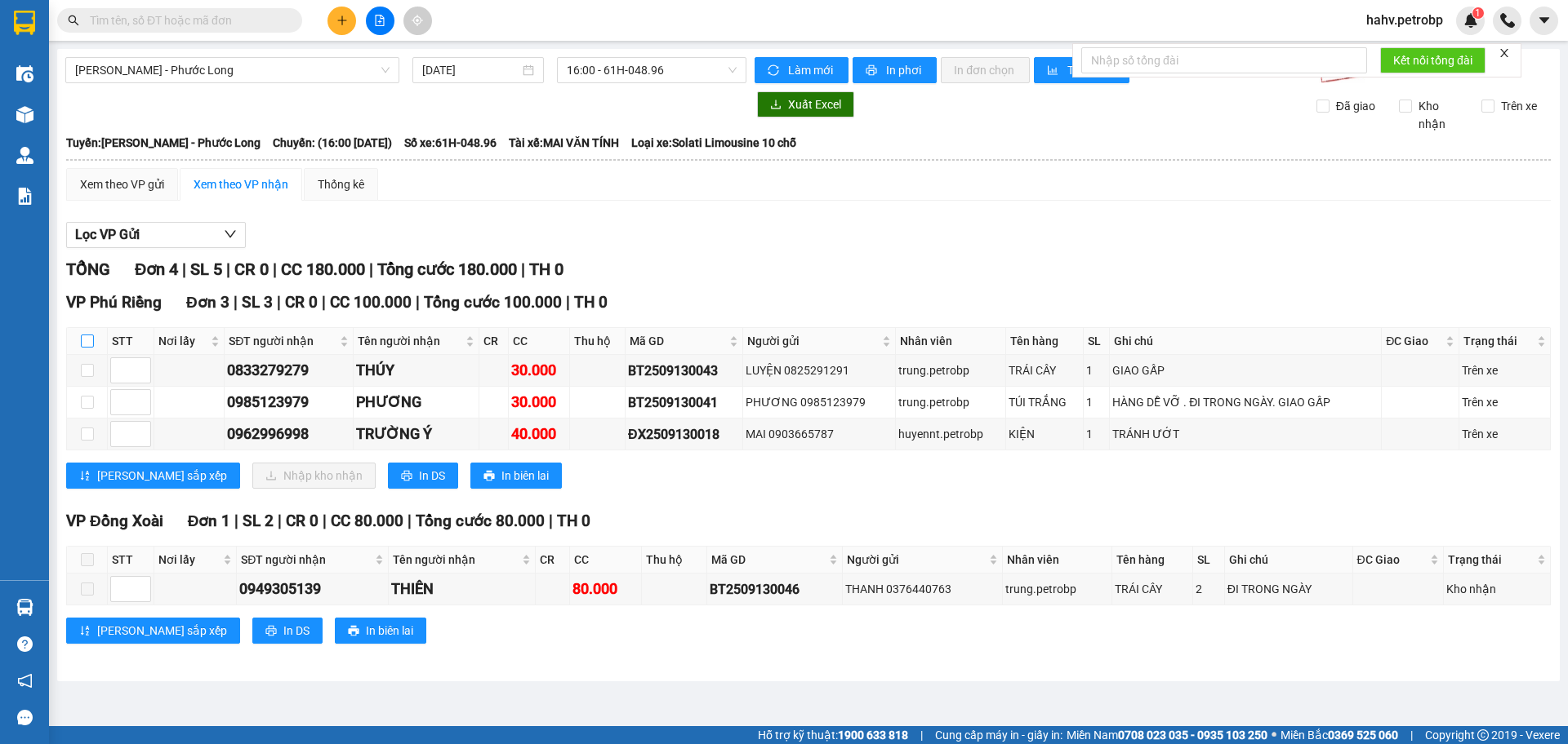
checkbox input "true"
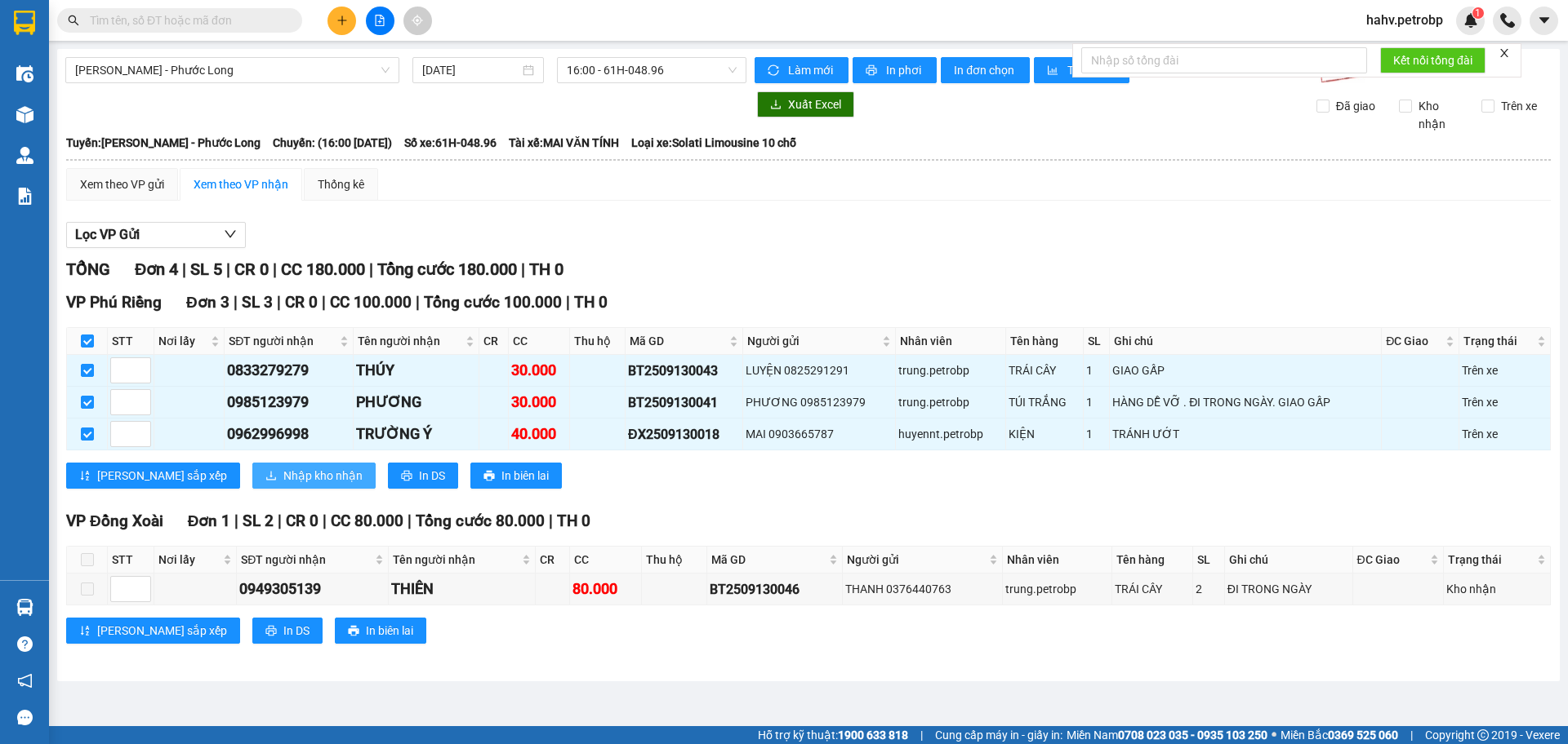
click at [284, 473] on span "Nhập kho nhận" at bounding box center [323, 476] width 79 height 18
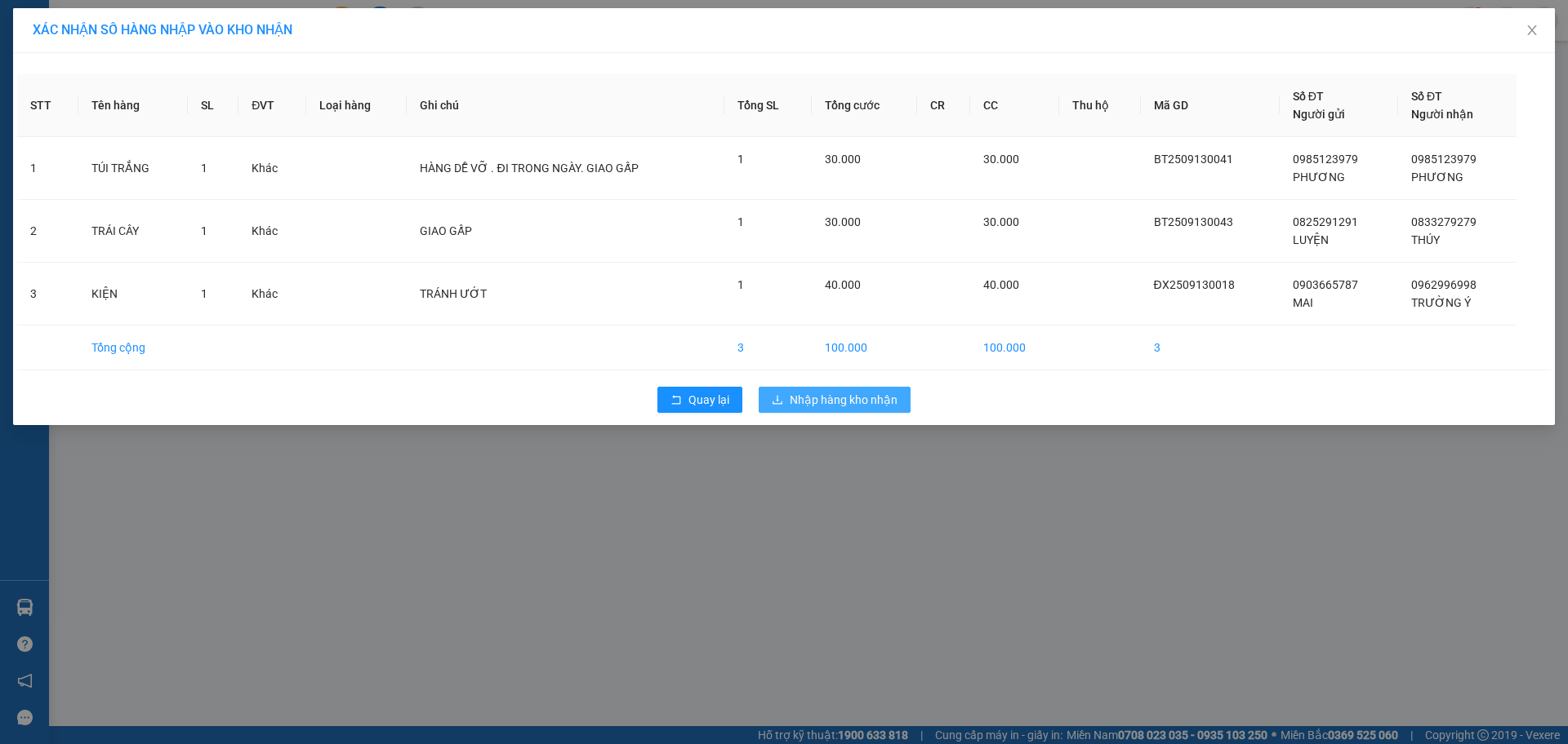
click at [790, 402] on span "Nhập hàng kho nhận" at bounding box center [843, 400] width 108 height 18
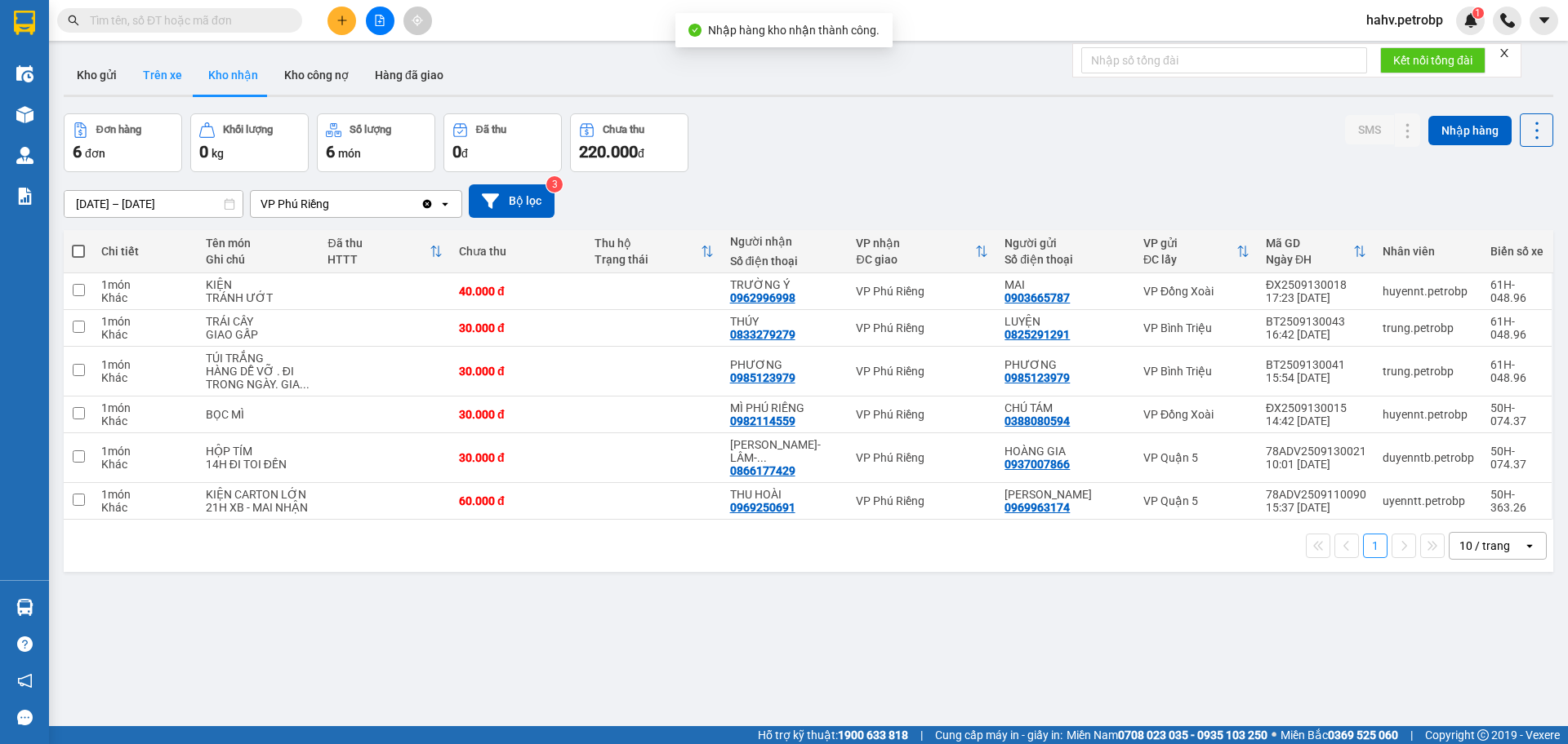
drag, startPoint x: 183, startPoint y: 77, endPoint x: 181, endPoint y: 89, distance: 12.2
click at [184, 78] on button "Trên xe" at bounding box center [162, 75] width 65 height 39
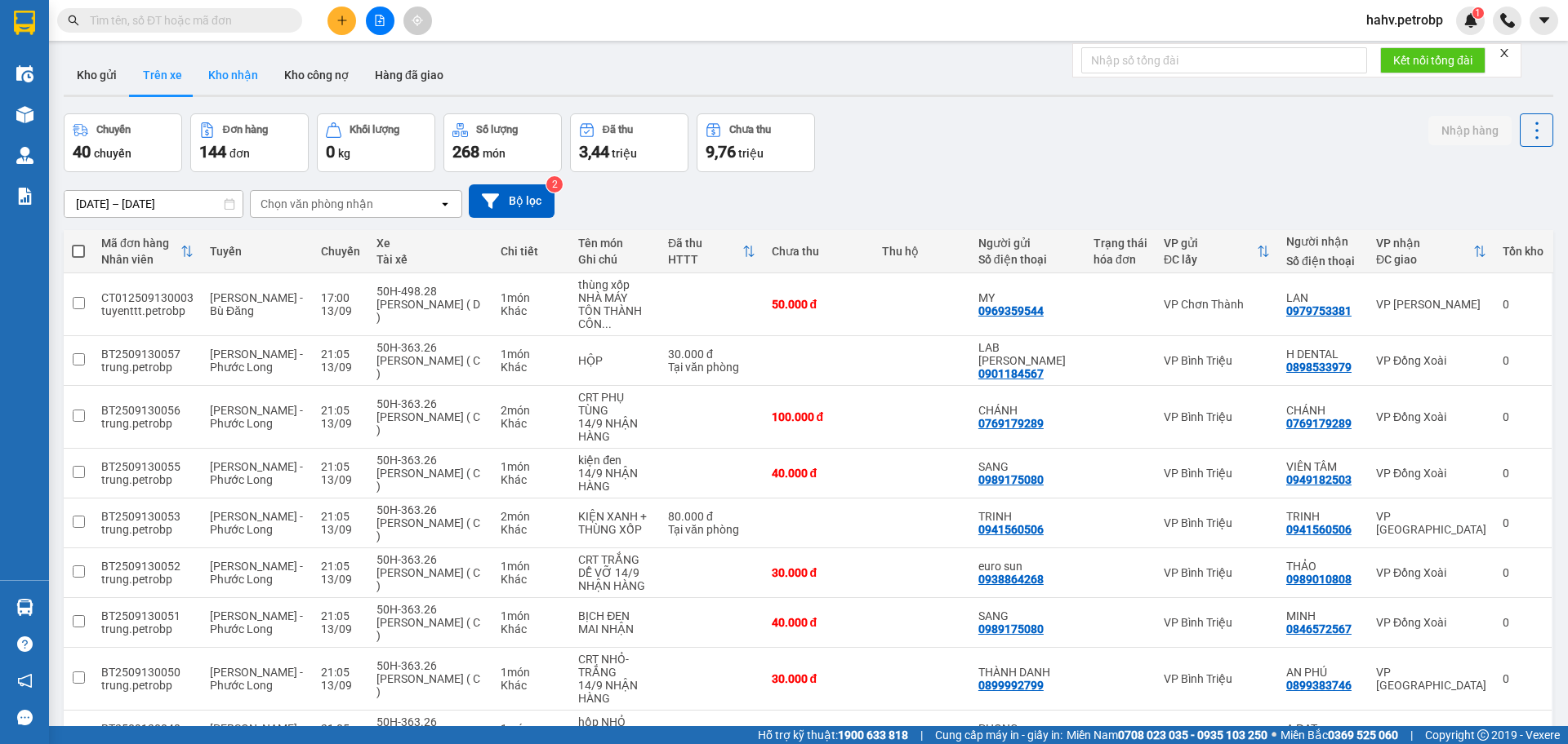
click at [218, 62] on button "Kho nhận" at bounding box center [232, 75] width 76 height 39
type input "[DATE] – [DATE]"
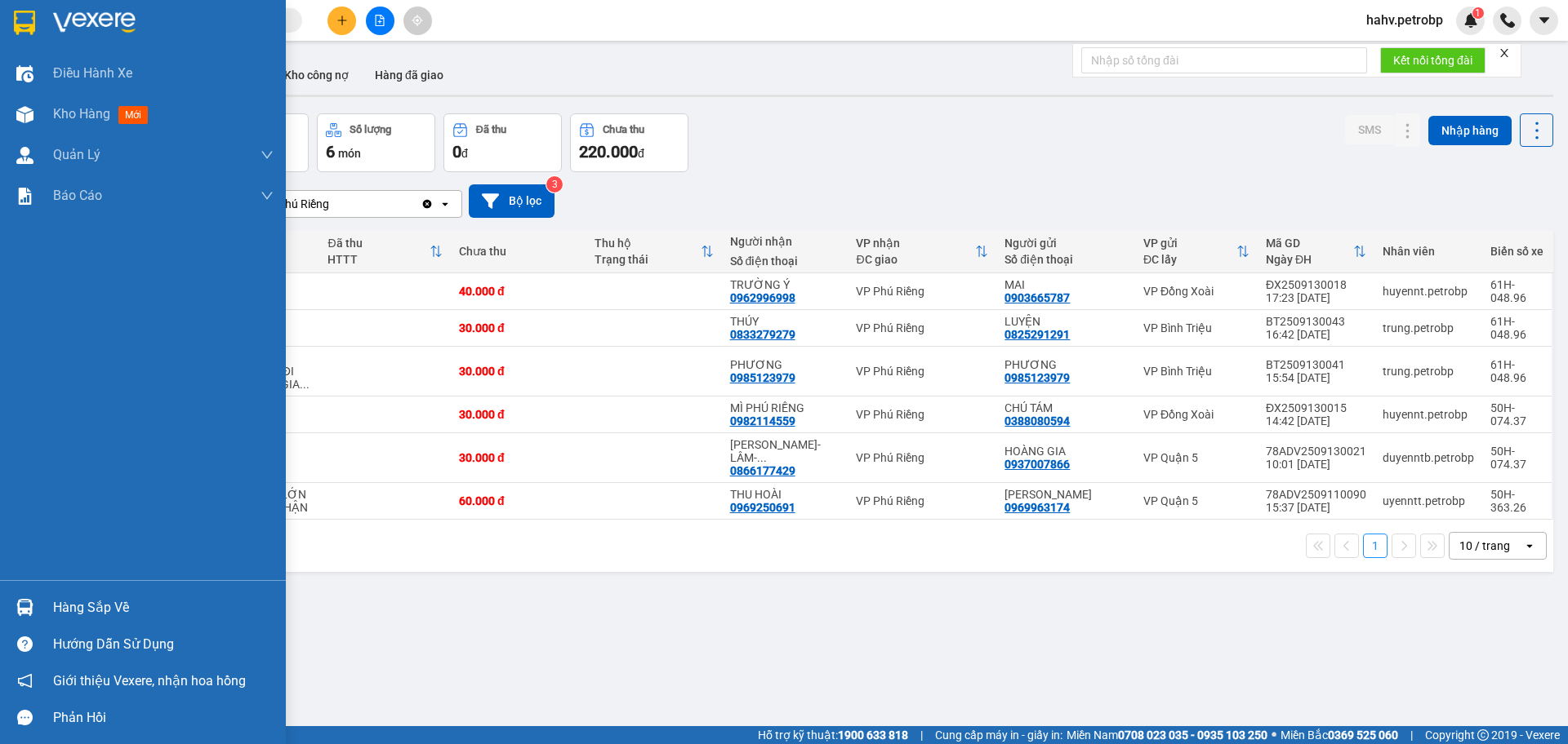
drag, startPoint x: 84, startPoint y: 619, endPoint x: 107, endPoint y: 603, distance: 28.0
click at [85, 619] on div "Hàng sắp về" at bounding box center [164, 608] width 221 height 25
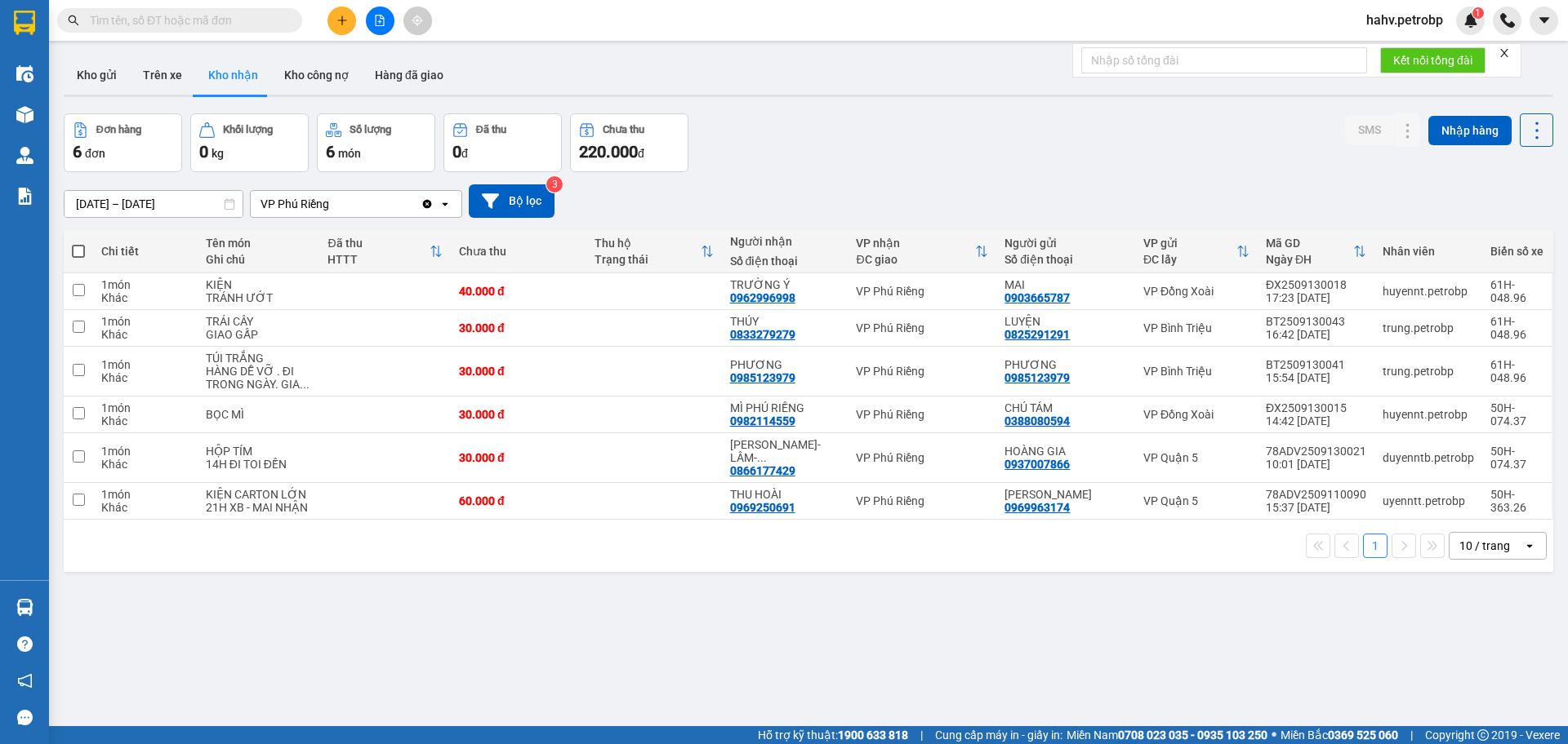
click at [927, 597] on section "Kết quả tìm kiếm ( 1 ) Bộ lọc Mã ĐH Trạng thái Món hàng Tổng cước Chưa cước Ngư…" at bounding box center [784, 372] width 1568 height 744
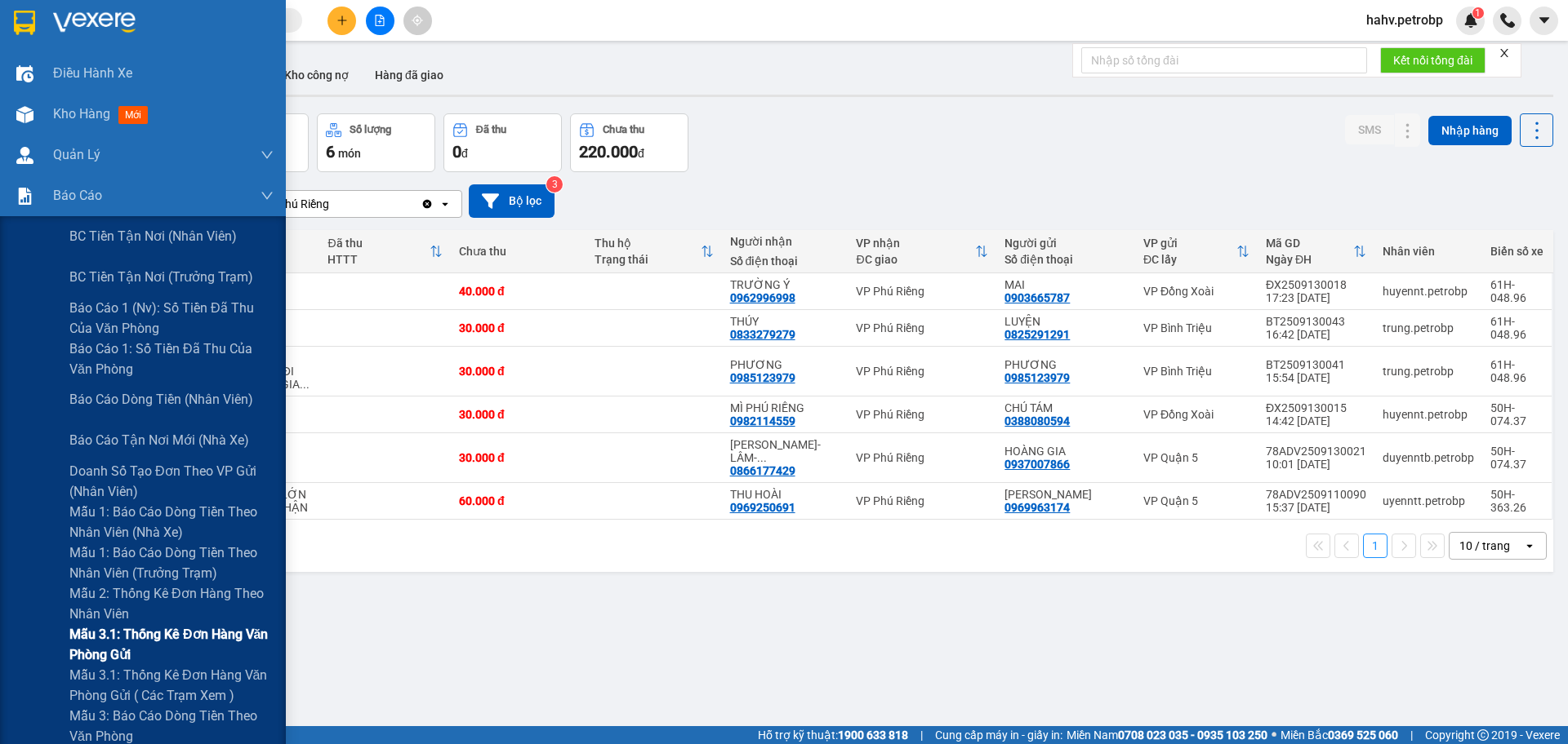
click at [102, 653] on span "Mẫu 3.1: Thống kê đơn hàng văn phòng gửi" at bounding box center [171, 644] width 204 height 41
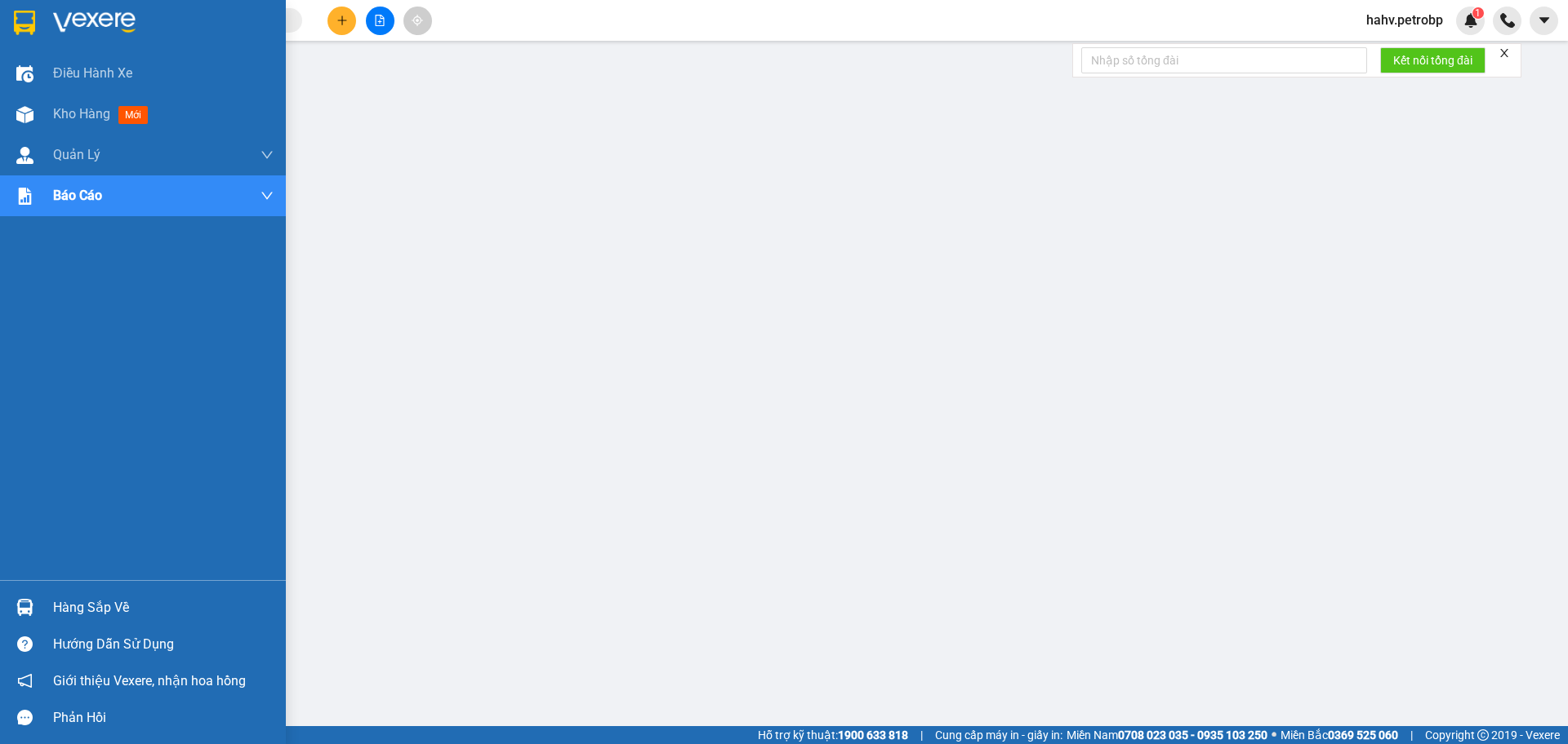
drag, startPoint x: 39, startPoint y: 607, endPoint x: 58, endPoint y: 602, distance: 19.6
click at [38, 607] on div "Hàng sắp về" at bounding box center [142, 607] width 285 height 36
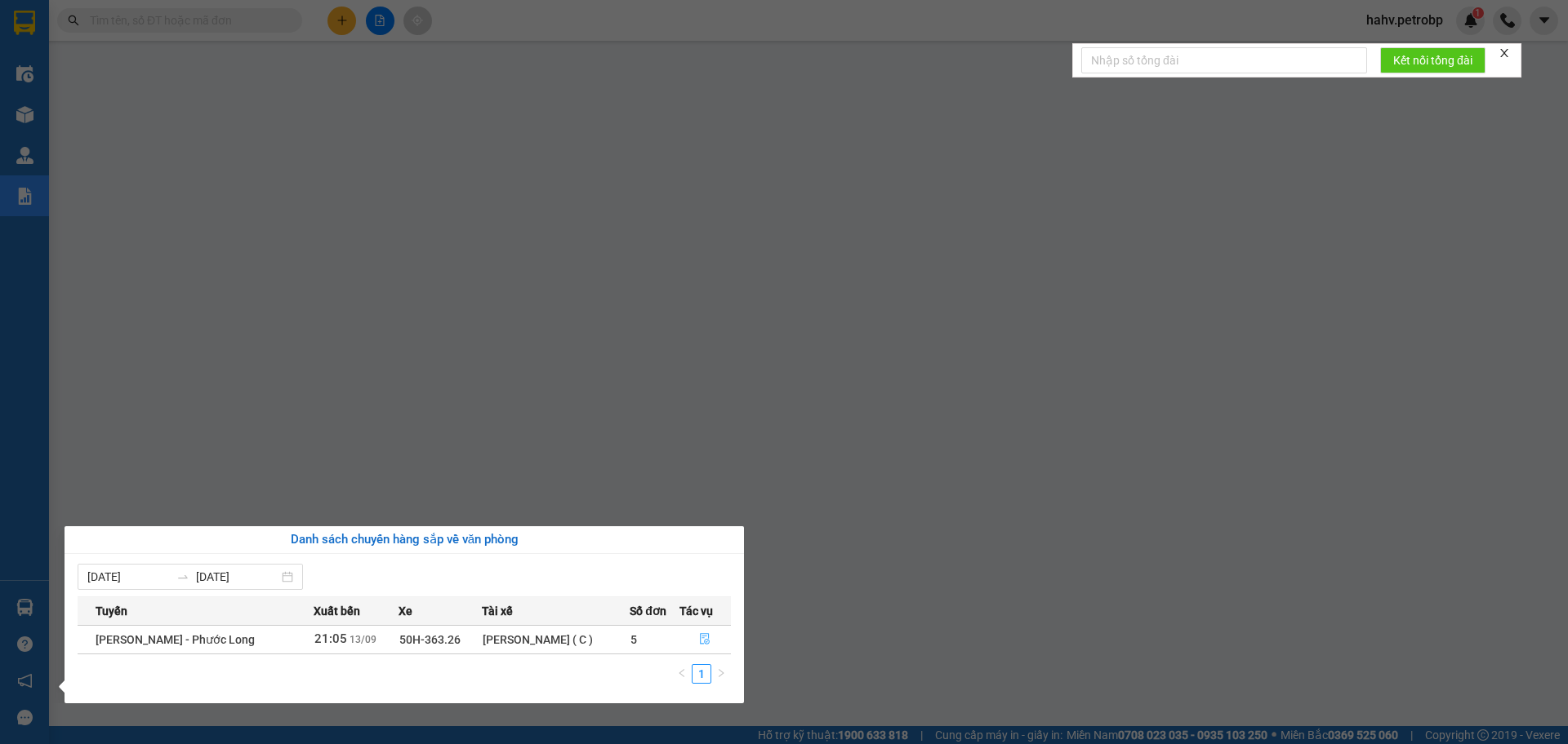
click at [691, 636] on button "button" at bounding box center [705, 639] width 51 height 26
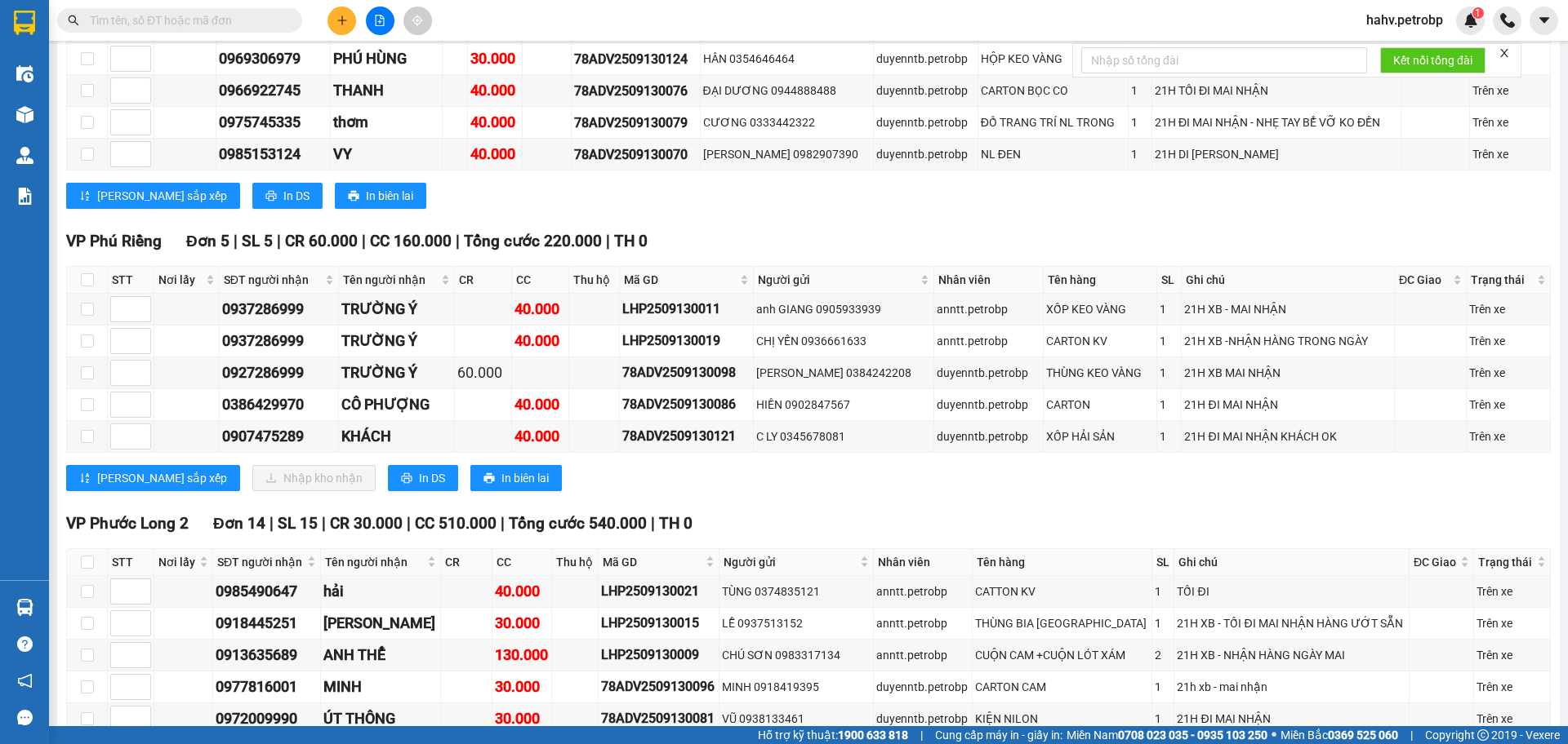
scroll to position [1377, 0]
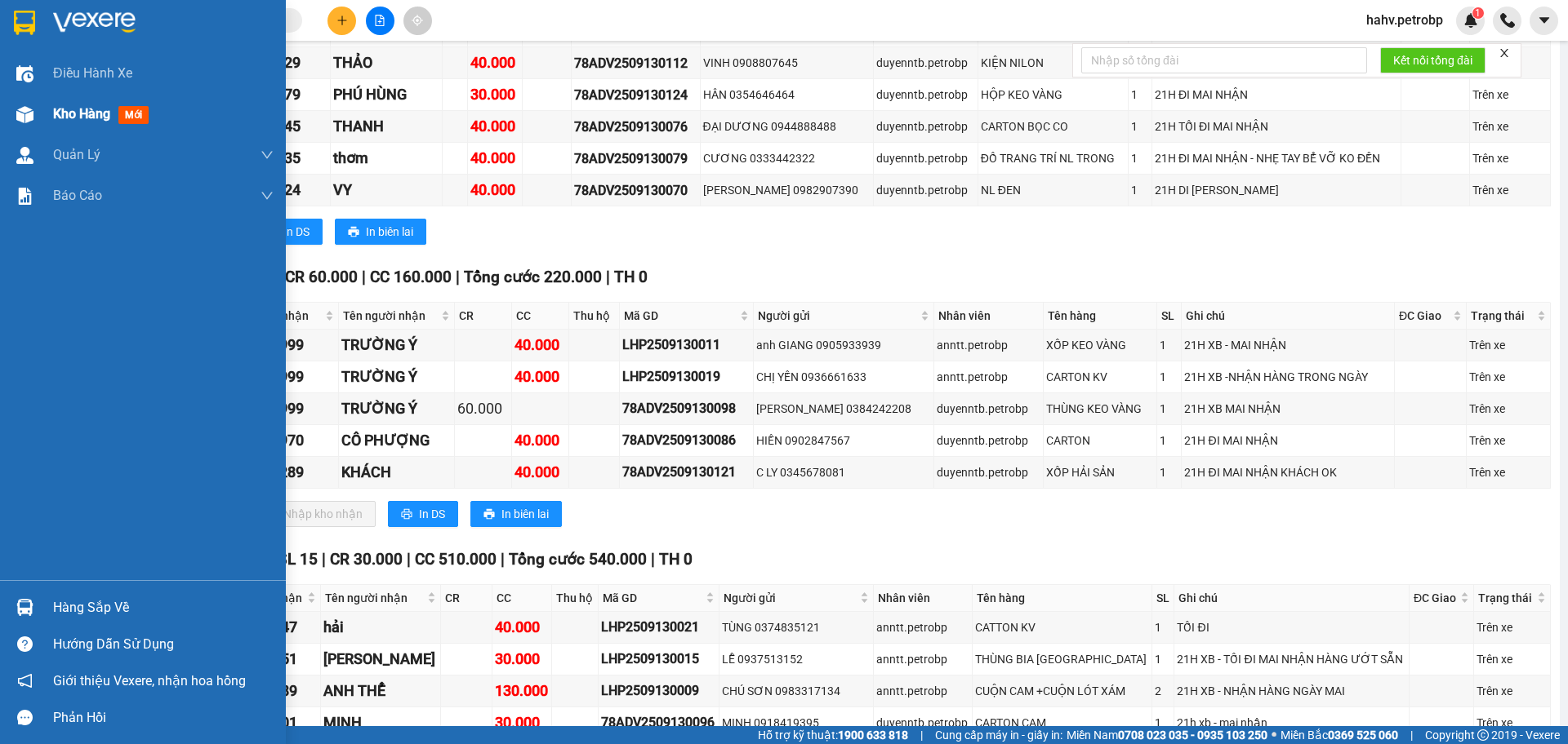
click at [42, 115] on div "Kho hàng mới" at bounding box center [142, 115] width 285 height 41
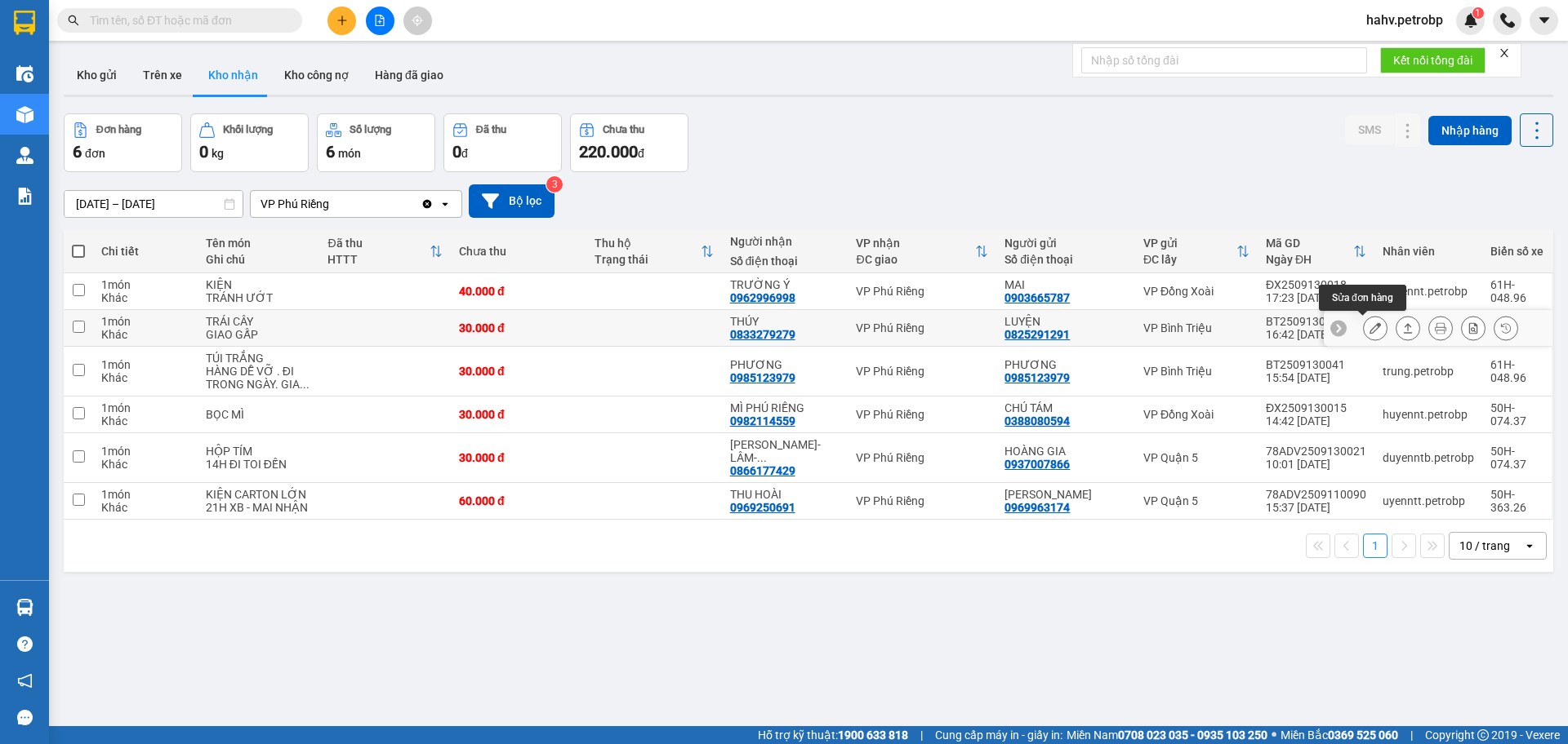
click at [1369, 328] on icon at bounding box center [1374, 328] width 12 height 12
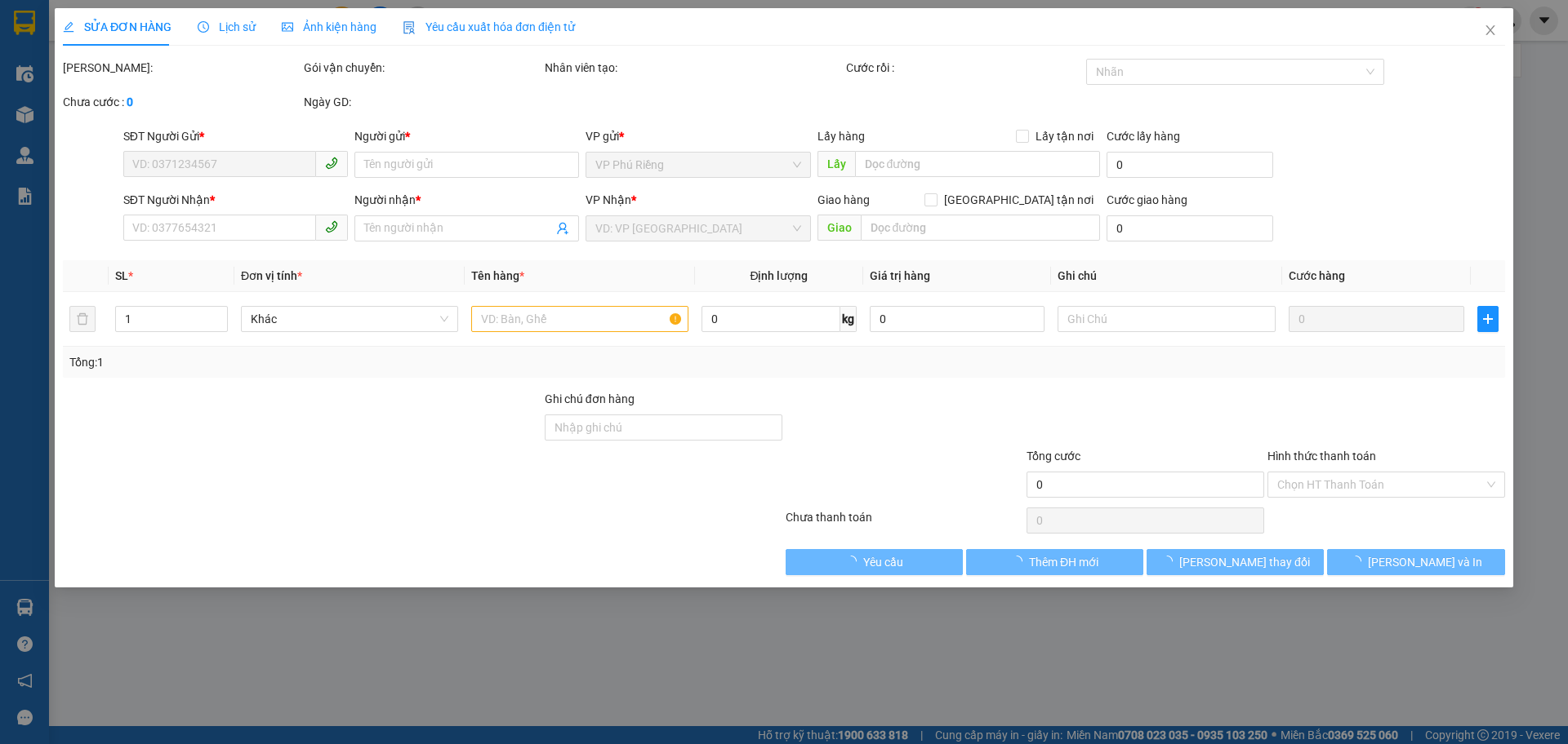
type input "0825291291"
type input "LUYỆN"
type input "0833279279"
type input "THÚY"
type input "30.000"
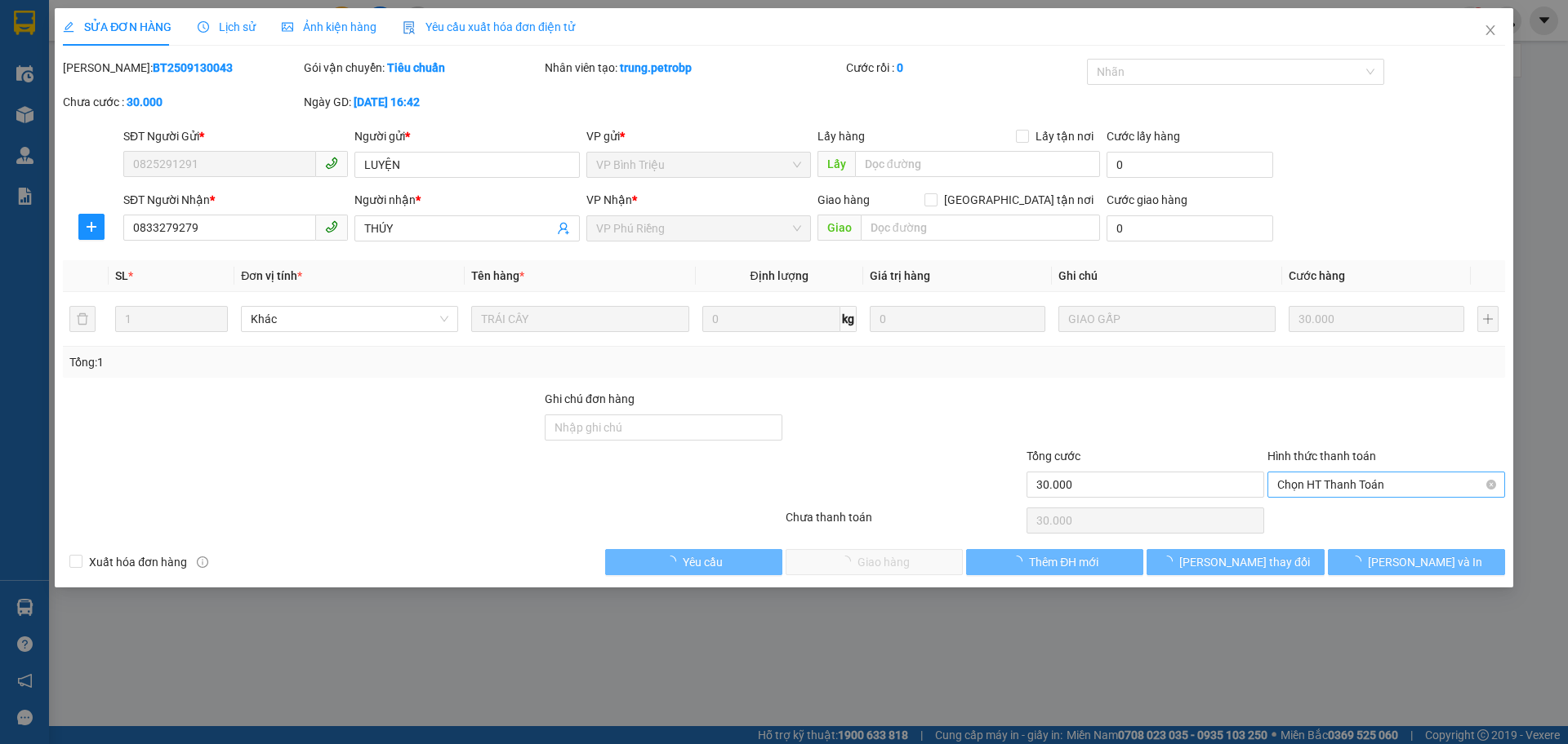
click at [1348, 479] on span "Chọn HT Thanh Toán" at bounding box center [1386, 485] width 218 height 25
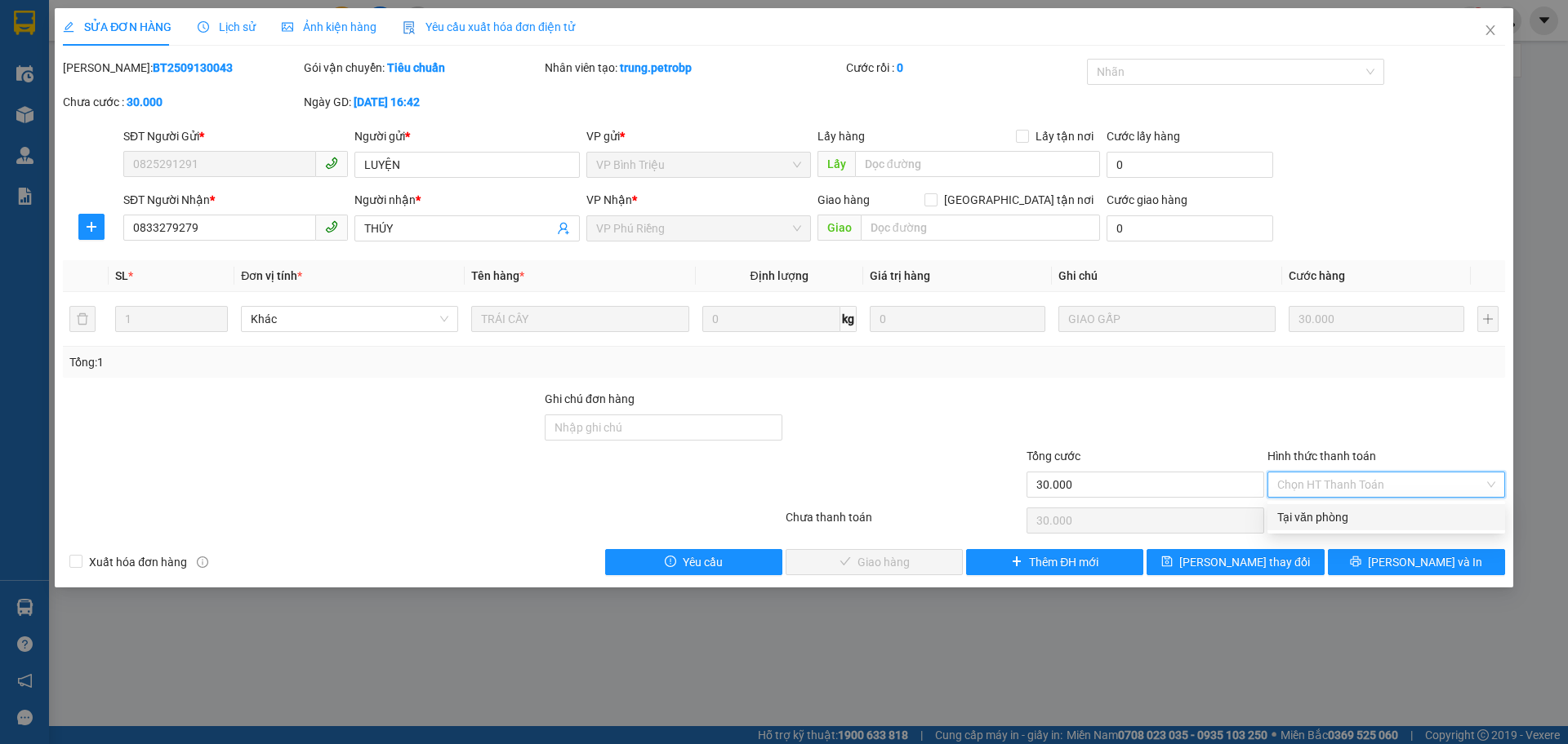
click at [1349, 511] on div "Tại văn phòng" at bounding box center [1386, 517] width 218 height 18
type input "0"
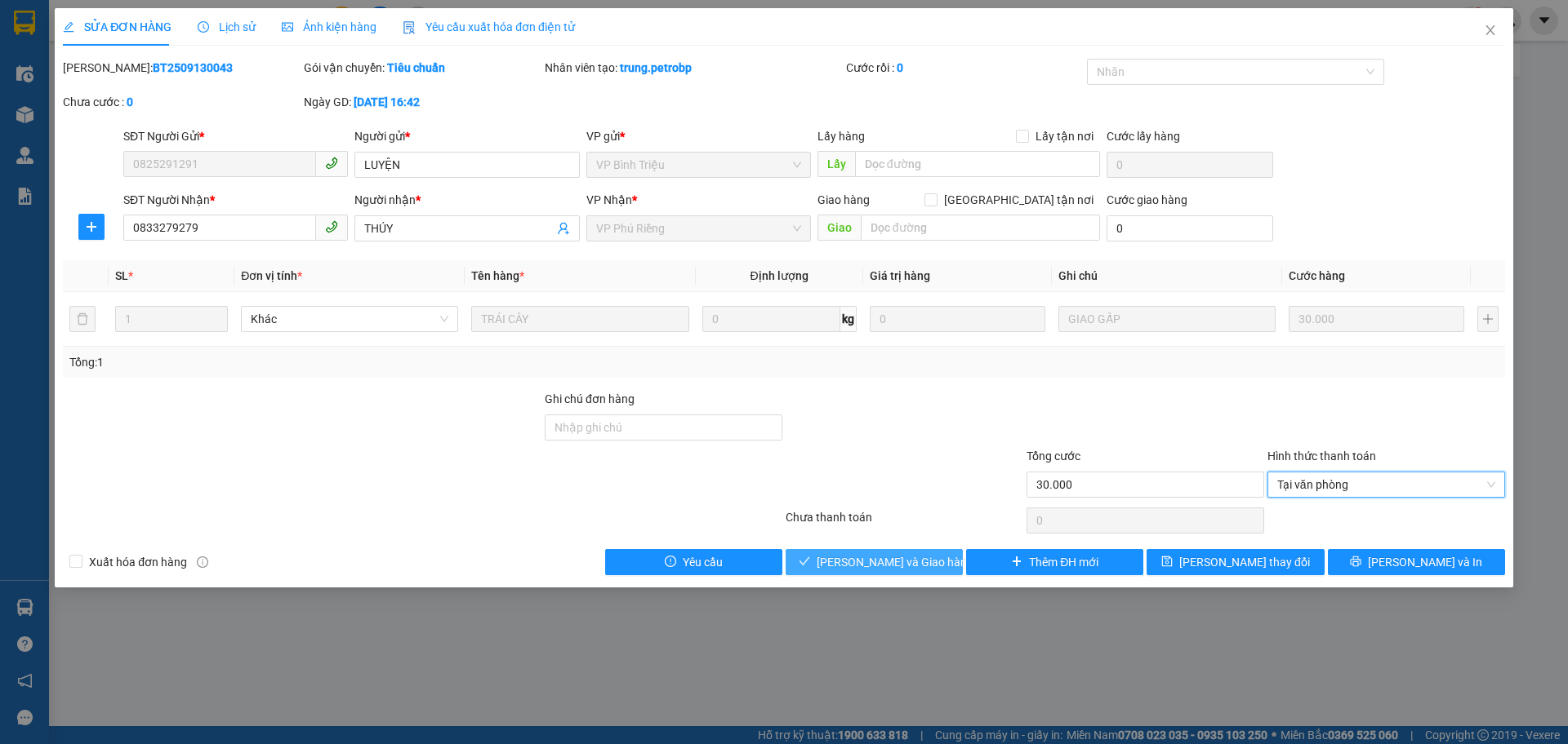
click at [861, 562] on span "[PERSON_NAME] và Giao hàng" at bounding box center [895, 562] width 157 height 18
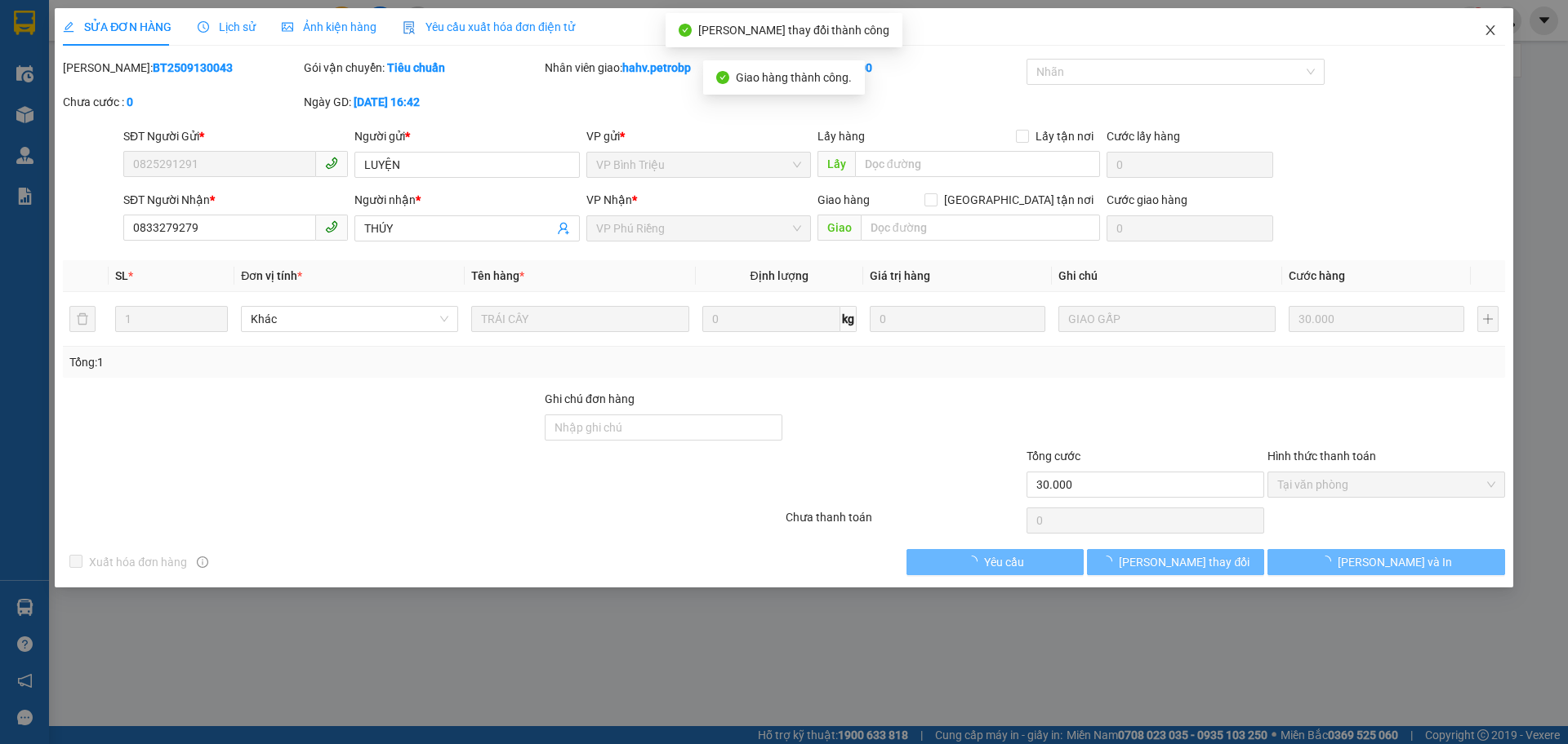
click at [1496, 29] on icon "close" at bounding box center [1490, 30] width 13 height 13
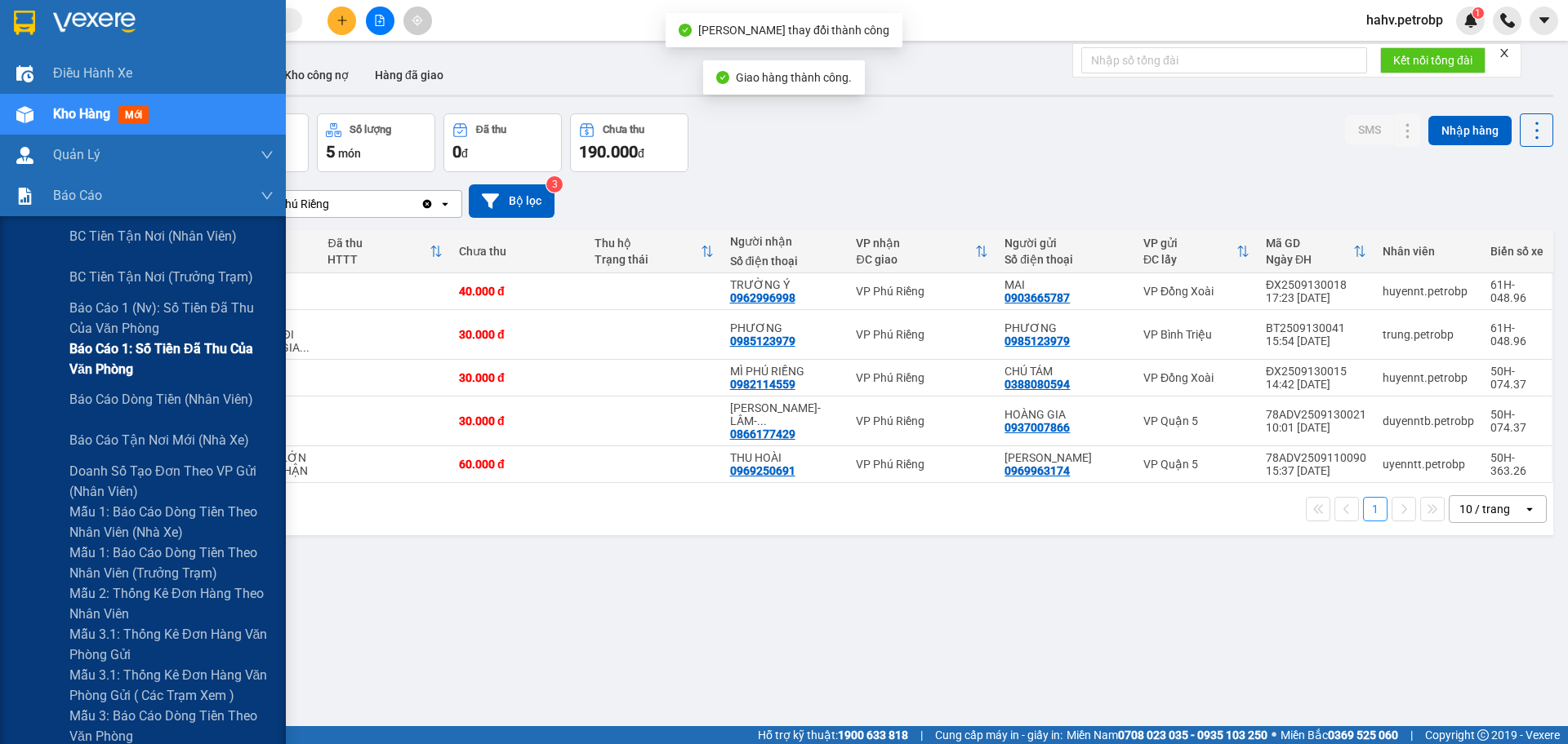
click at [92, 345] on span "Báo cáo 1: Số tiền đã thu của văn phòng" at bounding box center [171, 359] width 204 height 41
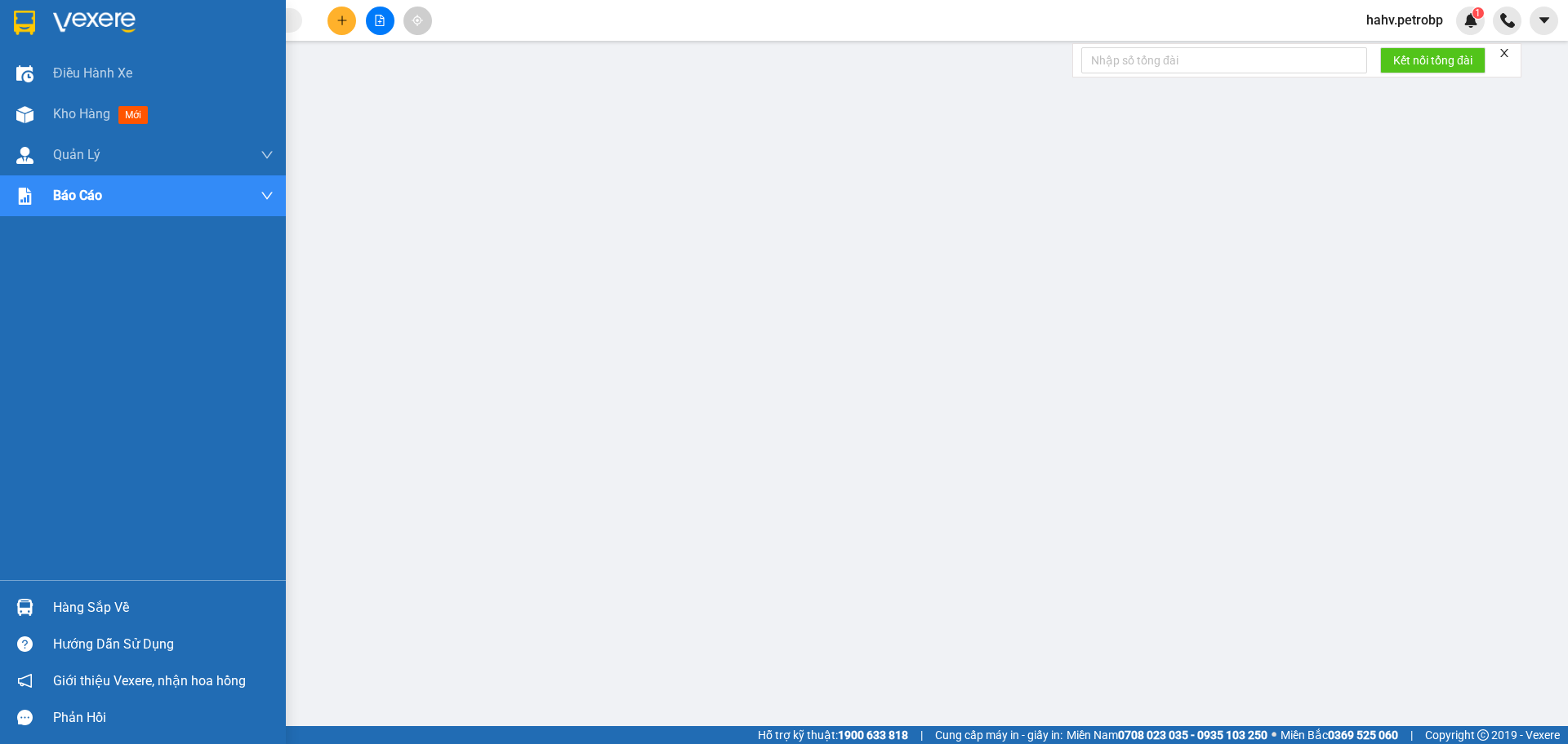
click at [0, 253] on div "Điều hành xe Kho hàng mới Quản [PERSON_NAME] lý chuyến Quản lý giao nhận mới Qu…" at bounding box center [142, 316] width 285 height 527
click at [52, 114] on div "Kho hàng mới" at bounding box center [142, 115] width 285 height 41
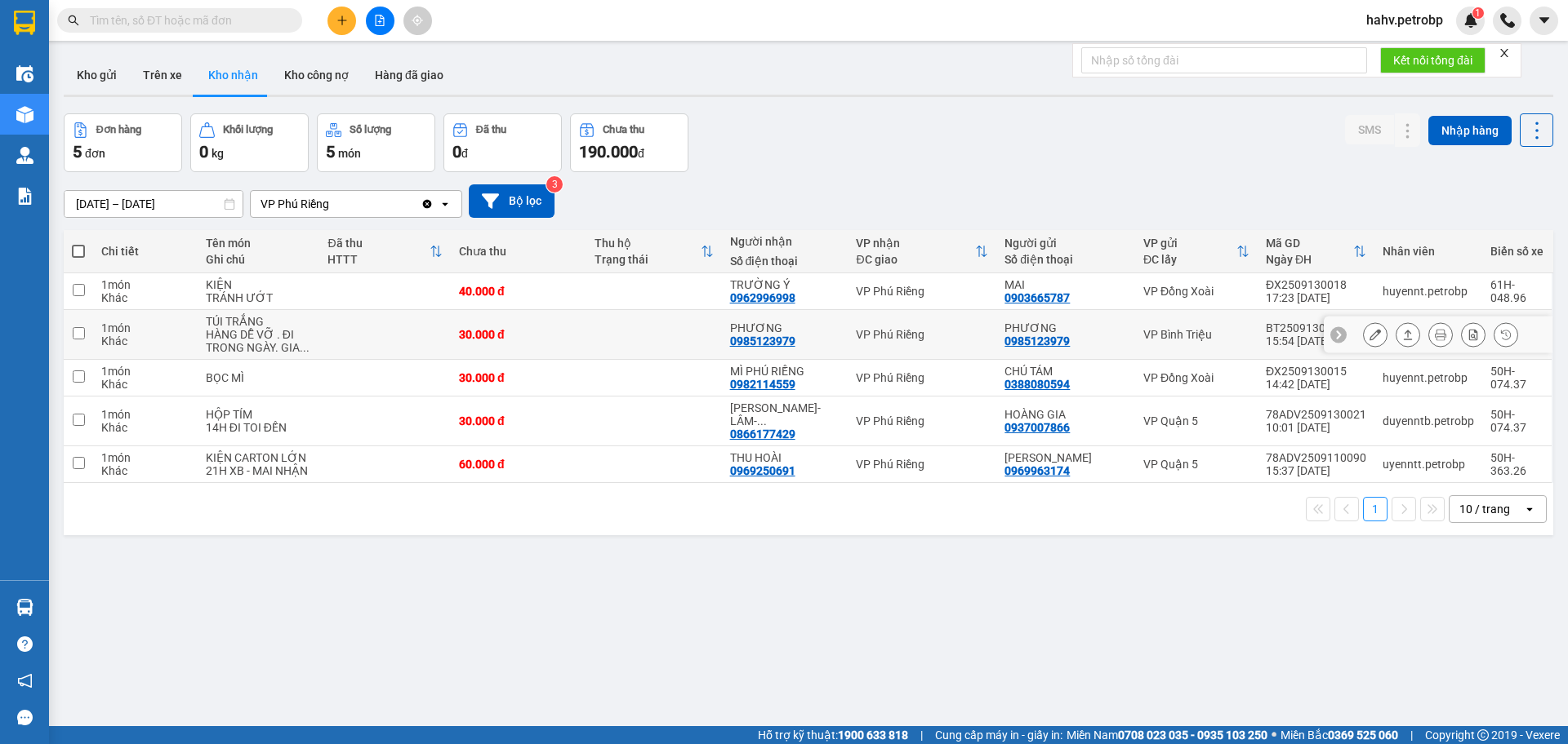
click at [1363, 331] on button at bounding box center [1375, 335] width 23 height 28
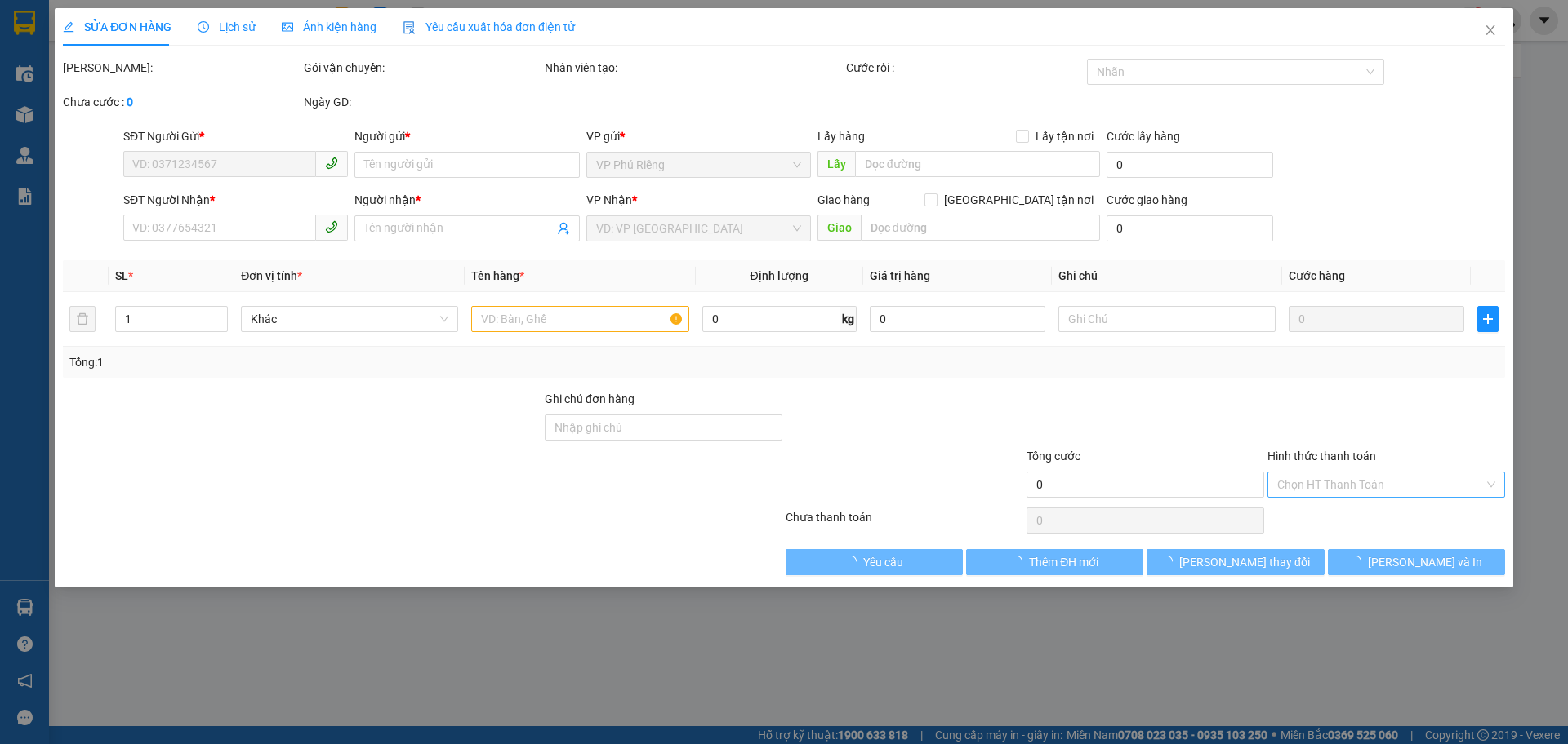
type input "0985123979"
type input "PHƯƠNG"
type input "0985123979"
type input "PHƯƠNG"
type input "30.000"
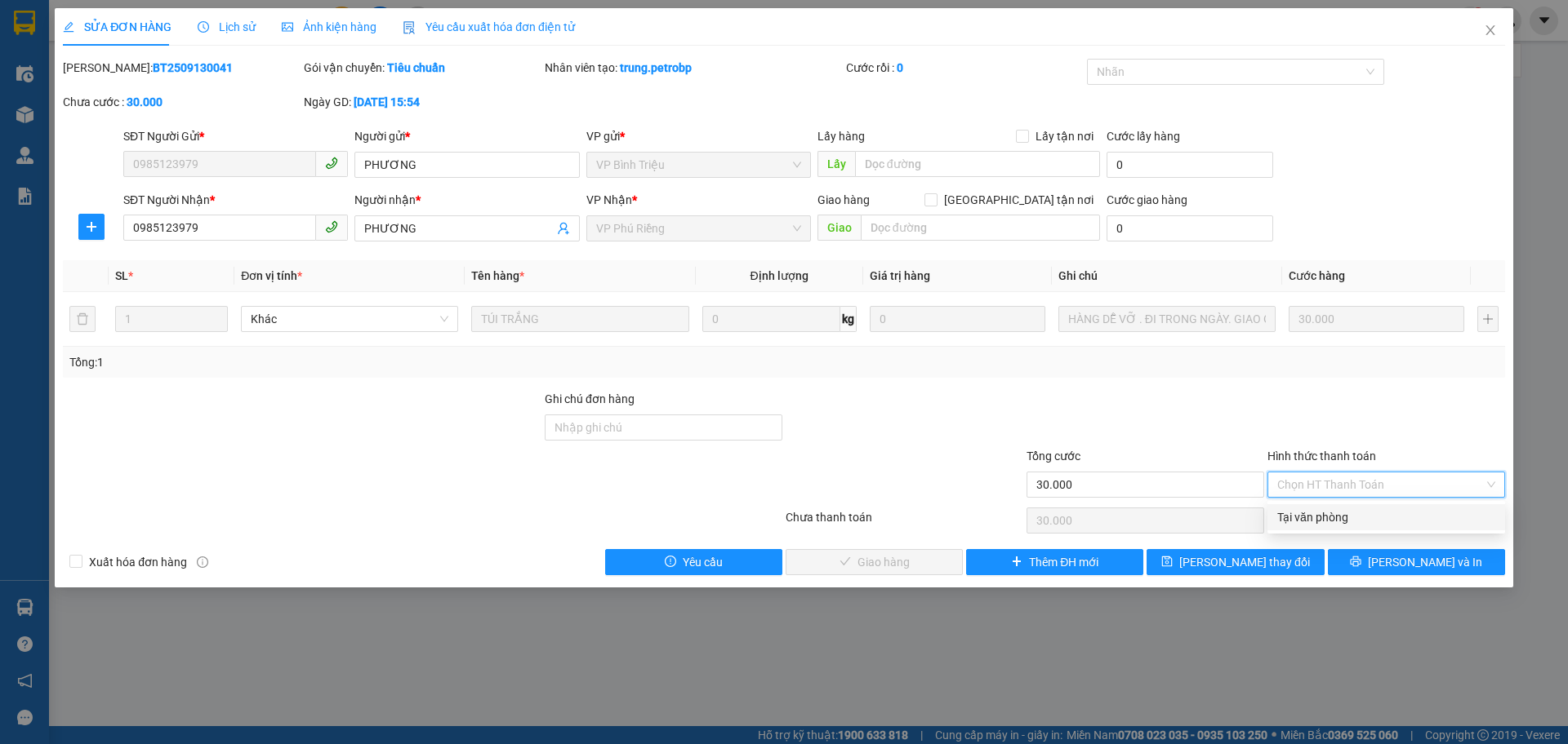
click at [1327, 530] on div "Tại văn phòng" at bounding box center [1386, 516] width 237 height 26
type input "0"
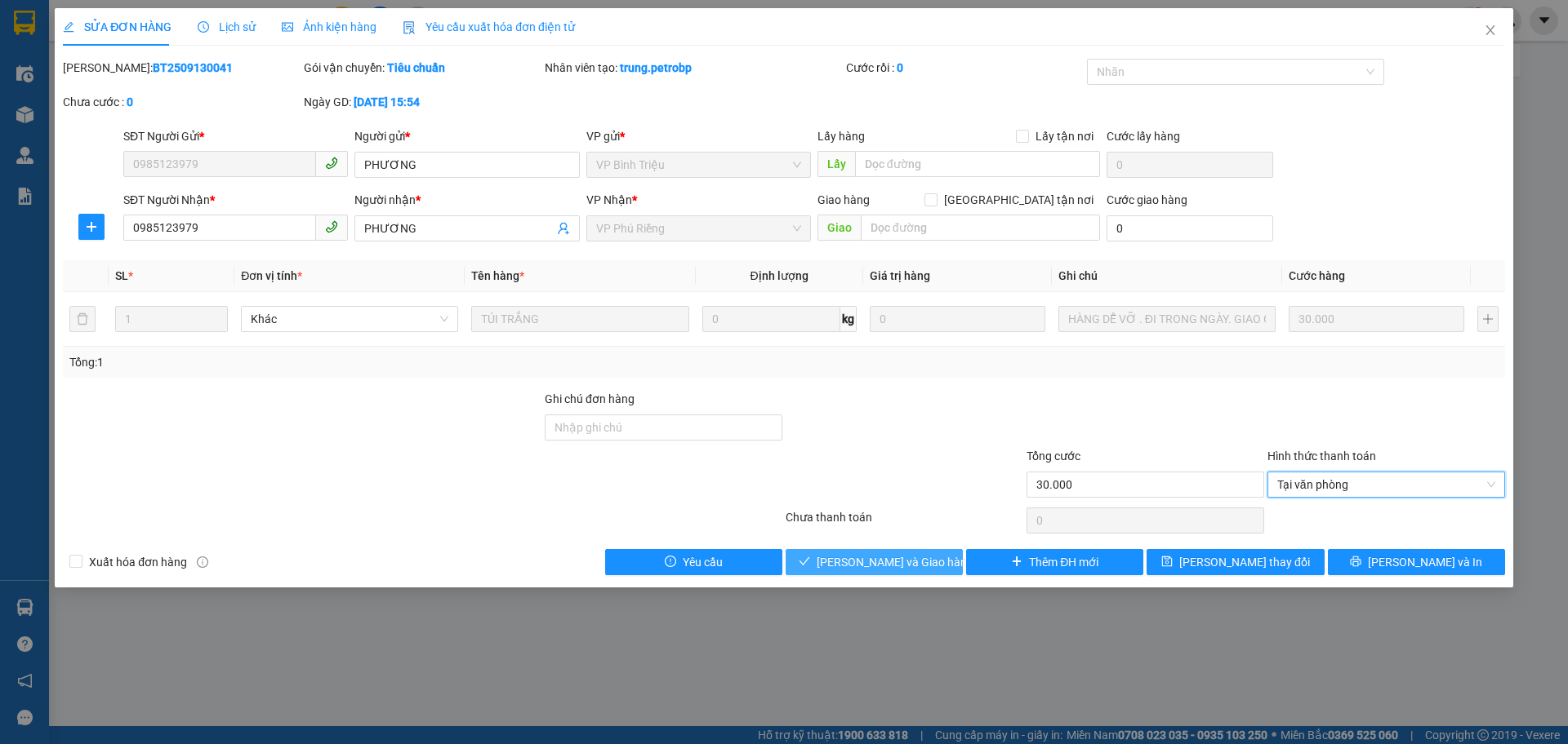
click at [914, 555] on span "[PERSON_NAME] và Giao hàng" at bounding box center [895, 562] width 157 height 18
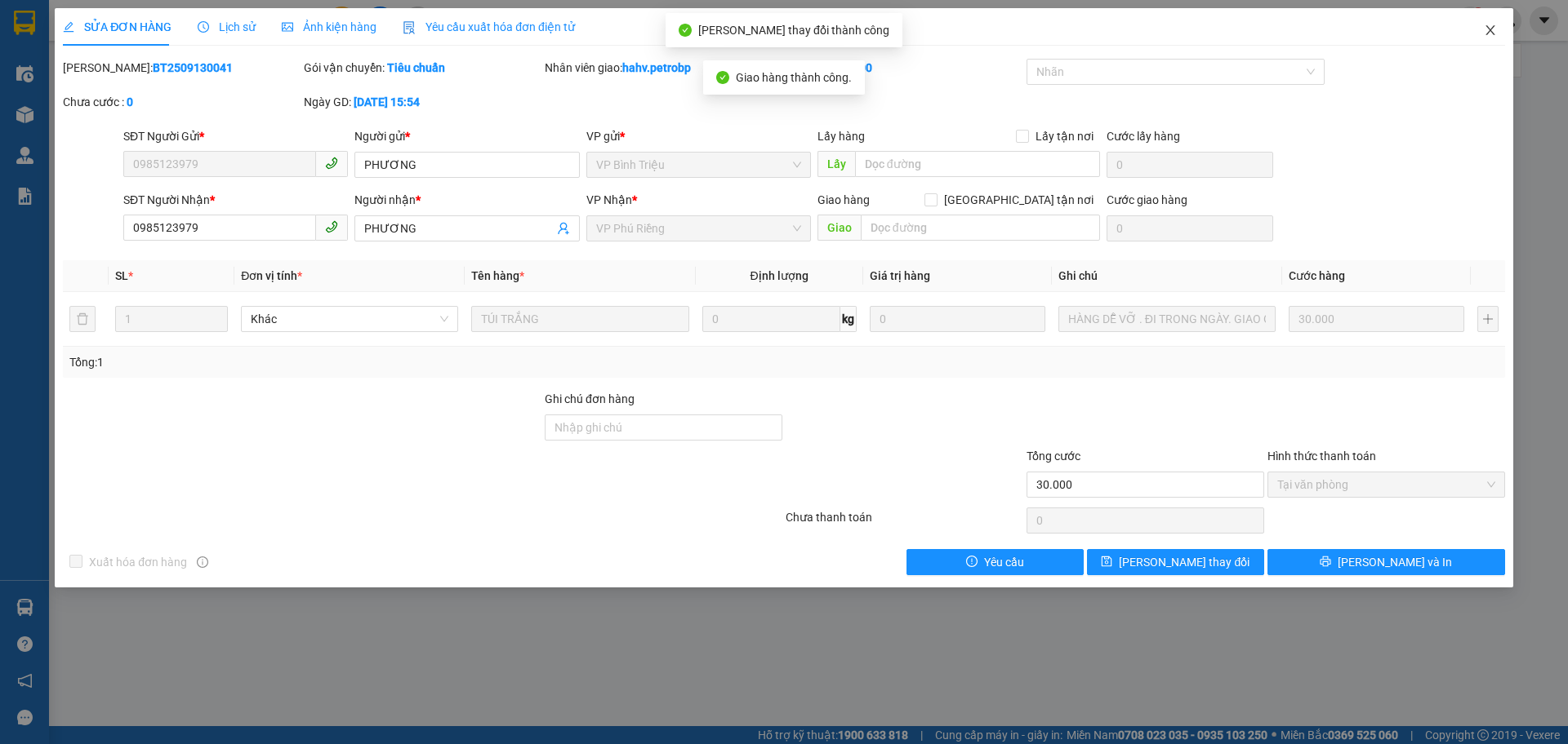
click at [1487, 28] on icon "close" at bounding box center [1490, 29] width 9 height 10
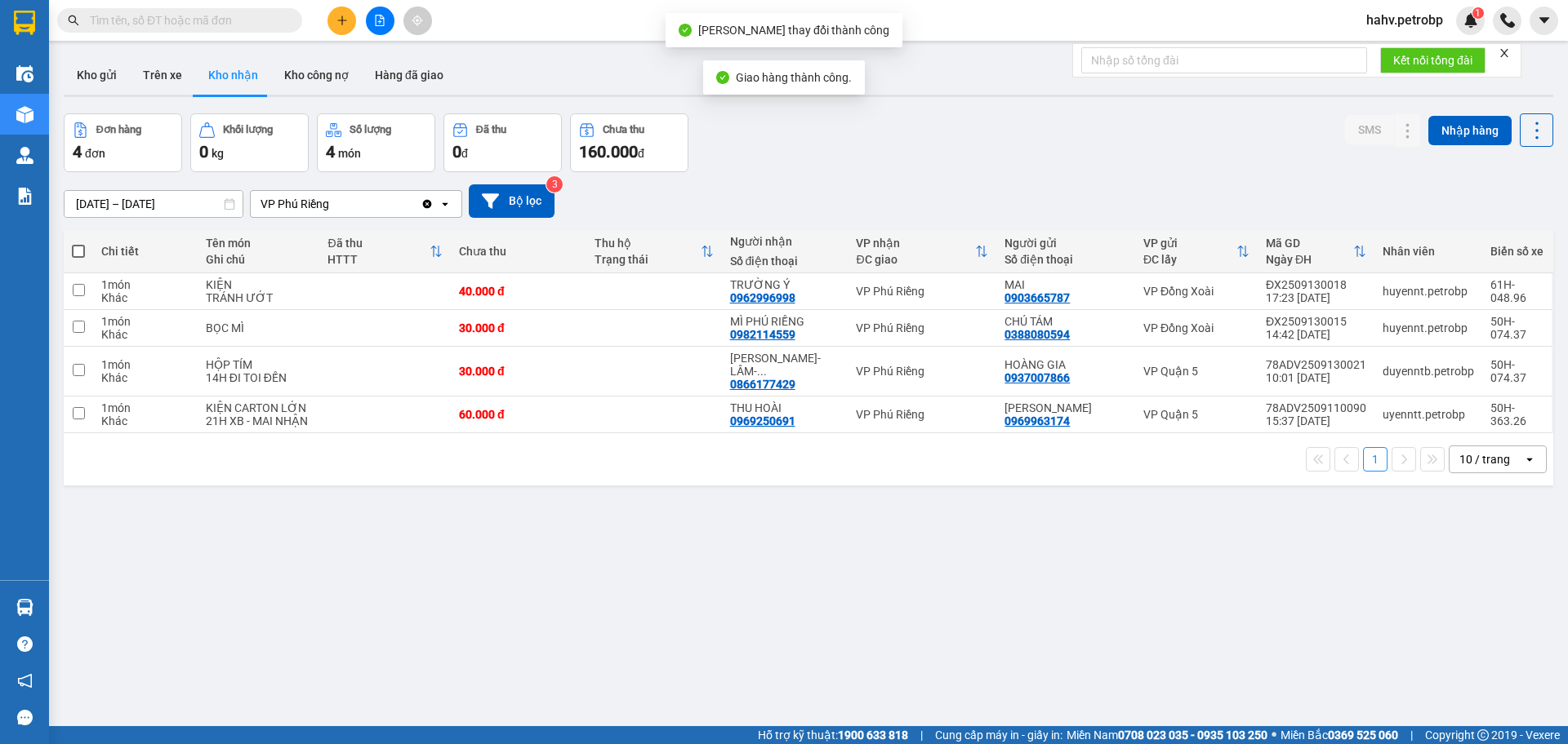
drag, startPoint x: 149, startPoint y: 65, endPoint x: 202, endPoint y: 68, distance: 53.1
click at [154, 67] on button "Trên xe" at bounding box center [162, 75] width 65 height 39
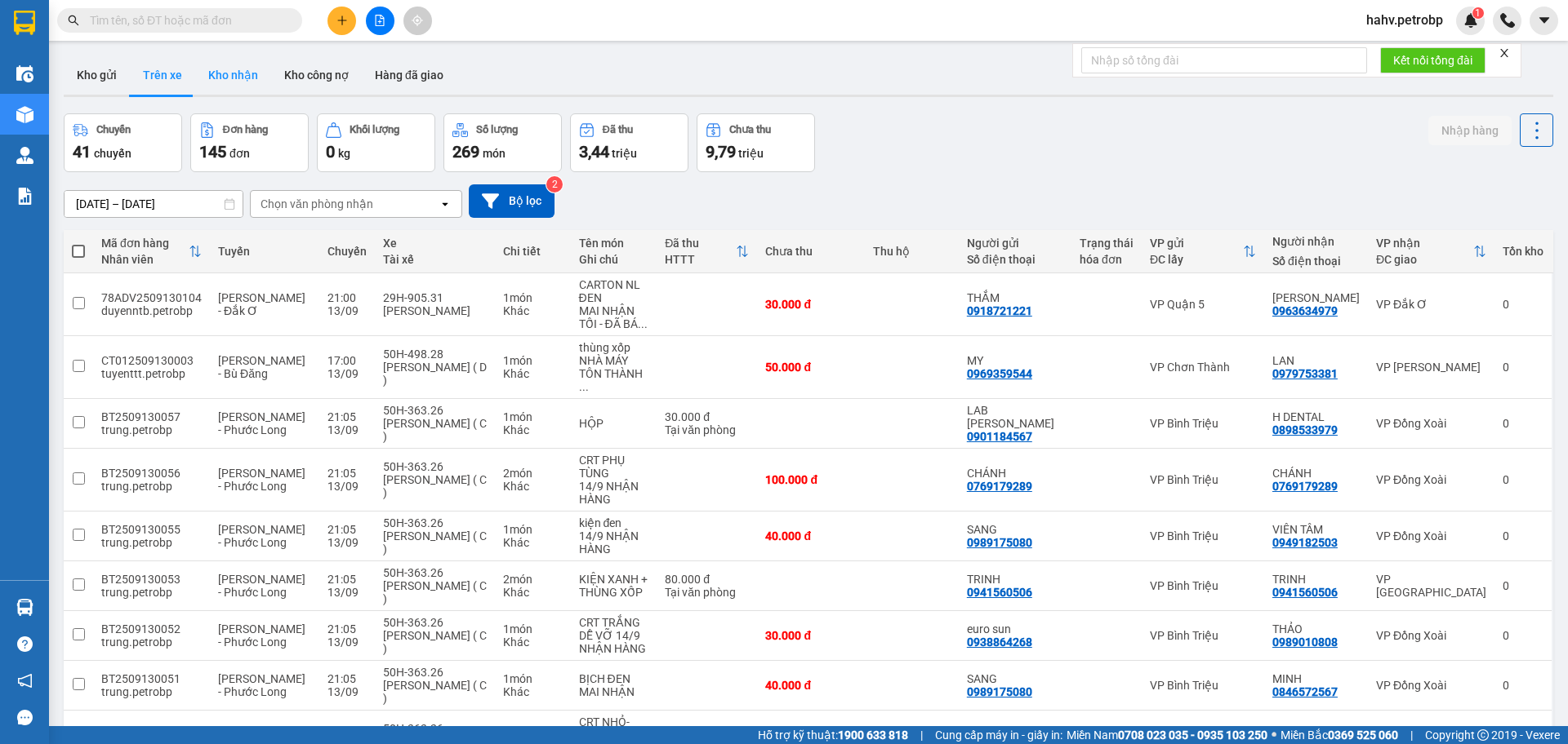
click at [210, 68] on button "Kho nhận" at bounding box center [232, 75] width 76 height 39
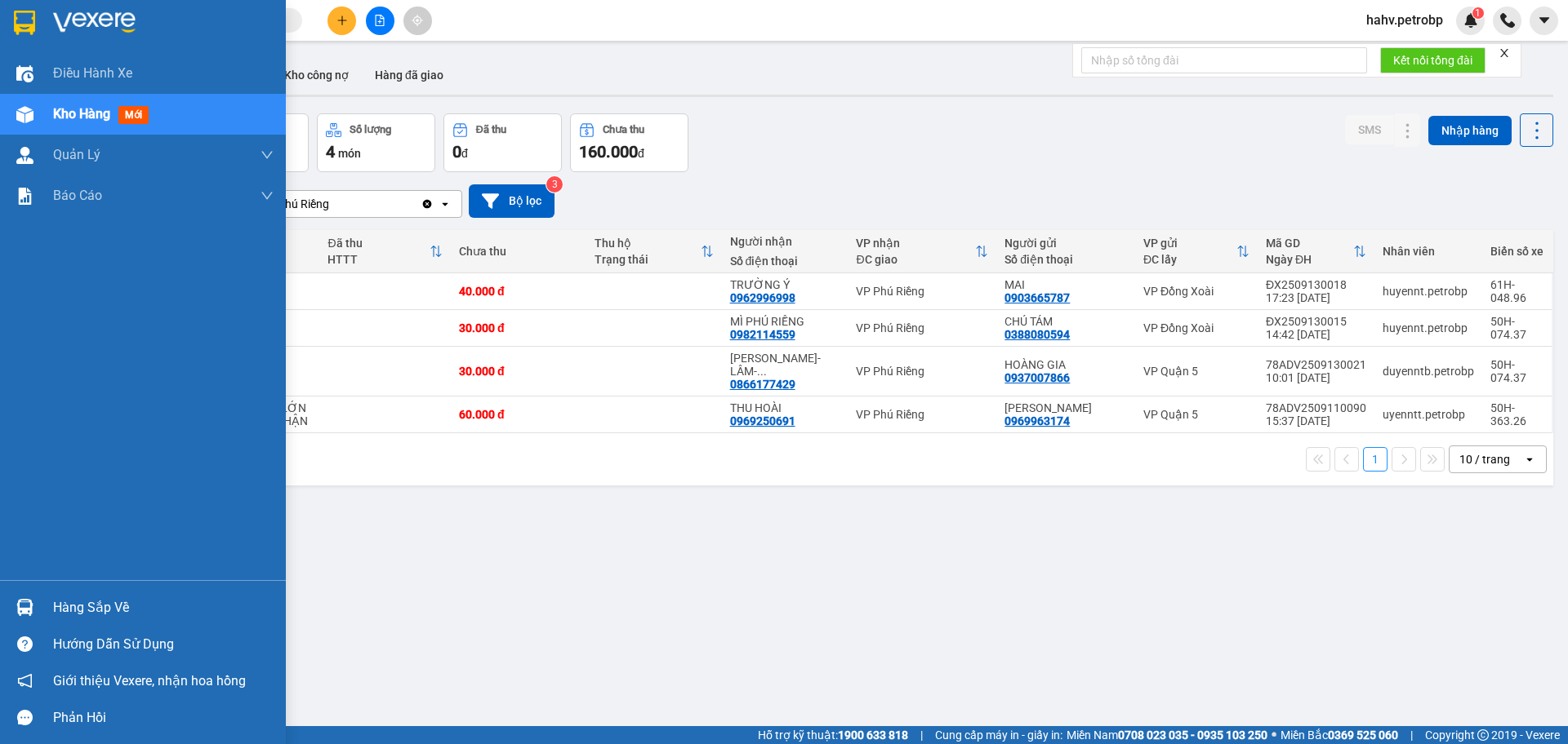
click at [69, 597] on div "Hàng sắp về" at bounding box center [164, 608] width 221 height 25
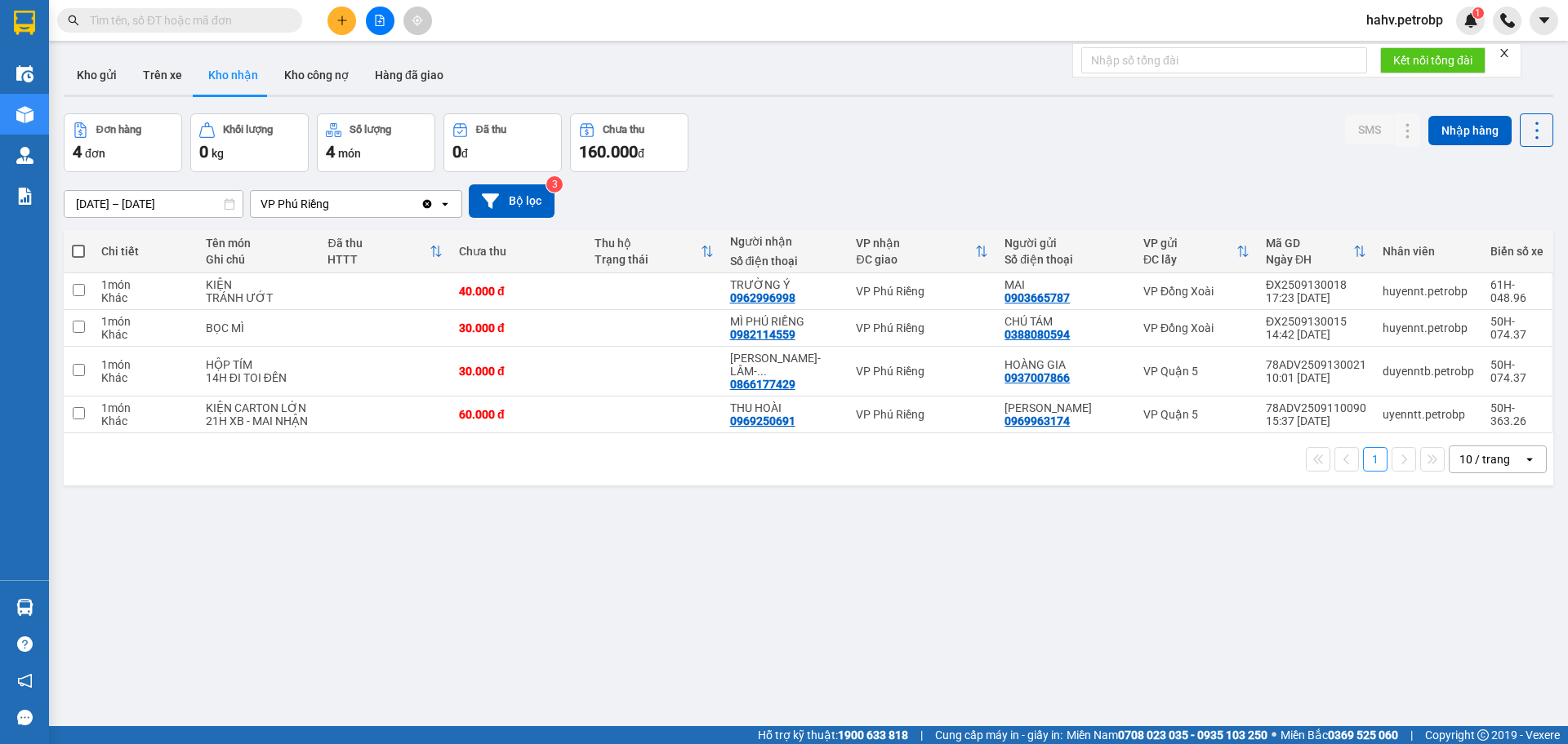
click at [744, 477] on section "Kết quả tìm kiếm ( 1 ) Bộ lọc Mã ĐH Trạng thái Món hàng Tổng cước Chưa cước Ngư…" at bounding box center [784, 372] width 1568 height 744
click at [138, 83] on button "Trên xe" at bounding box center [162, 75] width 65 height 39
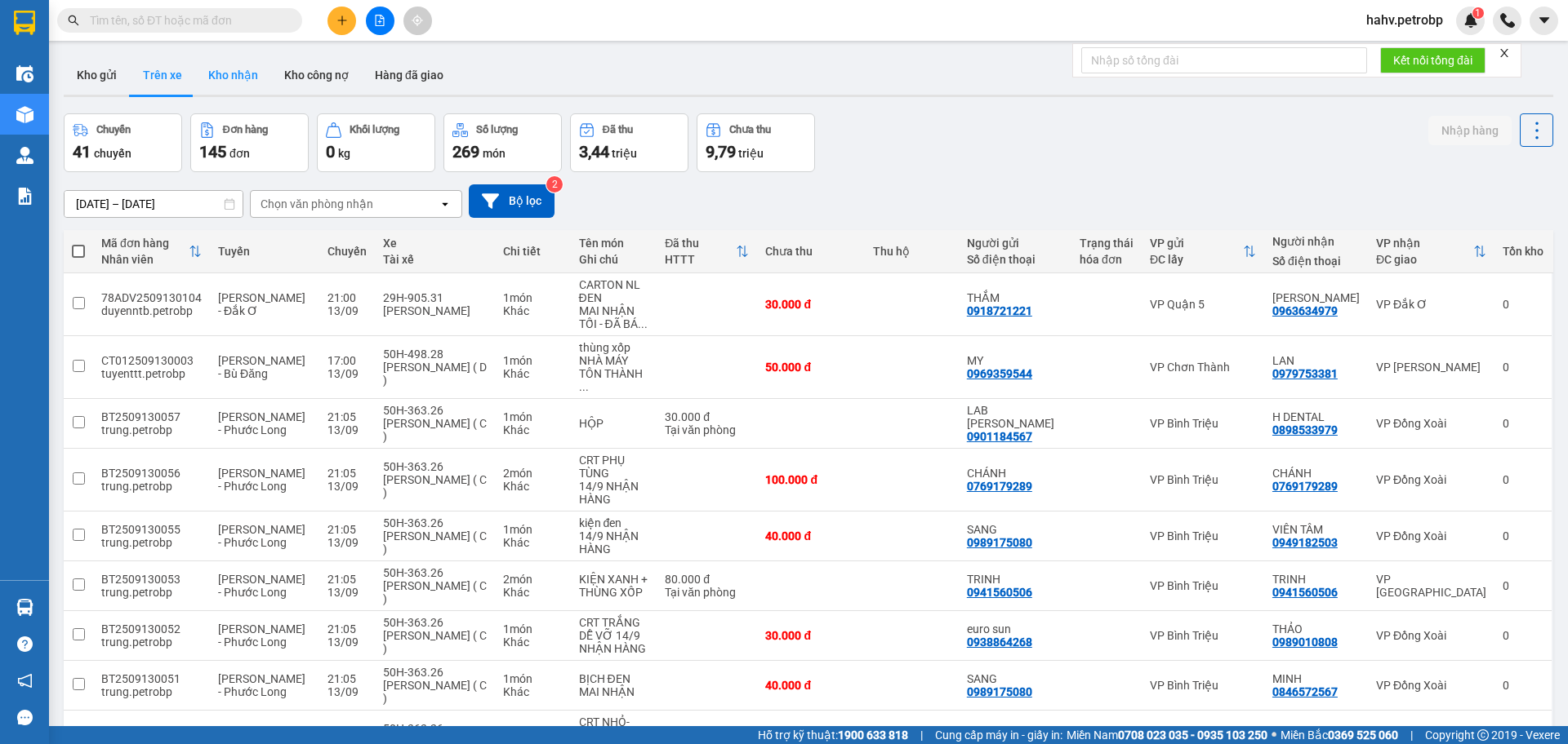
click at [203, 67] on button "Kho nhận" at bounding box center [232, 75] width 76 height 39
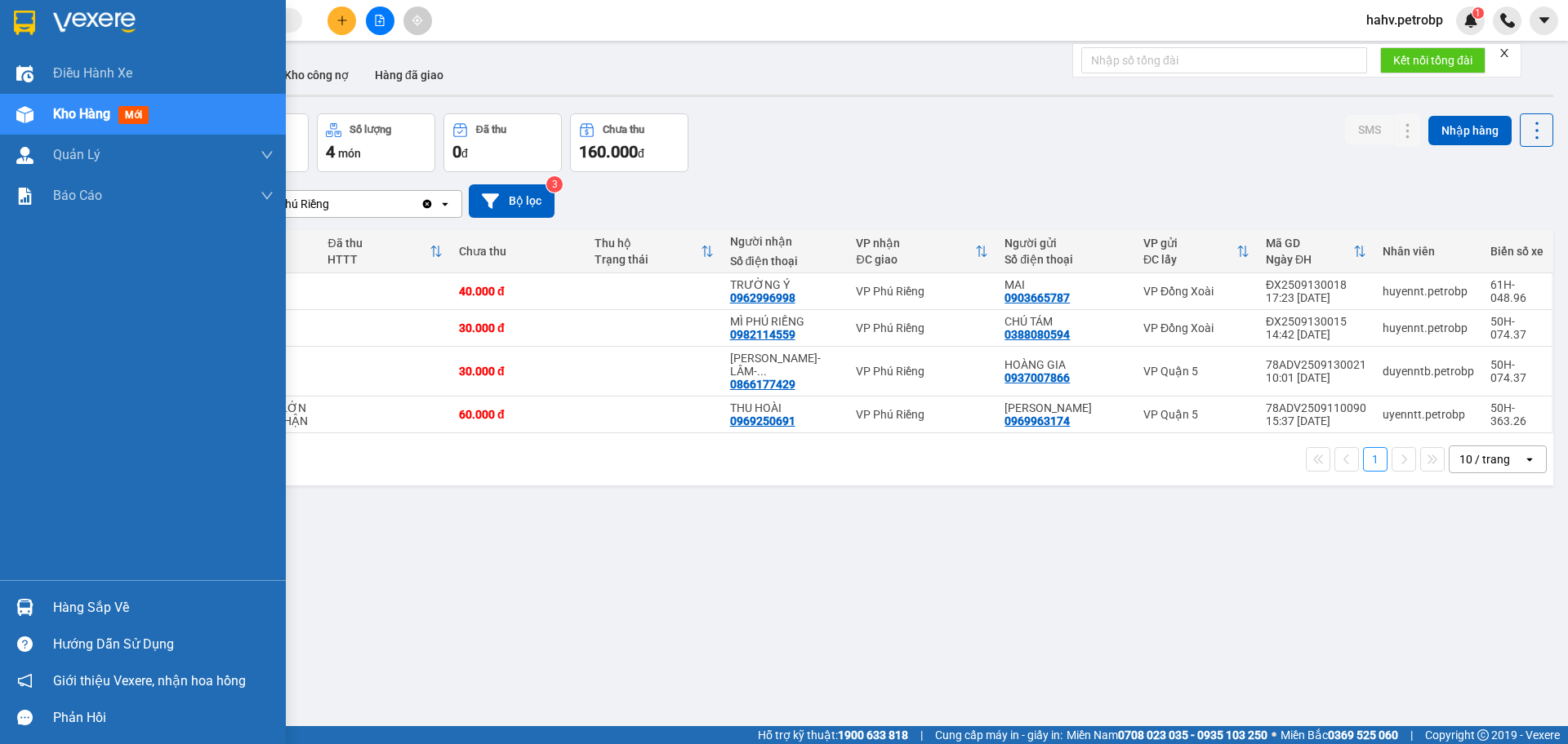
click at [18, 614] on img at bounding box center [24, 607] width 17 height 17
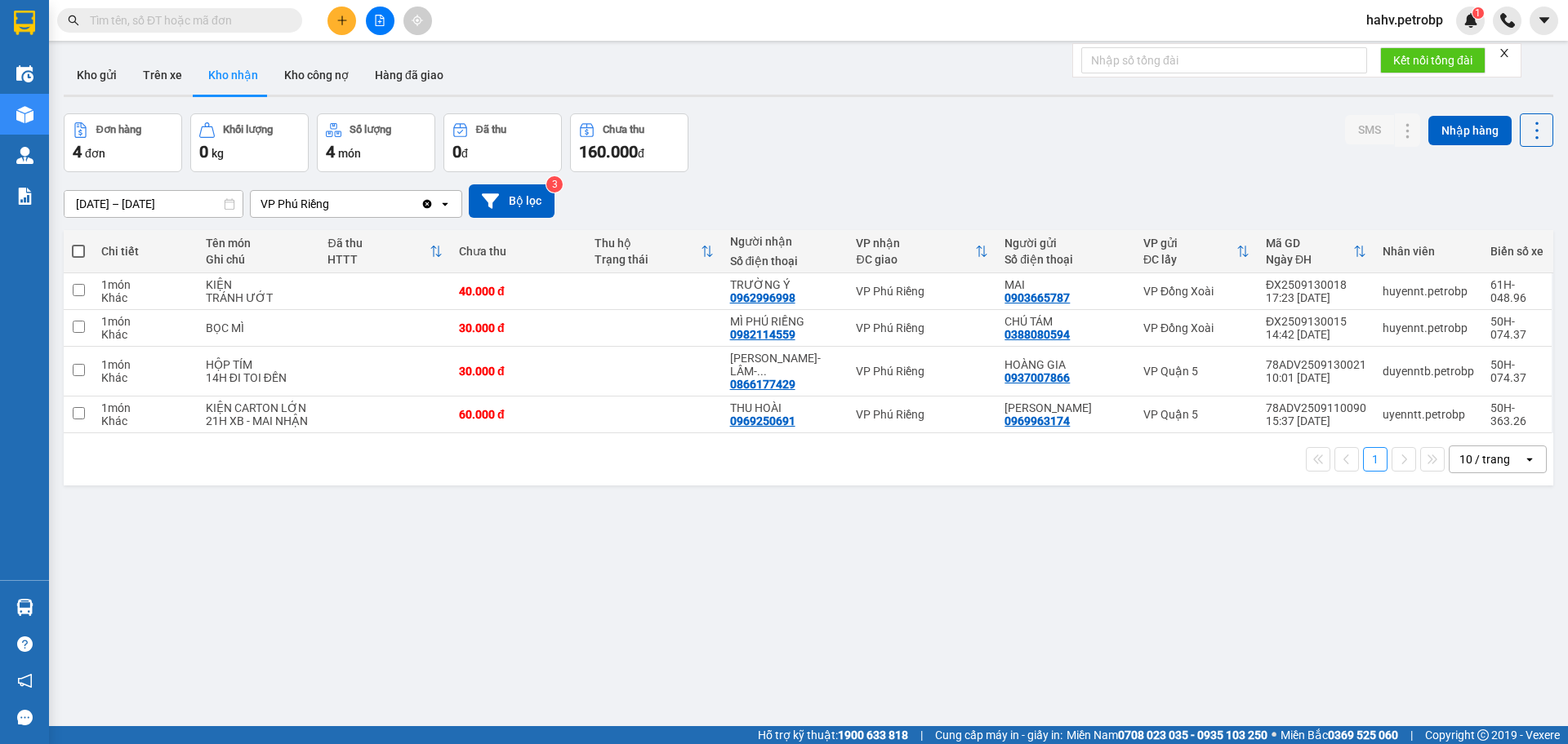
click at [153, 88] on section "Kết quả tìm kiếm ( 1 ) Bộ lọc Mã ĐH Trạng thái Món hàng Tổng cước Chưa cước Ngư…" at bounding box center [784, 372] width 1568 height 744
click at [153, 88] on button "Trên xe" at bounding box center [162, 75] width 65 height 39
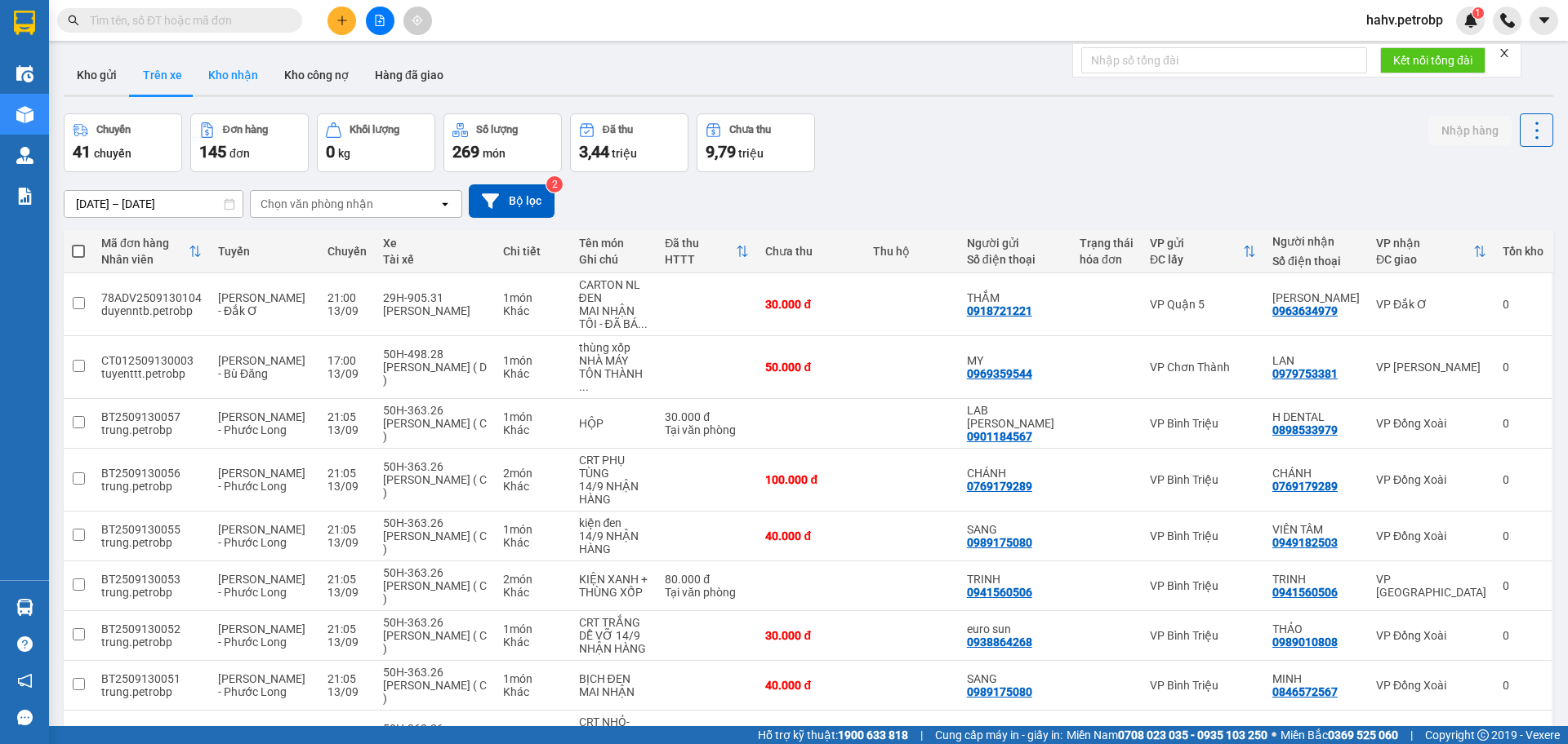
click at [231, 73] on button "Kho nhận" at bounding box center [232, 75] width 76 height 39
type input "[DATE] – [DATE]"
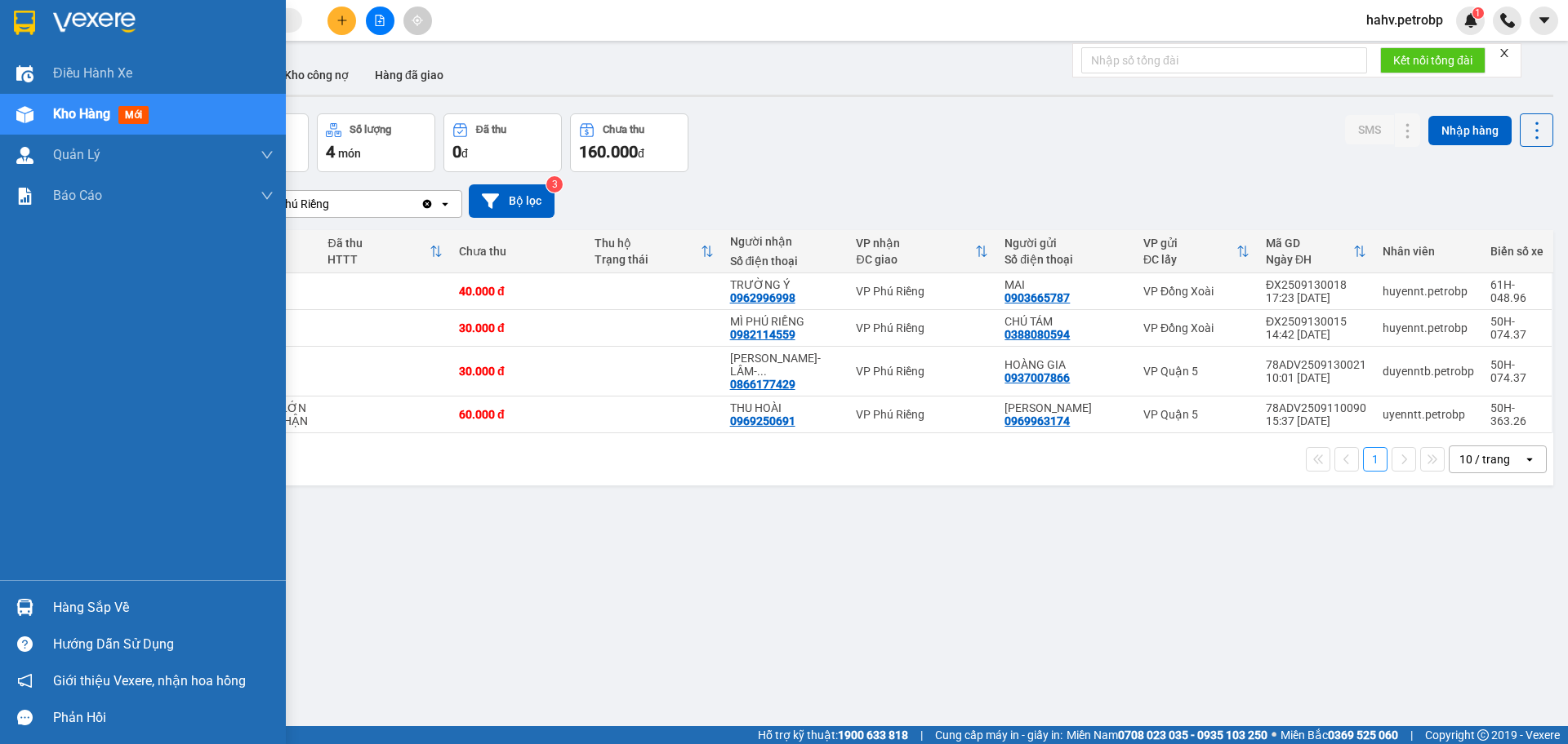
click at [21, 605] on img at bounding box center [24, 607] width 17 height 17
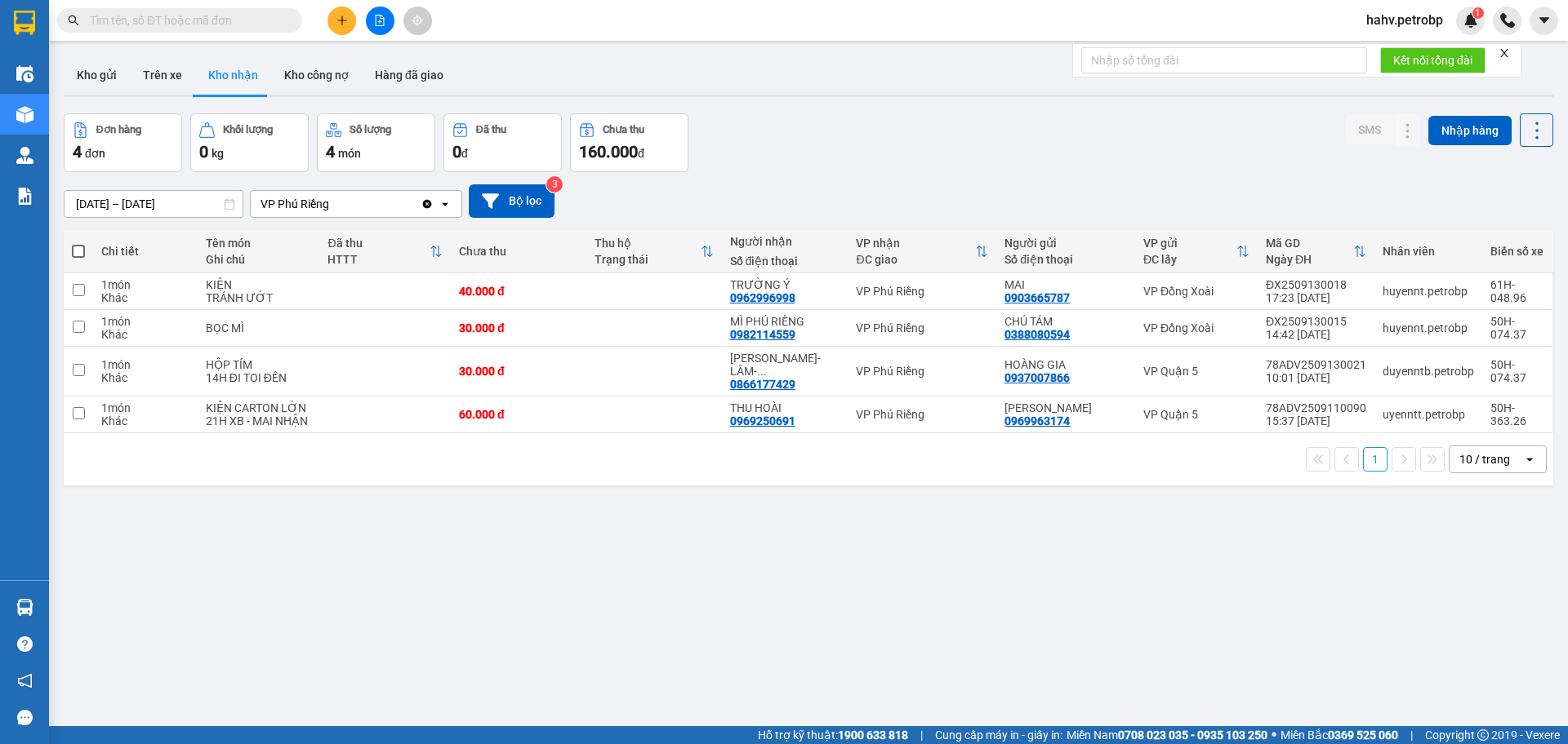
click at [929, 632] on section "Kết quả tìm kiếm ( 1 ) Bộ lọc Mã ĐH Trạng thái Món hàng Tổng cước Chưa cước Ngư…" at bounding box center [784, 372] width 1568 height 744
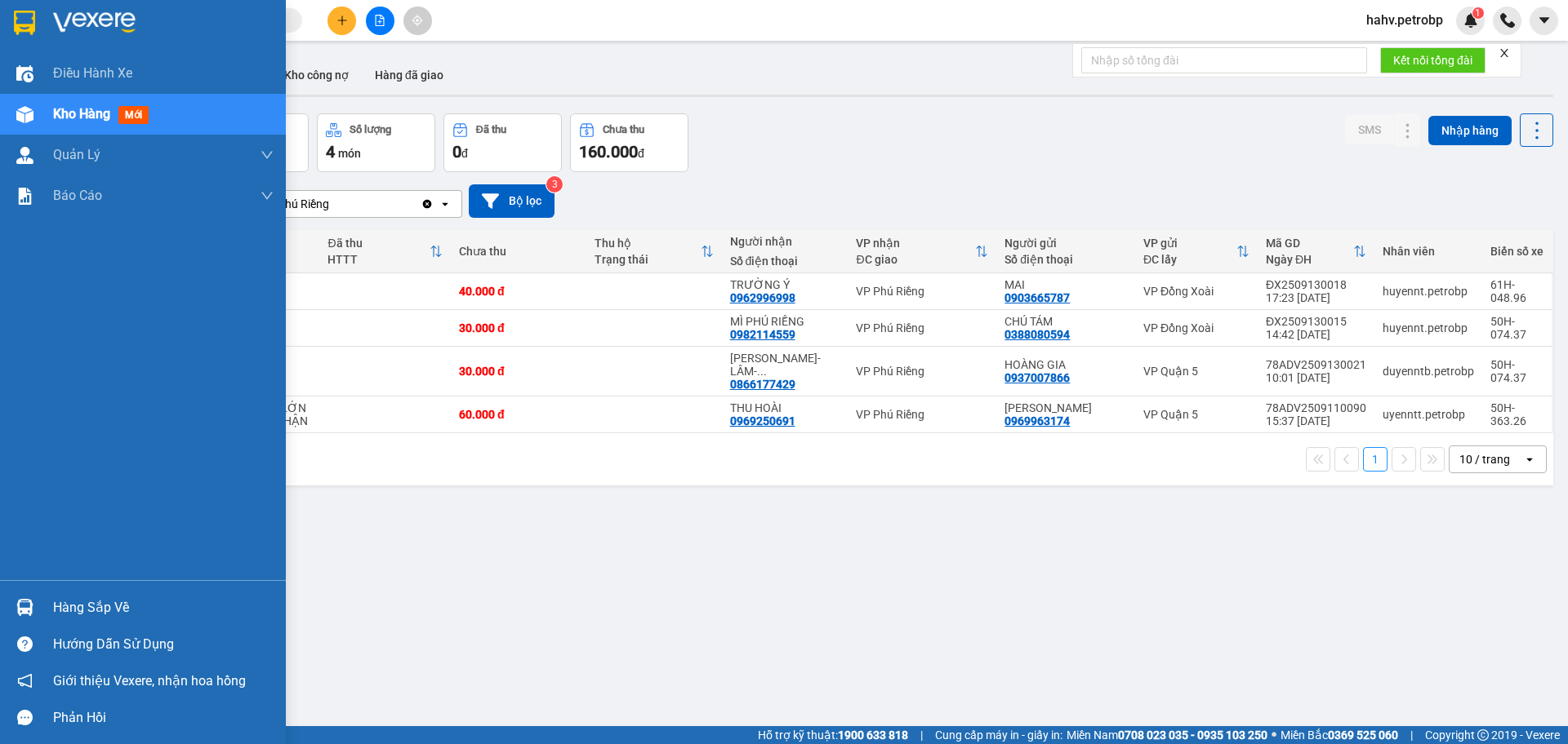
click at [20, 606] on img at bounding box center [24, 607] width 17 height 17
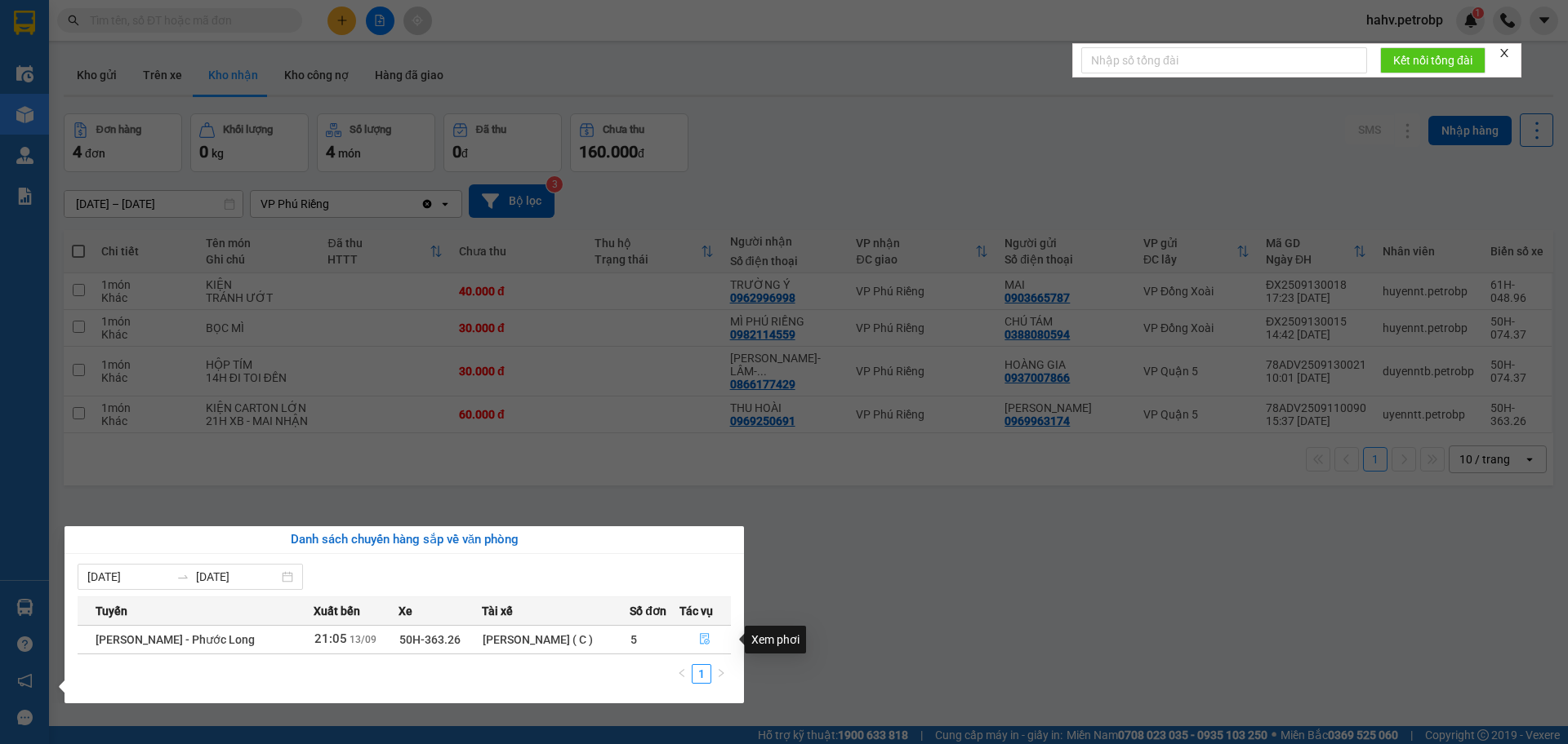
click at [699, 645] on span "file-done" at bounding box center [704, 639] width 12 height 13
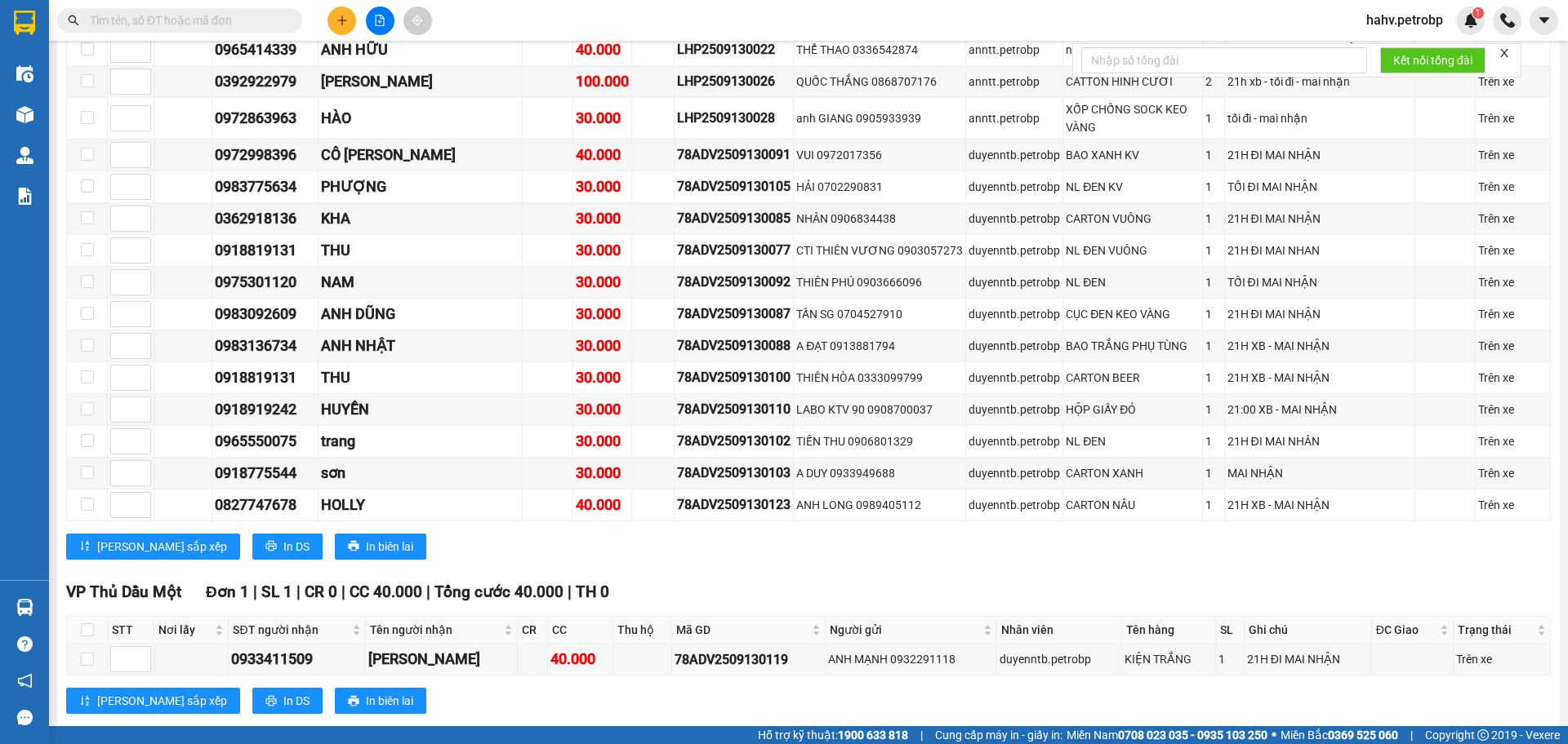
scroll to position [2724, 0]
